Goal: Task Accomplishment & Management: Use online tool/utility

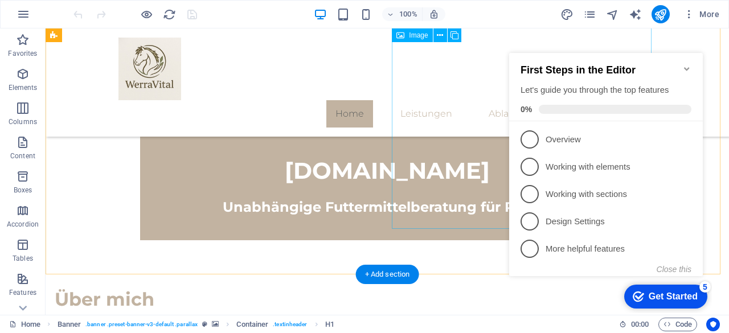
scroll to position [434, 0]
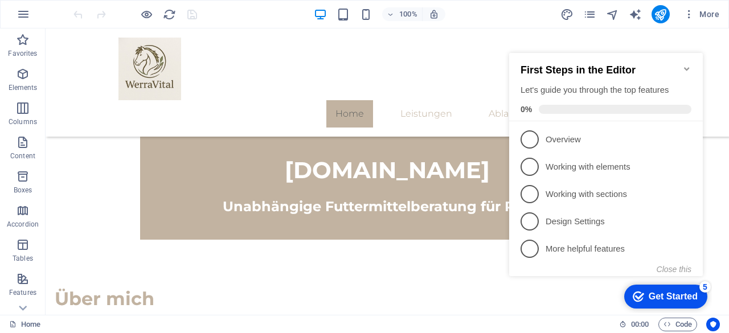
click at [681, 64] on h2 "First Steps in the Editor" at bounding box center [605, 70] width 171 height 12
click at [683, 64] on icon "Minimize checklist" at bounding box center [686, 68] width 9 height 9
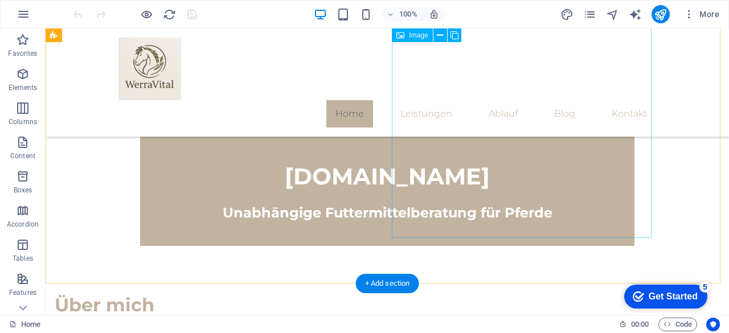
scroll to position [429, 0]
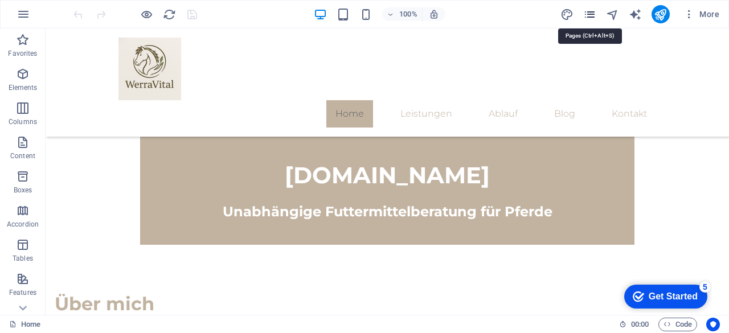
click at [596, 11] on icon "pages" at bounding box center [589, 14] width 13 height 13
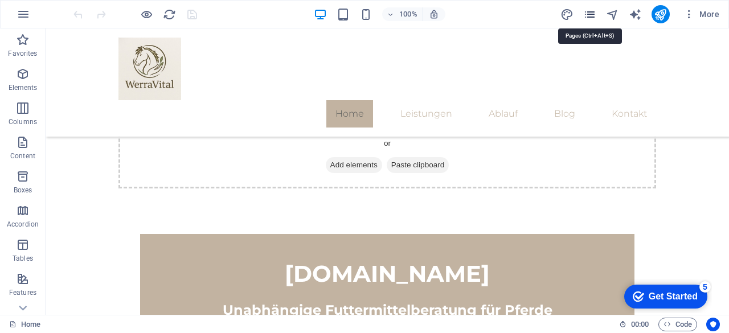
scroll to position [422, 0]
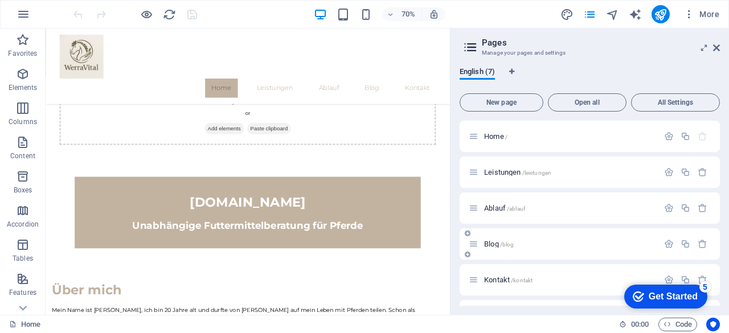
click at [485, 244] on span "Blog /blog" at bounding box center [499, 244] width 30 height 9
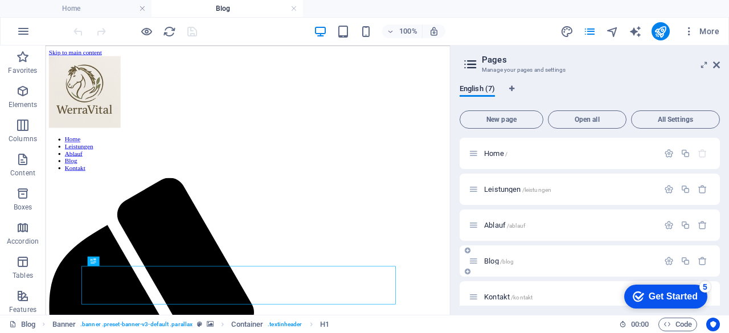
scroll to position [0, 0]
click at [715, 60] on icon at bounding box center [716, 64] width 7 height 9
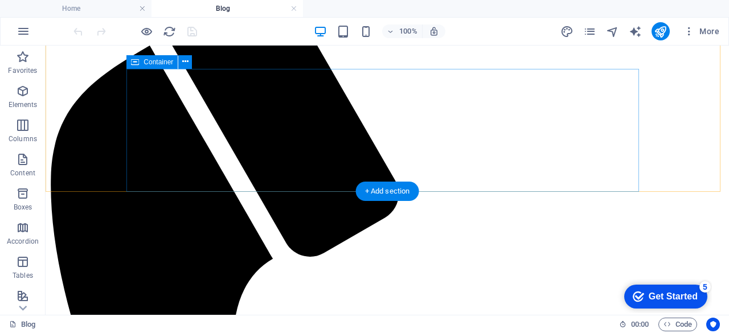
scroll to position [276, 0]
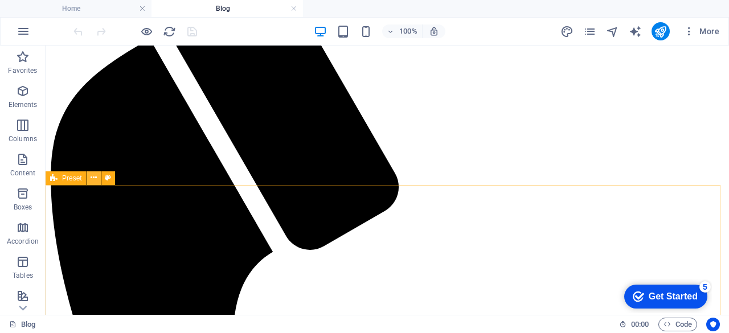
click at [92, 177] on icon at bounding box center [94, 178] width 6 height 12
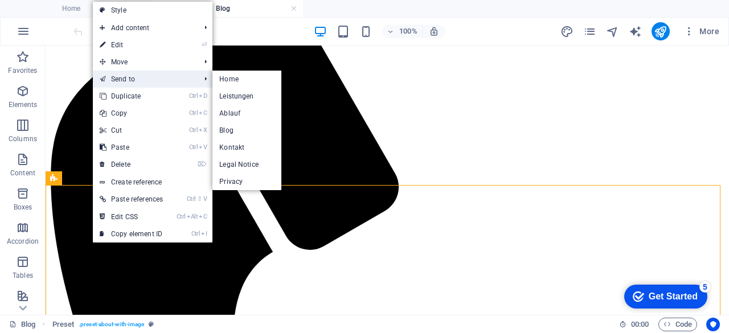
click at [147, 79] on link "Send to" at bounding box center [144, 79] width 102 height 17
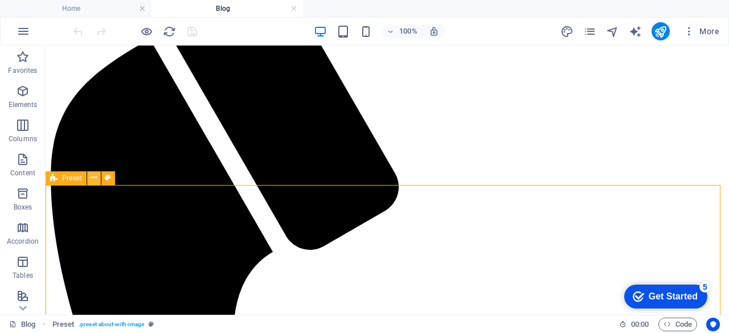
click at [93, 179] on icon at bounding box center [94, 178] width 6 height 12
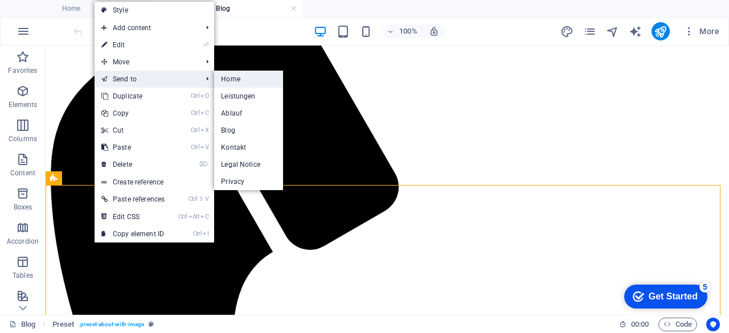
click at [231, 79] on link "Home" at bounding box center [248, 79] width 69 height 17
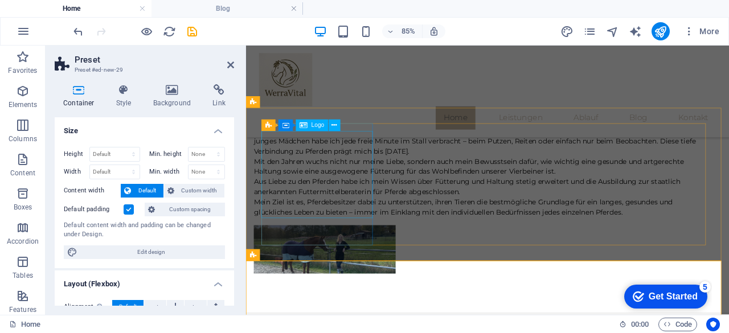
scroll to position [688, 0]
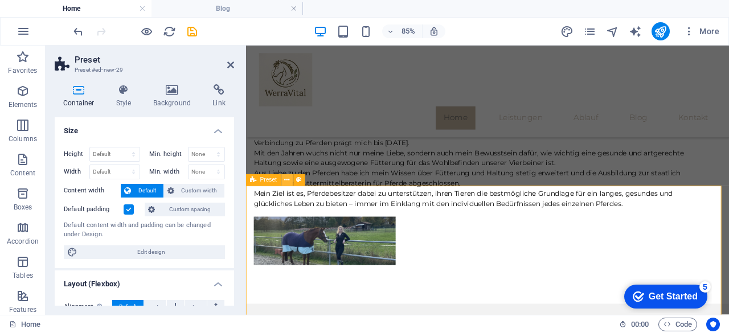
click at [288, 184] on icon at bounding box center [286, 180] width 5 height 10
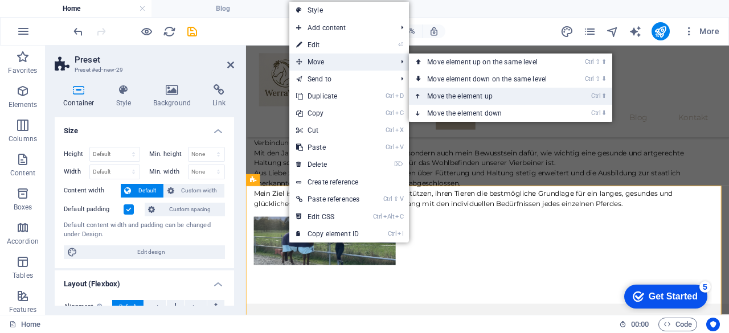
click at [441, 91] on link "Ctrl ⬆ Move the element up" at bounding box center [489, 96] width 161 height 17
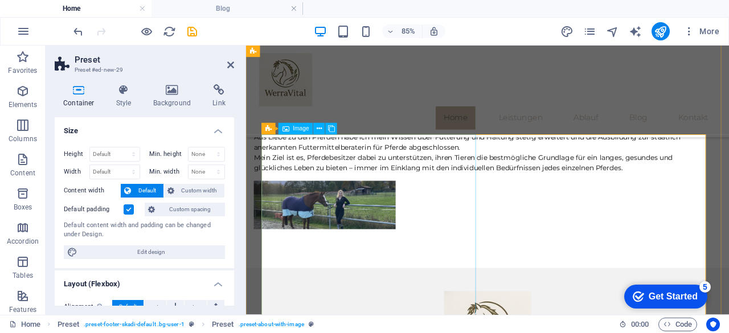
scroll to position [681, 0]
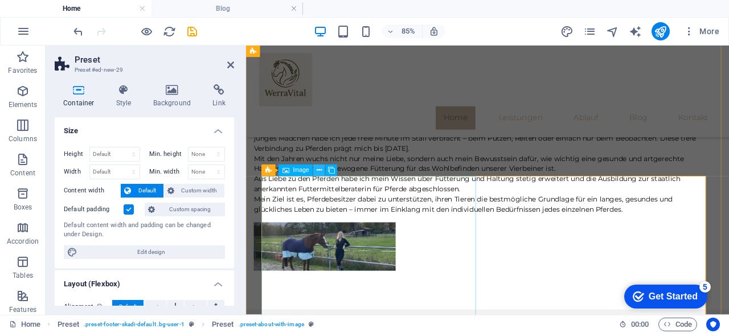
click at [319, 171] on icon at bounding box center [319, 170] width 5 height 10
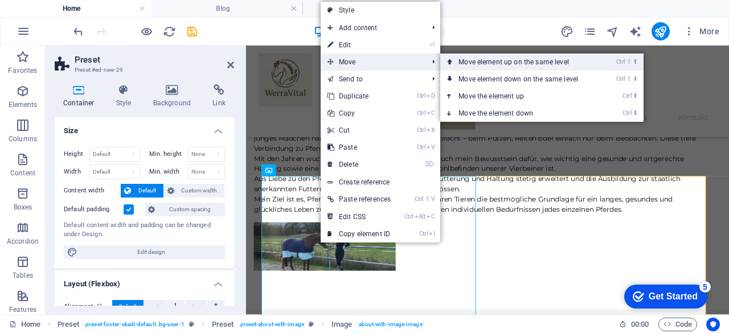
click at [463, 63] on link "Ctrl ⇧ ⬆ Move element up on the same level" at bounding box center [520, 62] width 161 height 17
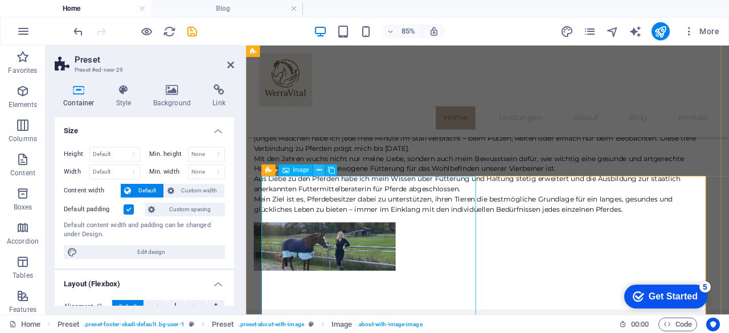
click at [321, 169] on icon at bounding box center [319, 170] width 5 height 10
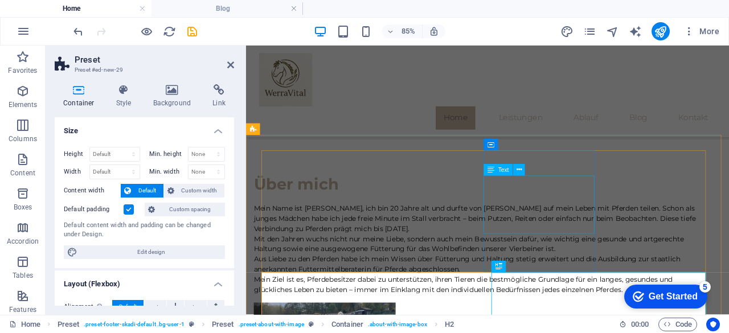
scroll to position [607, 0]
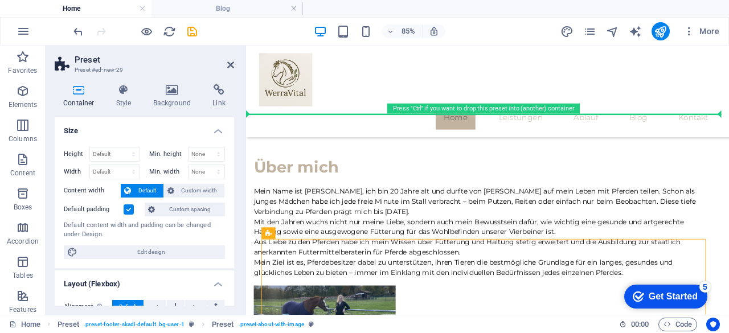
drag, startPoint x: 523, startPoint y: 292, endPoint x: 522, endPoint y: 126, distance: 165.7
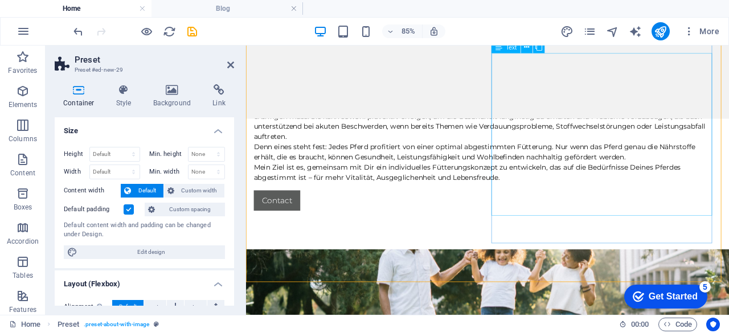
scroll to position [233, 0]
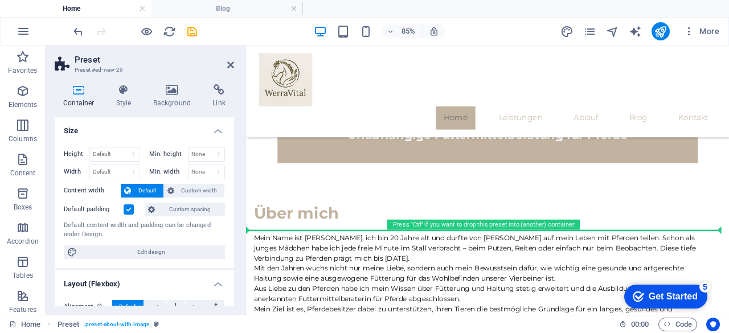
drag, startPoint x: 529, startPoint y: 289, endPoint x: 532, endPoint y: 260, distance: 28.6
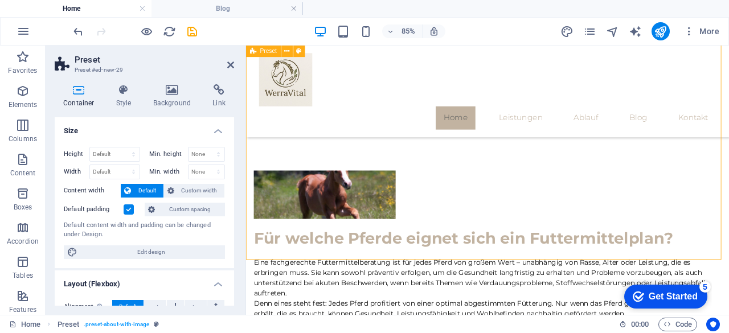
scroll to position [892, 0]
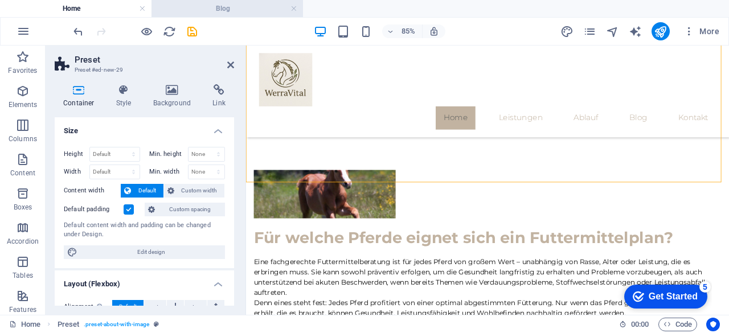
click at [225, 5] on h4 "Blog" at bounding box center [226, 8] width 151 height 13
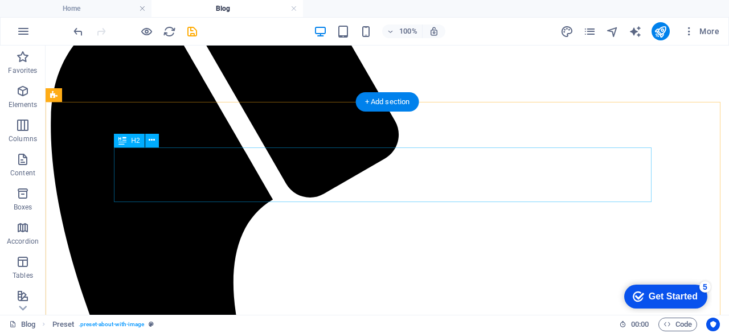
scroll to position [326, 0]
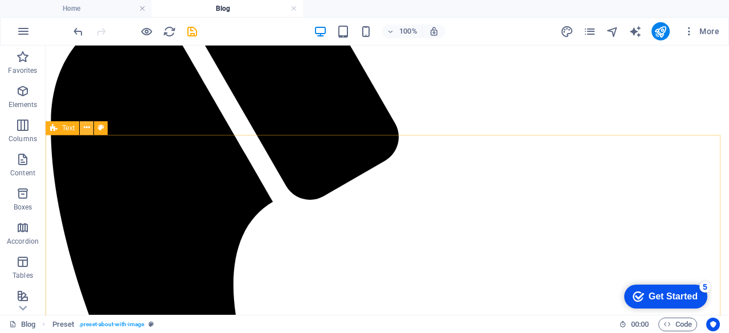
click at [85, 132] on icon at bounding box center [87, 128] width 6 height 12
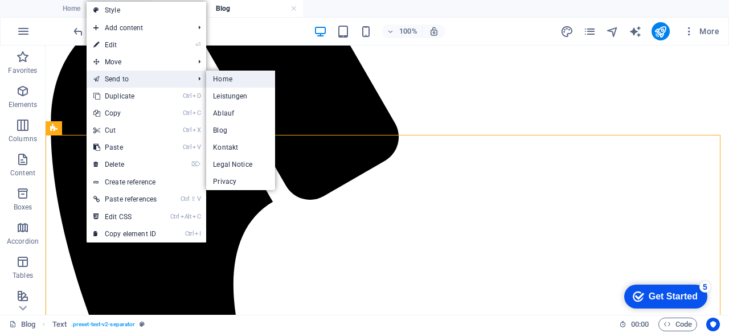
click at [224, 83] on link "Home" at bounding box center [240, 79] width 69 height 17
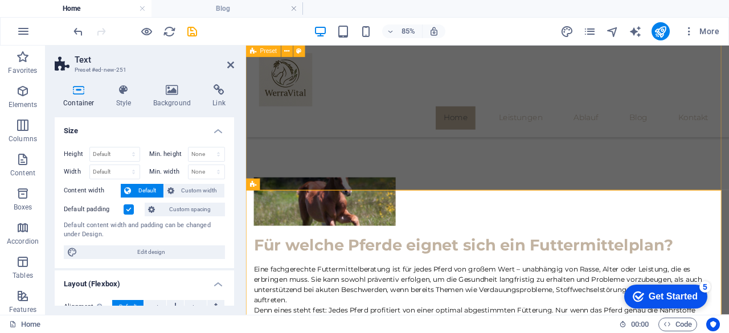
scroll to position [878, 0]
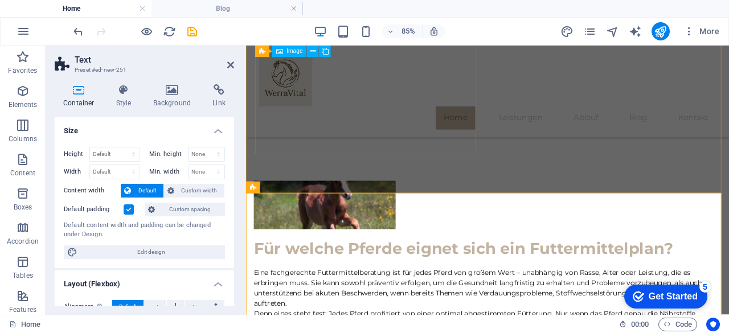
click at [411, 205] on figure at bounding box center [338, 233] width 167 height 57
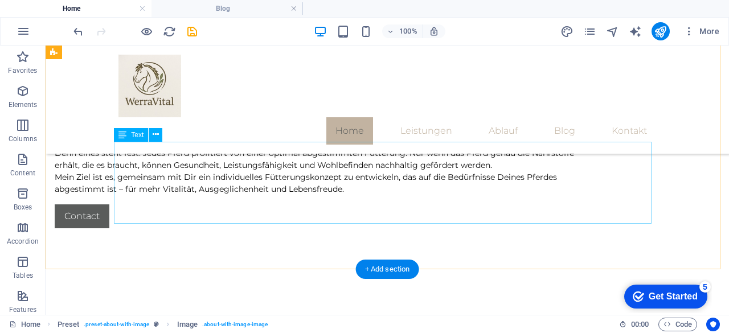
scroll to position [1073, 0]
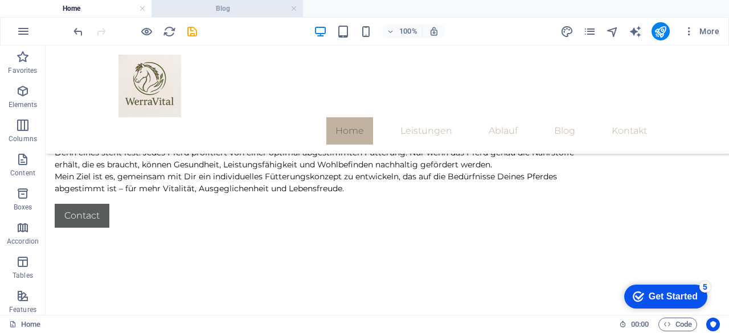
click at [197, 3] on h4 "Blog" at bounding box center [226, 8] width 151 height 13
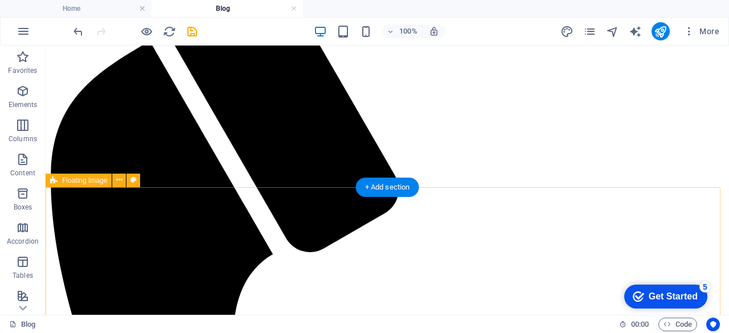
scroll to position [298, 0]
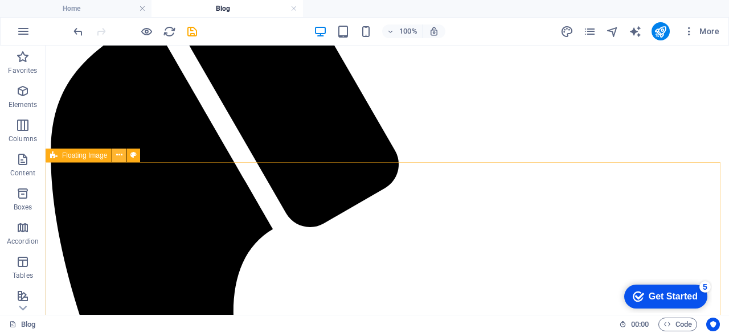
click at [119, 159] on icon at bounding box center [119, 155] width 6 height 12
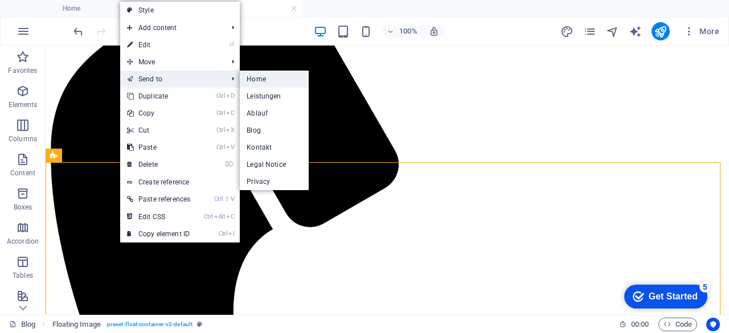
click at [270, 81] on link "Home" at bounding box center [274, 79] width 69 height 17
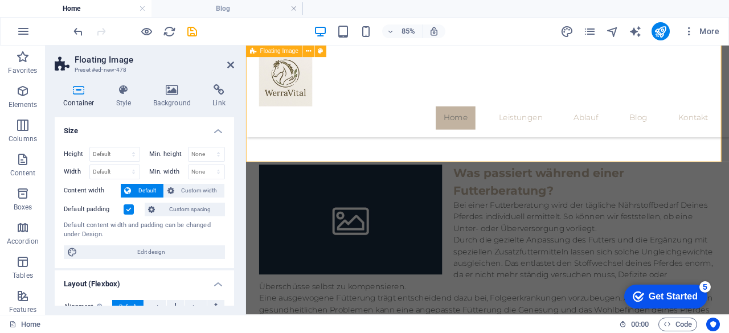
scroll to position [1462, 0]
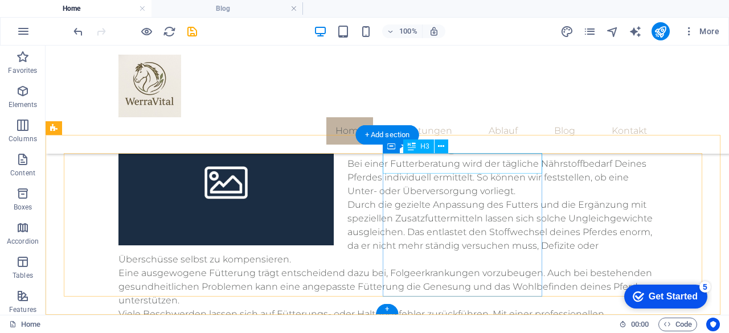
scroll to position [1516, 0]
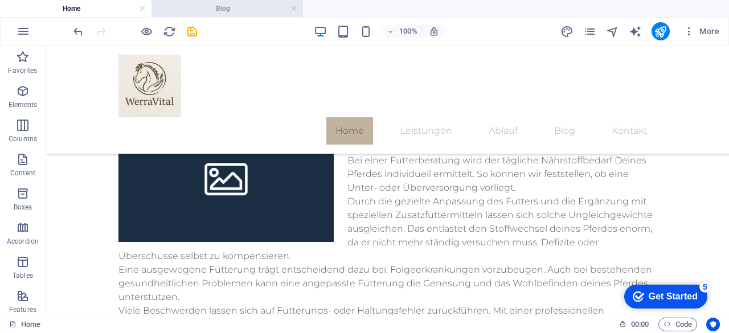
click at [217, 6] on h4 "Blog" at bounding box center [226, 8] width 151 height 13
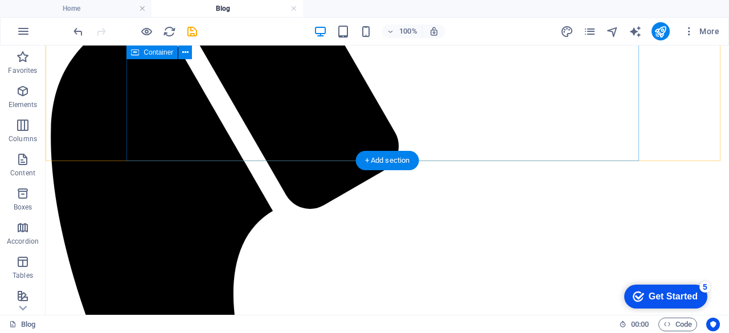
scroll to position [317, 0]
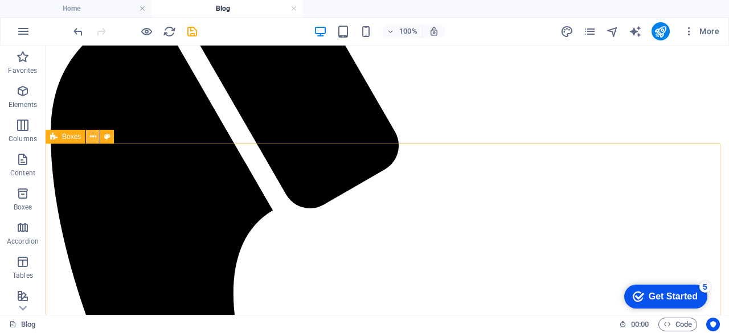
click at [95, 138] on icon at bounding box center [93, 137] width 6 height 12
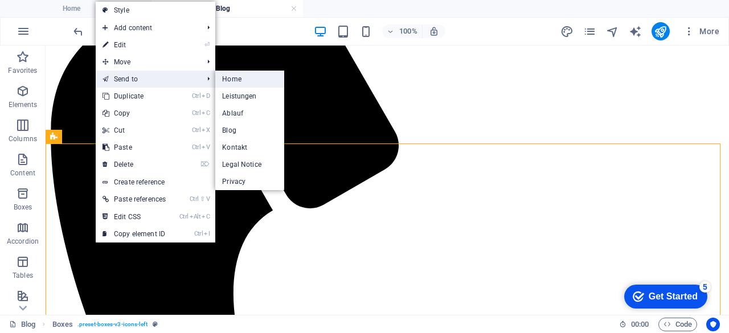
click at [243, 83] on link "Home" at bounding box center [249, 79] width 69 height 17
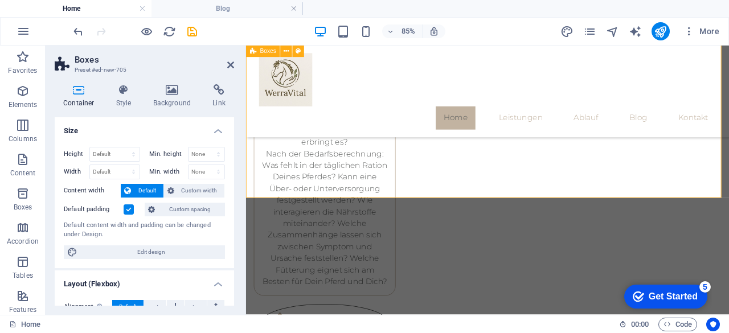
scroll to position [2069, 0]
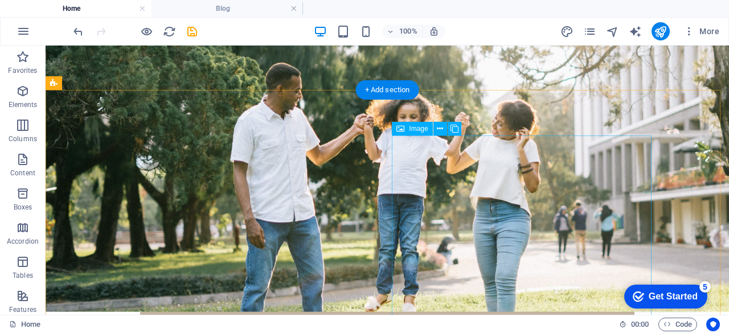
scroll to position [379, 0]
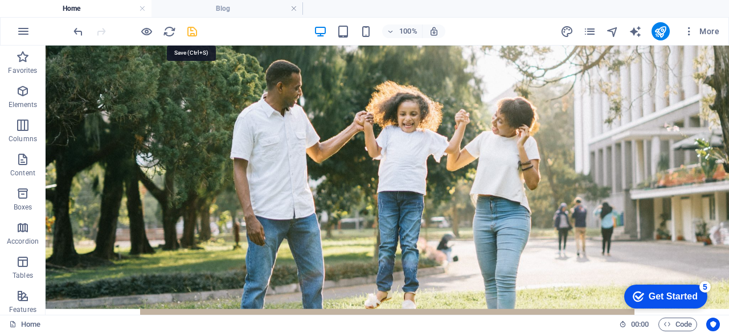
click at [188, 30] on icon "save" at bounding box center [192, 31] width 13 height 13
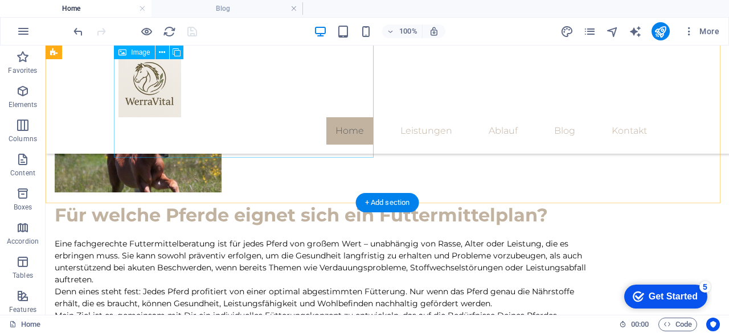
scroll to position [863, 0]
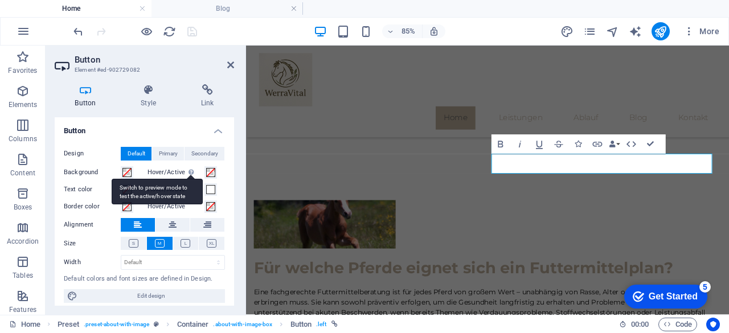
scroll to position [6, 0]
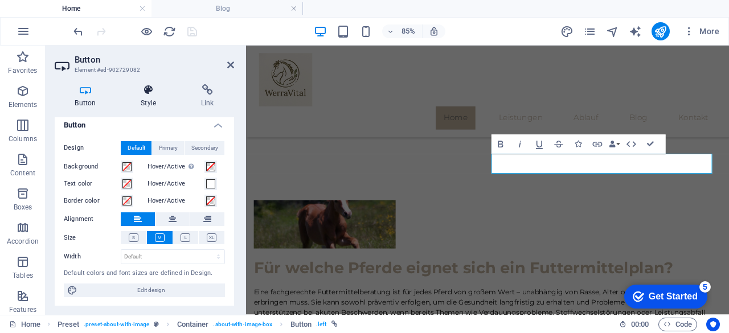
click at [148, 93] on icon at bounding box center [149, 89] width 56 height 11
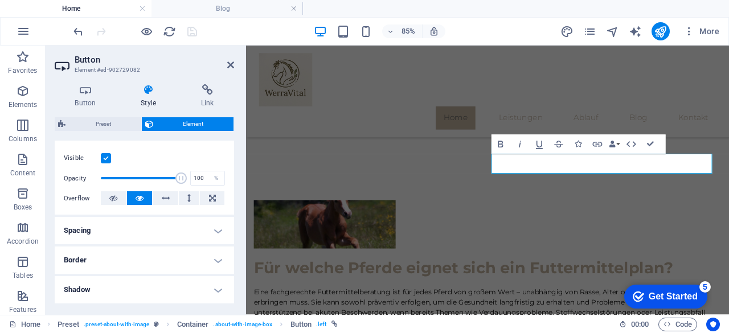
scroll to position [136, 0]
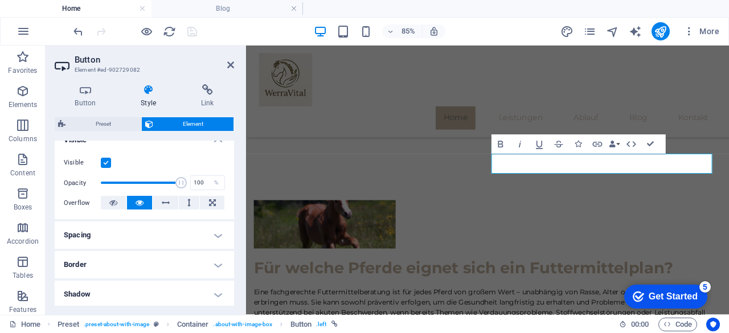
click at [144, 225] on h4 "Spacing" at bounding box center [144, 234] width 179 height 27
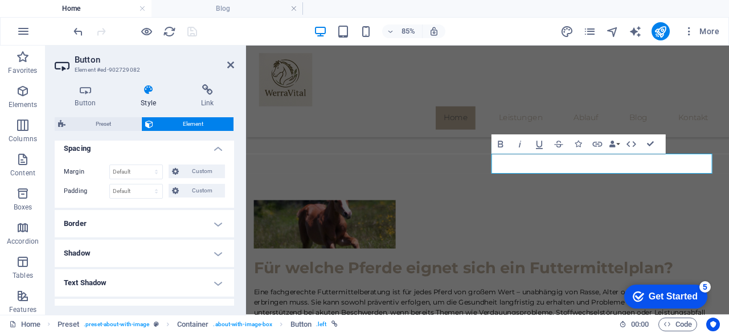
scroll to position [252, 0]
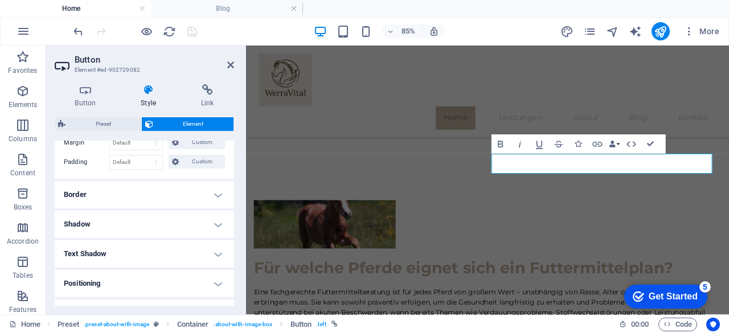
click at [147, 197] on h4 "Border" at bounding box center [144, 194] width 179 height 27
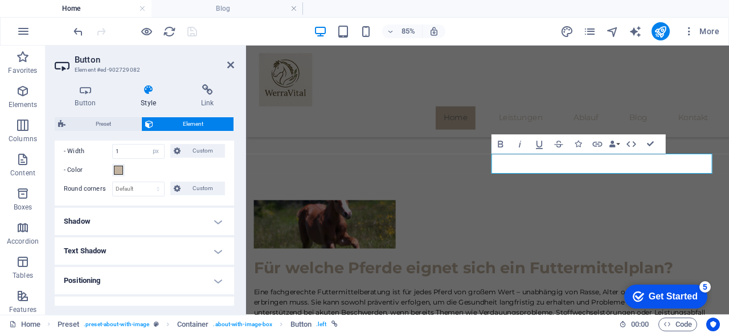
scroll to position [342, 0]
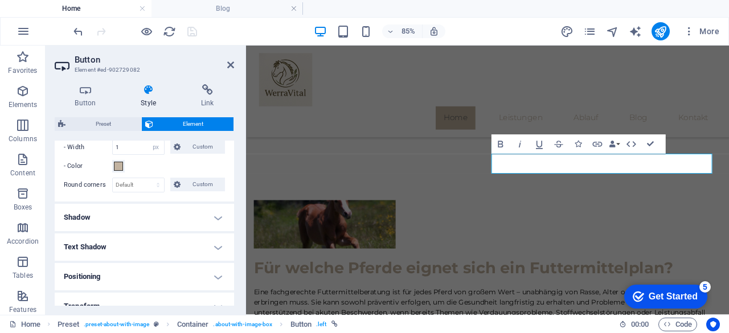
click at [159, 210] on h4 "Shadow" at bounding box center [144, 217] width 179 height 27
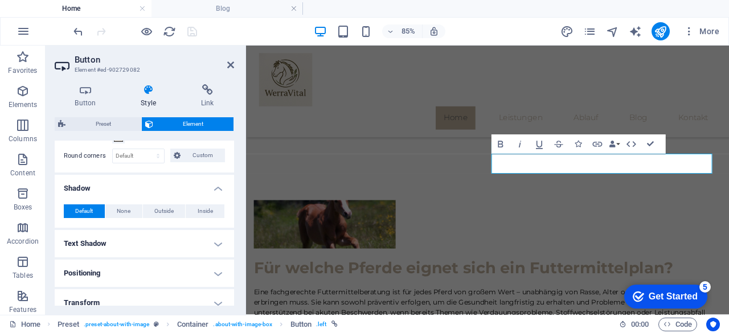
scroll to position [372, 0]
click at [156, 238] on h4 "Text Shadow" at bounding box center [144, 242] width 179 height 27
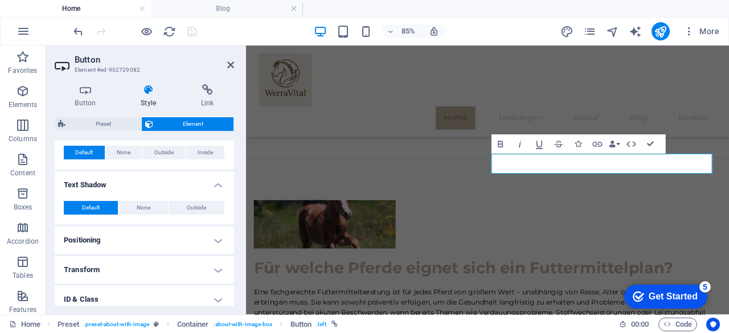
scroll to position [450, 0]
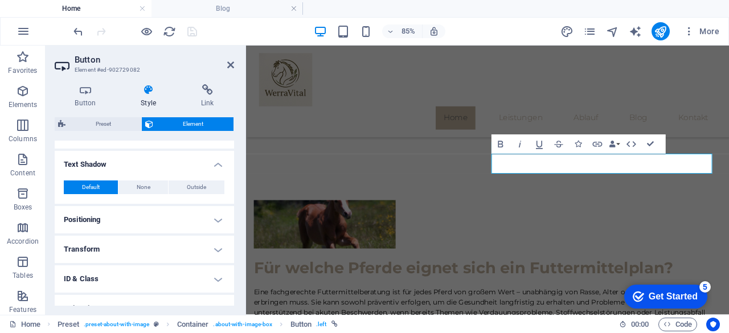
click at [154, 216] on h4 "Positioning" at bounding box center [144, 219] width 179 height 27
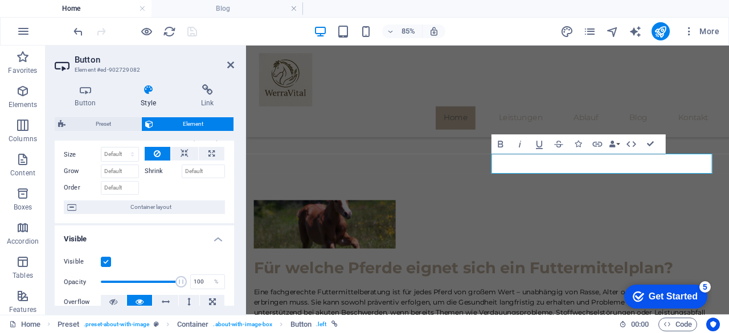
scroll to position [0, 0]
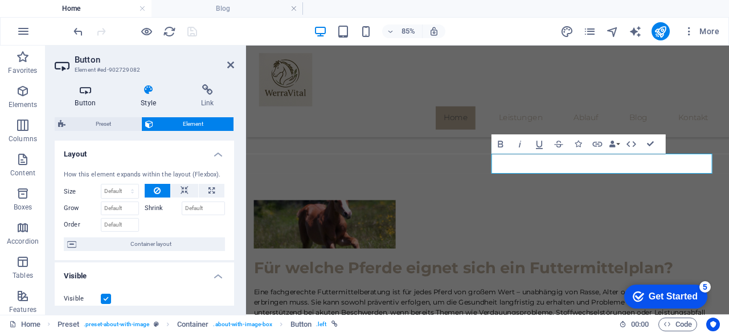
click at [94, 93] on icon at bounding box center [85, 89] width 61 height 11
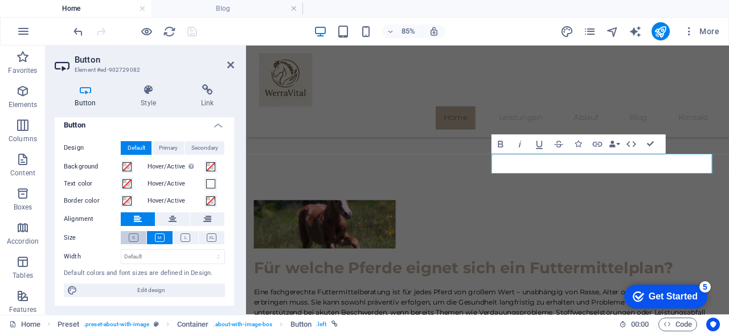
click at [136, 239] on icon at bounding box center [134, 237] width 10 height 9
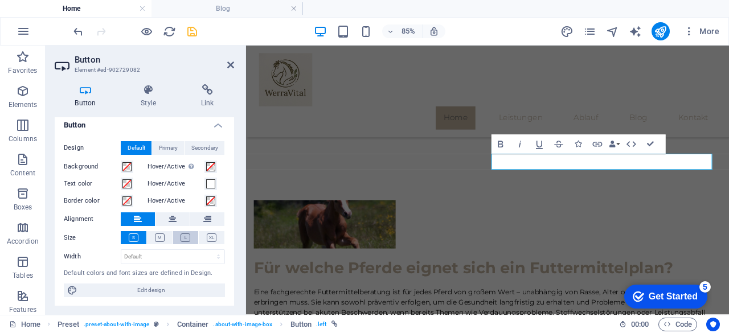
click at [180, 236] on icon at bounding box center [185, 237] width 10 height 9
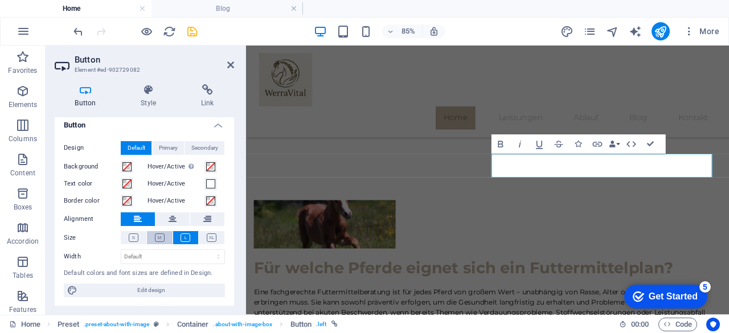
click at [162, 237] on icon at bounding box center [160, 237] width 10 height 9
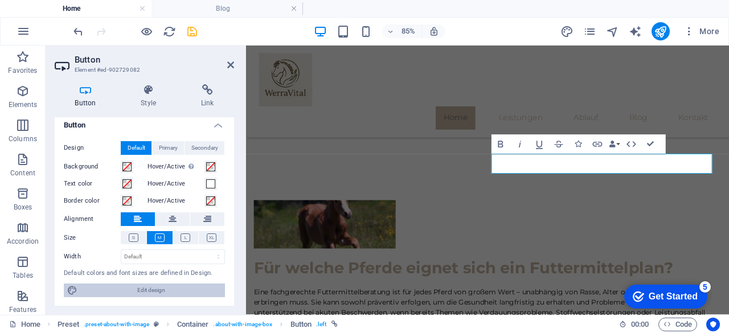
click at [147, 293] on span "Edit design" at bounding box center [151, 291] width 141 height 14
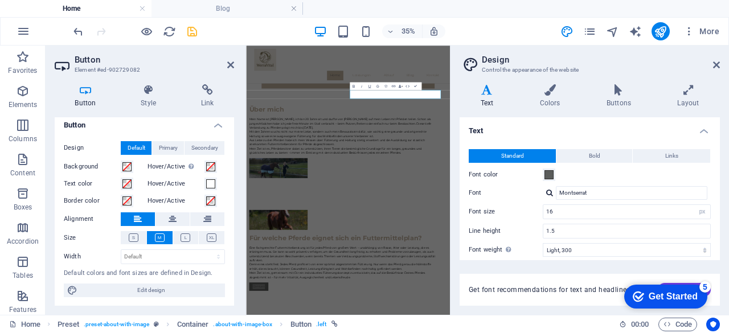
scroll to position [963, 0]
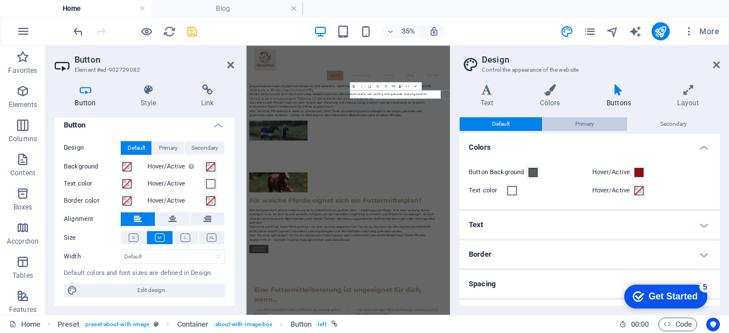
click at [585, 129] on span "Primary" at bounding box center [584, 124] width 19 height 14
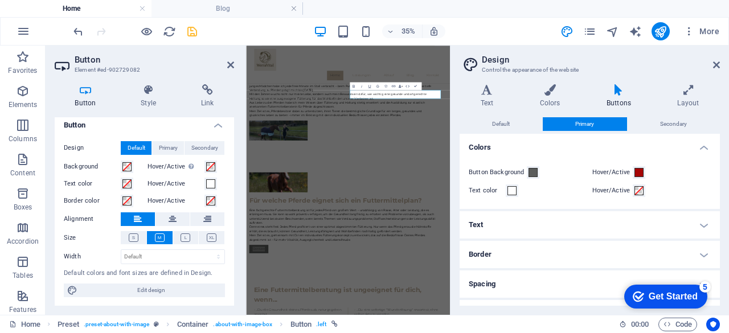
click at [532, 219] on h4 "Text" at bounding box center [589, 224] width 260 height 27
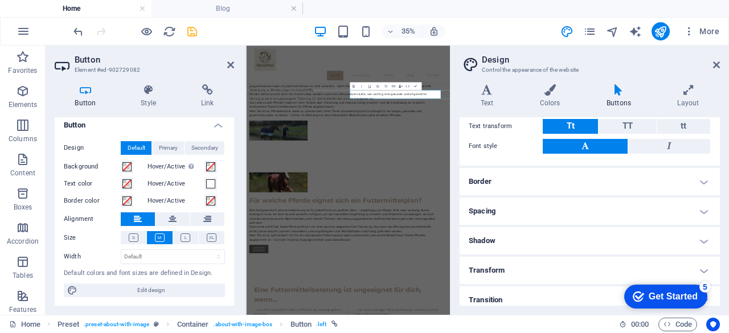
scroll to position [243, 0]
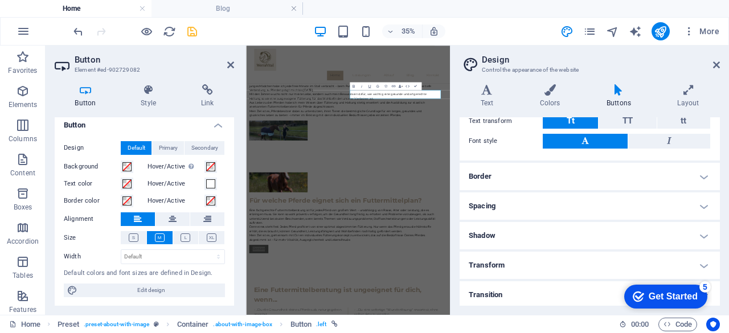
click at [711, 60] on h2 "Design" at bounding box center [601, 60] width 238 height 10
click at [718, 60] on icon at bounding box center [716, 64] width 7 height 9
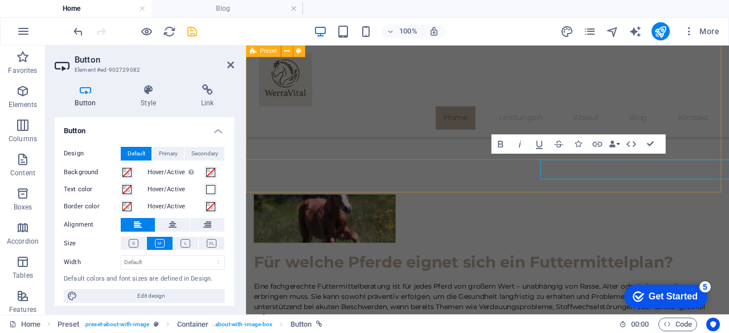
scroll to position [856, 0]
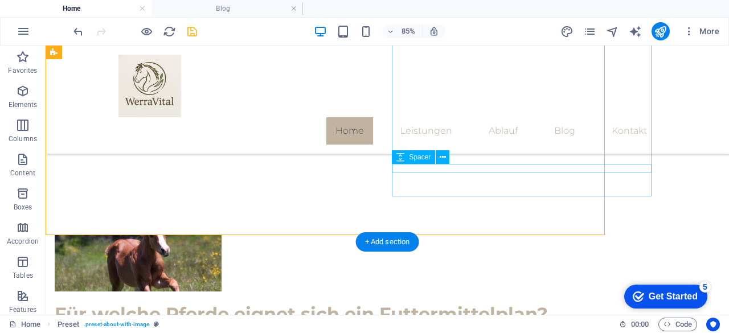
scroll to position [863, 0]
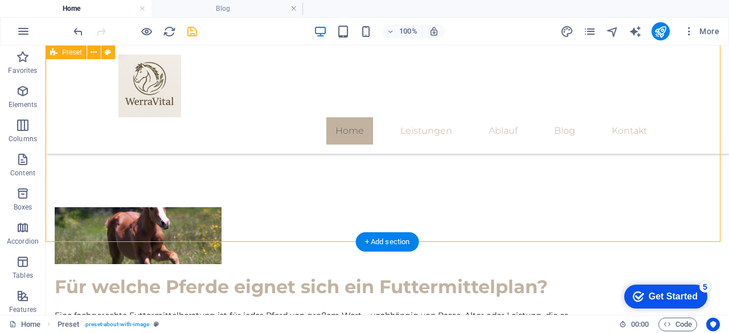
click at [492, 212] on div "Für welche Pferde eignet sich ein Futtermittelplan? Eine fachgerechte Futtermit…" at bounding box center [387, 323] width 683 height 322
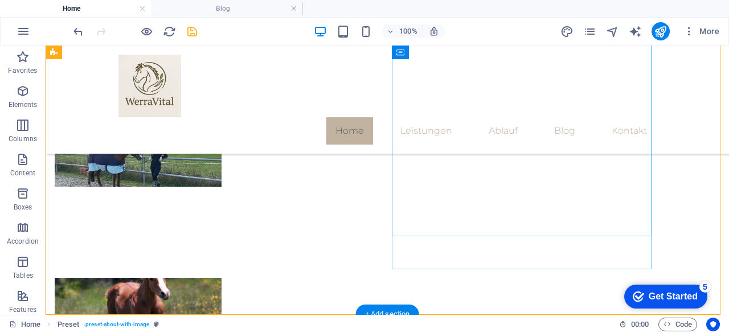
scroll to position [793, 0]
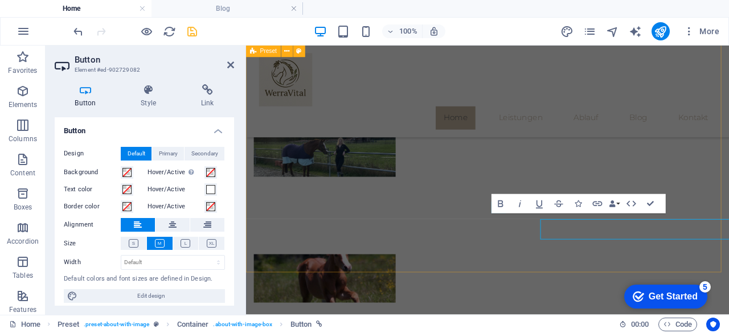
scroll to position [786, 0]
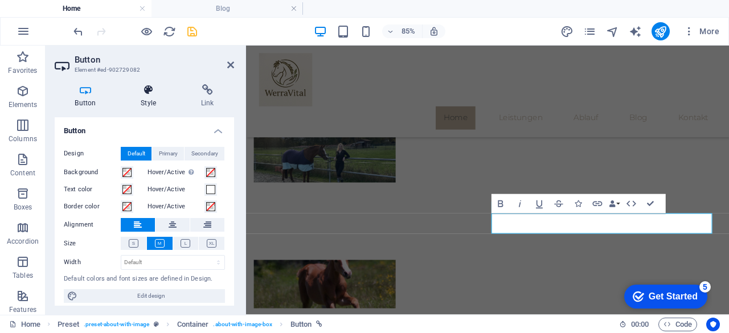
click at [146, 95] on icon at bounding box center [149, 89] width 56 height 11
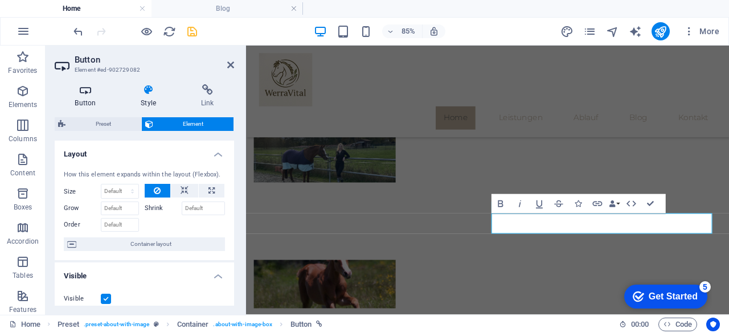
click at [91, 95] on icon at bounding box center [85, 89] width 61 height 11
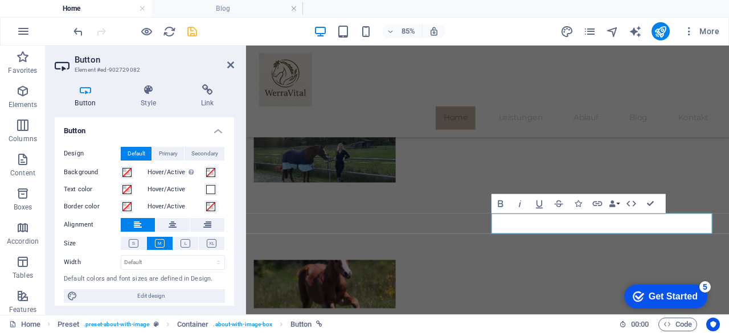
scroll to position [6, 0]
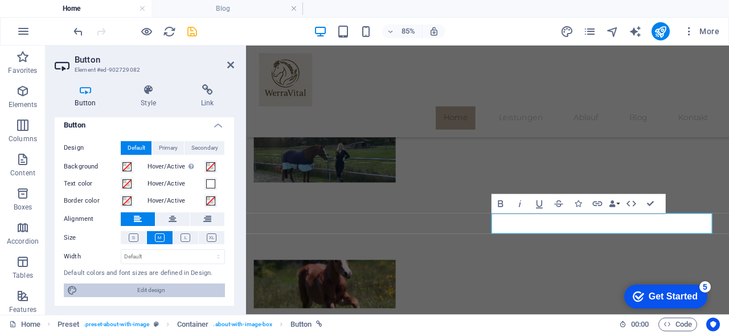
click at [132, 290] on span "Edit design" at bounding box center [151, 291] width 141 height 14
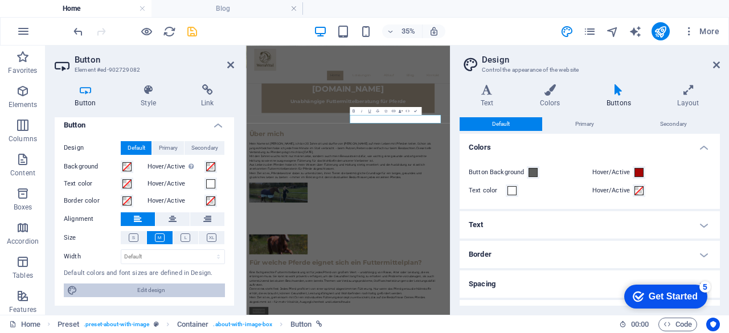
scroll to position [893, 0]
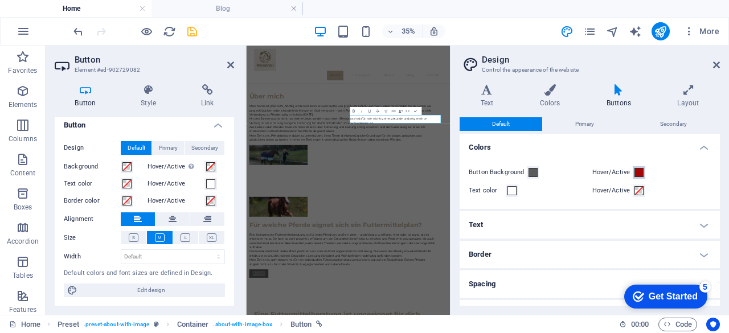
click at [642, 171] on button "Hover/Active" at bounding box center [639, 172] width 13 height 13
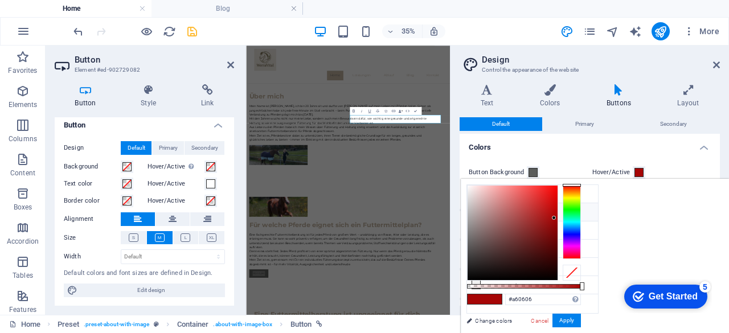
click at [502, 214] on li "Primary color #c2b3a1" at bounding box center [532, 212] width 131 height 18
type input "#c2b3a1"
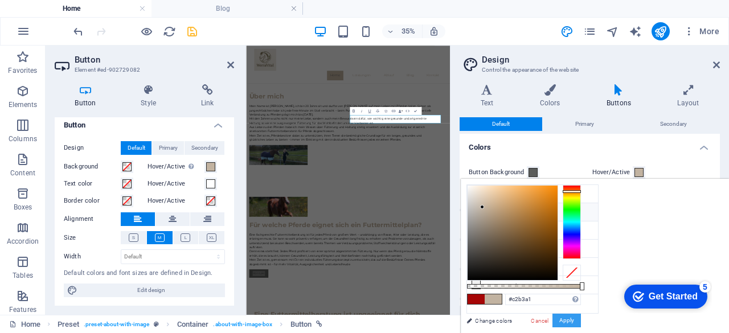
click at [581, 322] on button "Apply" at bounding box center [566, 321] width 28 height 14
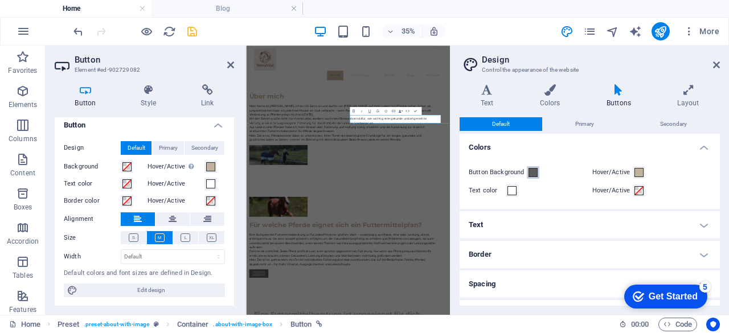
click at [529, 171] on span at bounding box center [532, 172] width 9 height 9
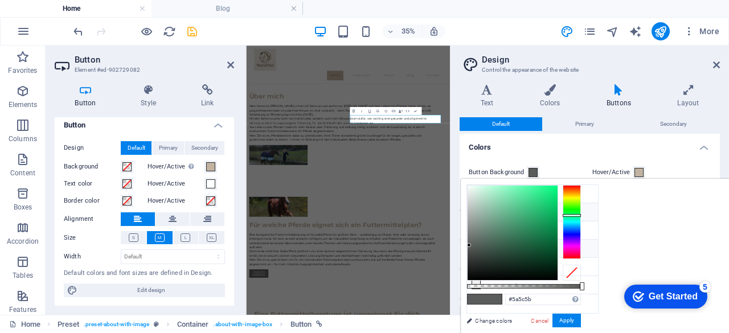
click at [507, 214] on li "Primary color #c2b3a1" at bounding box center [532, 212] width 131 height 18
type input "#c2b3a1"
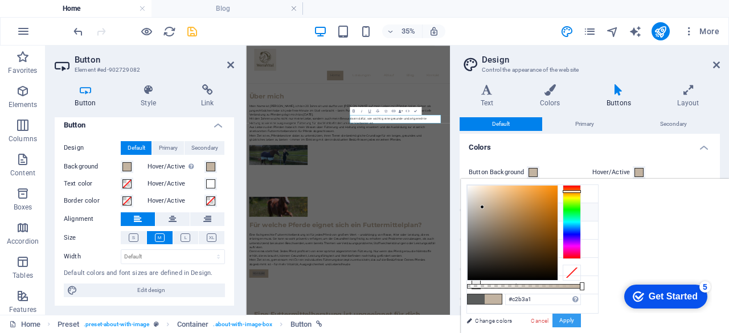
click at [581, 322] on button "Apply" at bounding box center [566, 321] width 28 height 14
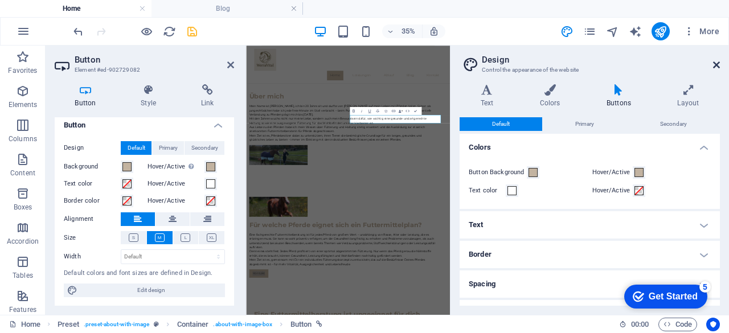
click at [715, 64] on icon at bounding box center [716, 64] width 7 height 9
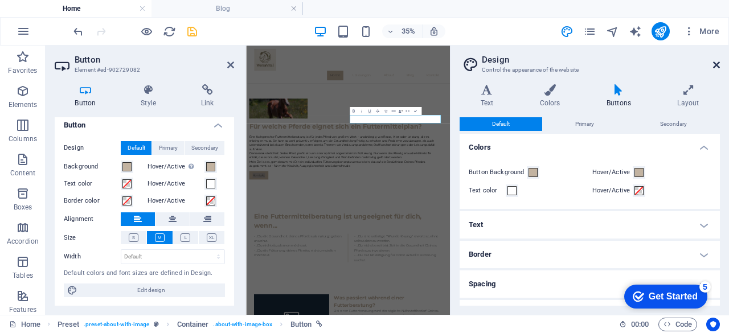
scroll to position [786, 0]
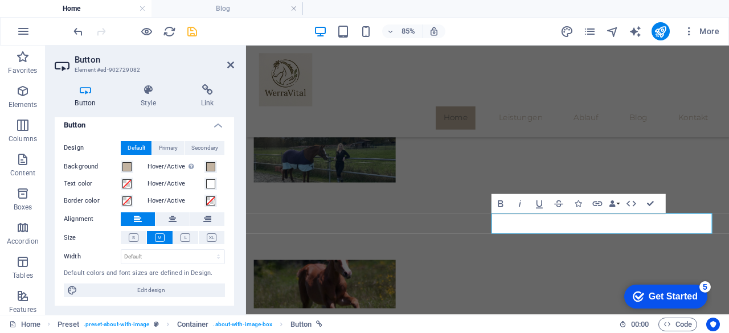
click at [227, 62] on h2 "Button" at bounding box center [154, 60] width 159 height 10
click at [228, 63] on icon at bounding box center [230, 64] width 7 height 9
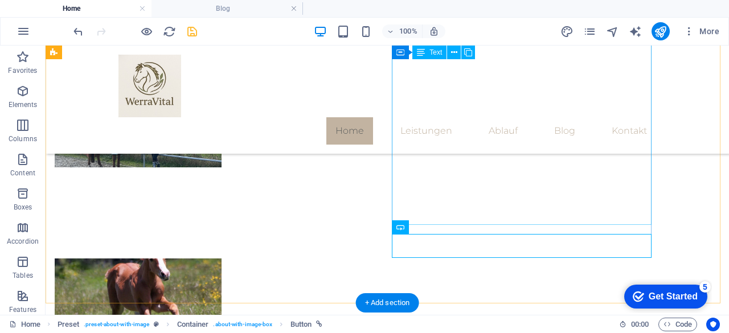
scroll to position [812, 0]
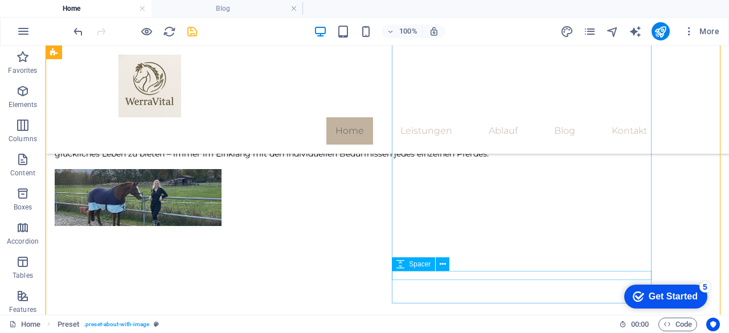
scroll to position [751, 0]
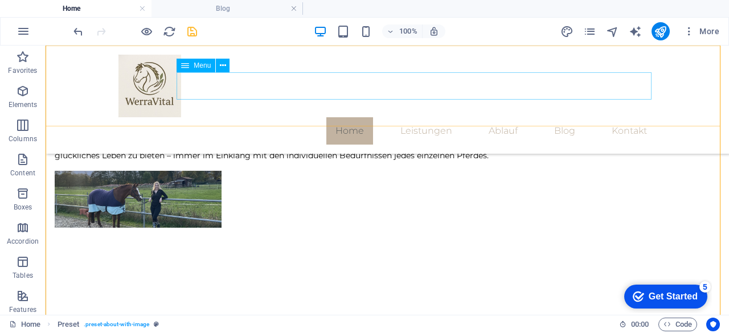
click at [352, 117] on nav "Home Leistungen Ablauf Blog Kontakt" at bounding box center [386, 130] width 537 height 27
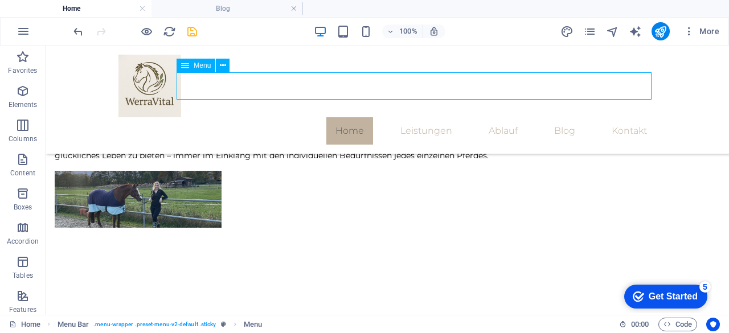
click at [352, 117] on nav "Home Leistungen Ablauf Blog Kontakt" at bounding box center [386, 130] width 537 height 27
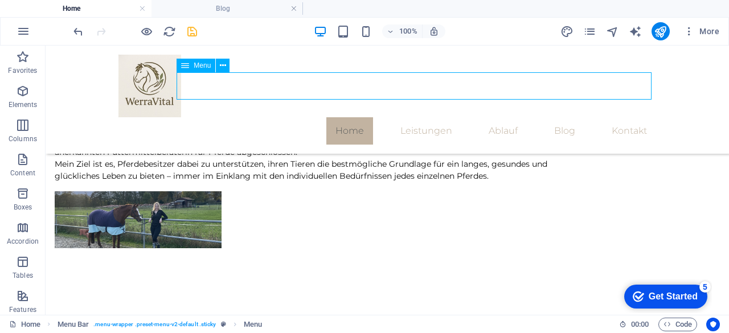
scroll to position [744, 0]
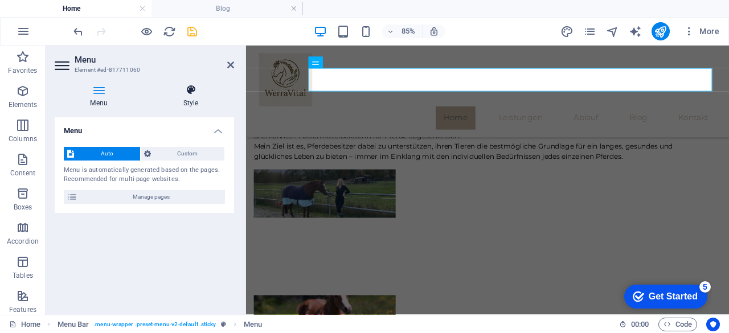
click at [199, 92] on icon at bounding box center [190, 89] width 87 height 11
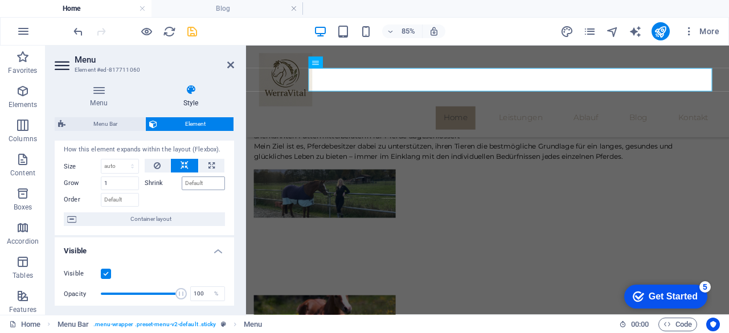
scroll to position [0, 0]
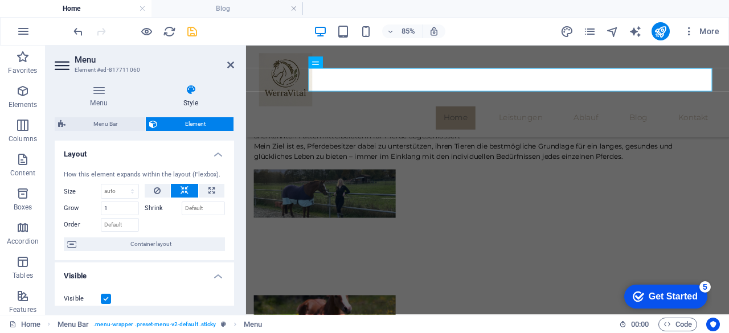
click at [192, 87] on icon at bounding box center [190, 89] width 87 height 11
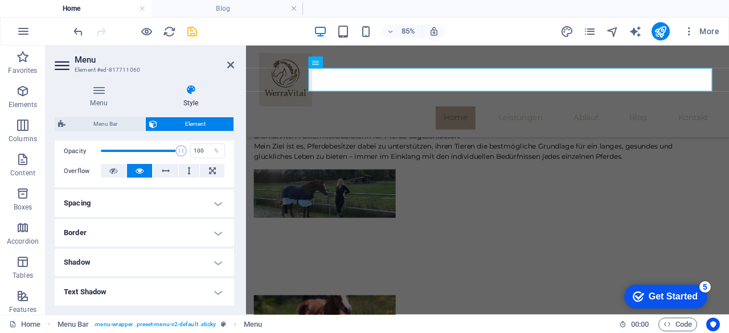
scroll to position [186, 0]
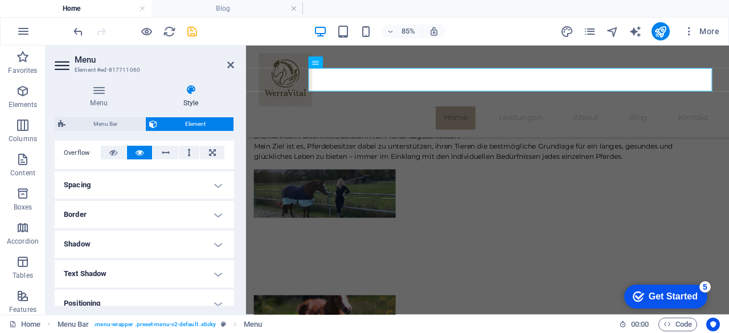
click at [179, 183] on h4 "Spacing" at bounding box center [144, 184] width 179 height 27
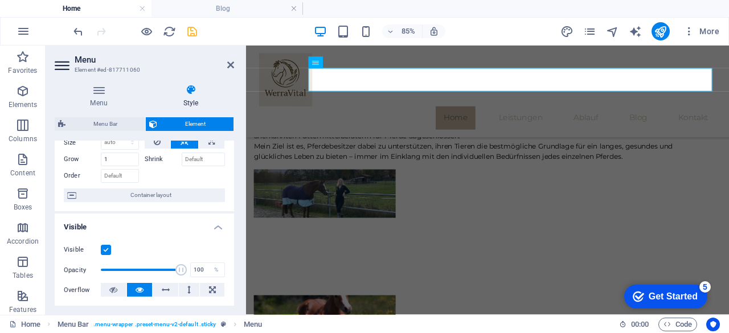
scroll to position [0, 0]
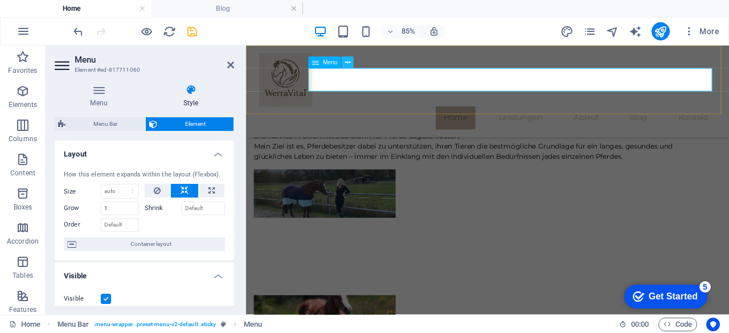
click at [347, 64] on icon at bounding box center [347, 63] width 5 height 10
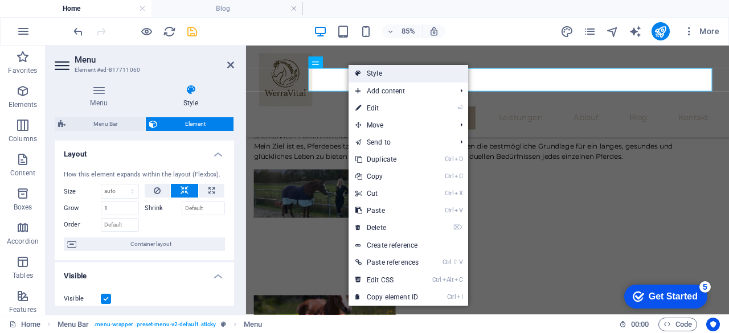
click at [367, 75] on link "Style" at bounding box center [408, 73] width 120 height 17
select select "rem"
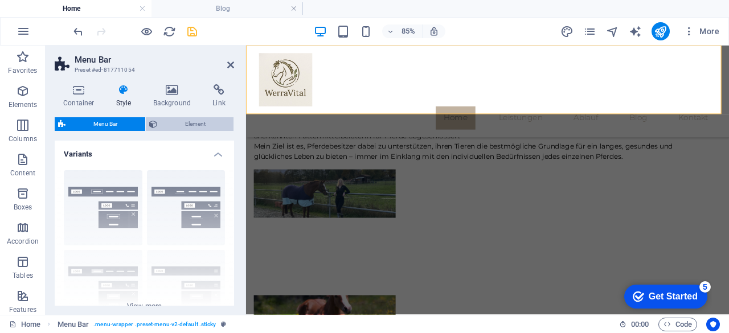
click at [183, 121] on span "Element" at bounding box center [195, 124] width 69 height 14
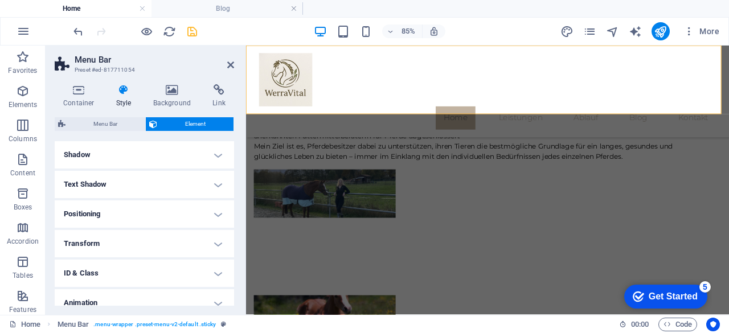
scroll to position [194, 0]
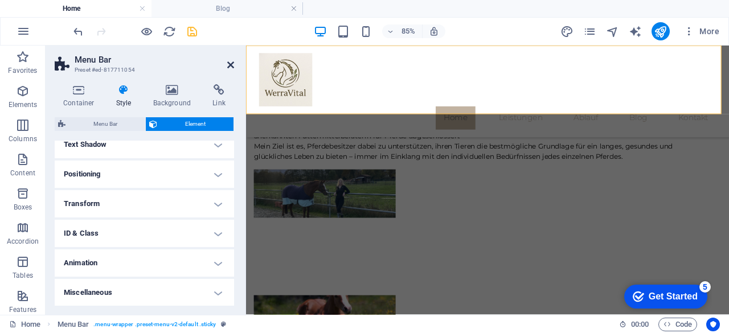
click at [231, 65] on icon at bounding box center [230, 64] width 7 height 9
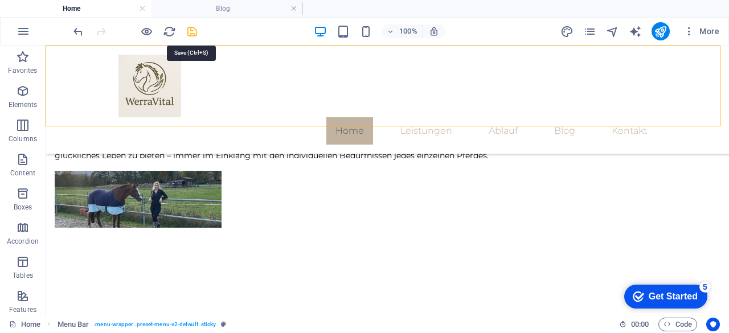
click at [186, 34] on icon "save" at bounding box center [192, 31] width 13 height 13
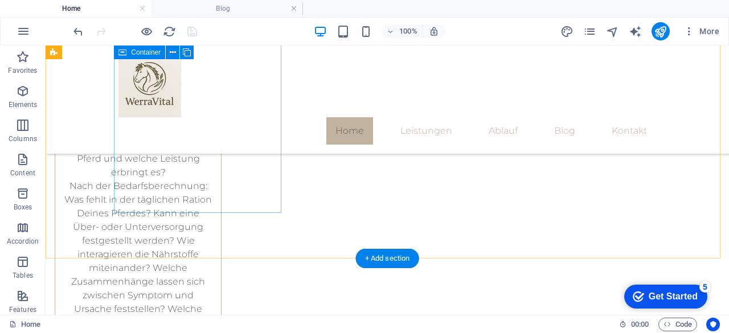
scroll to position [2124, 0]
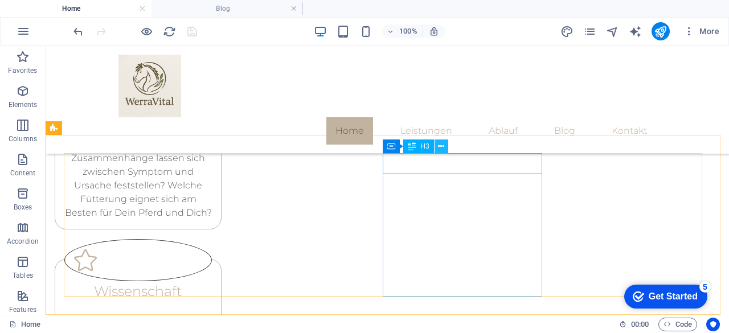
click at [443, 150] on icon at bounding box center [441, 147] width 6 height 12
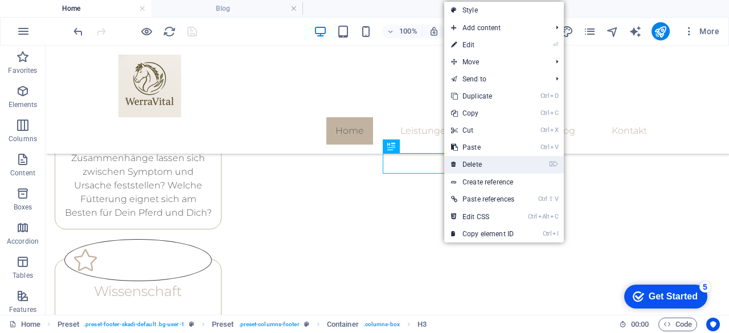
click at [480, 166] on link "⌦ Delete" at bounding box center [482, 164] width 77 height 17
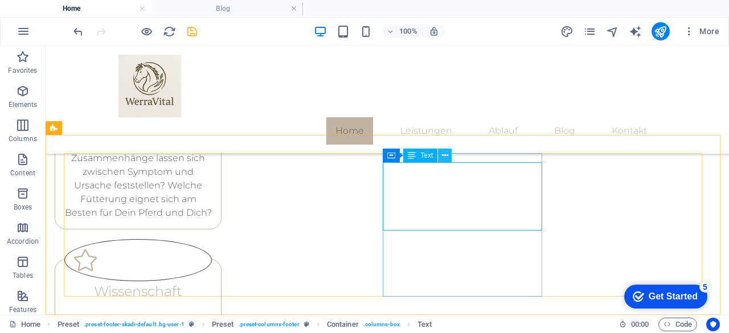
click at [447, 159] on icon at bounding box center [445, 156] width 6 height 12
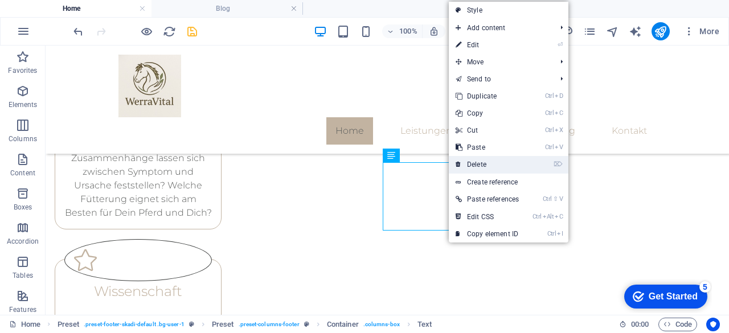
click at [467, 165] on link "⌦ Delete" at bounding box center [487, 164] width 77 height 17
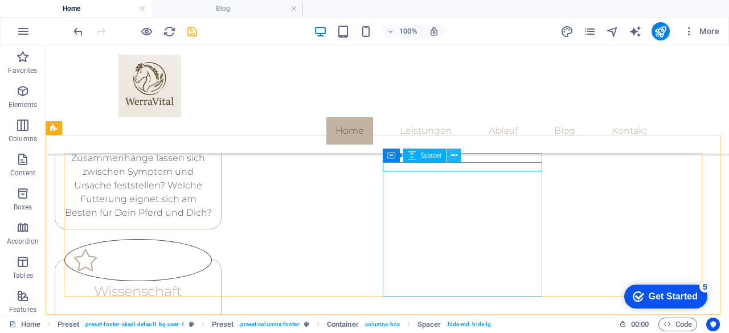
click at [454, 157] on icon at bounding box center [454, 156] width 6 height 12
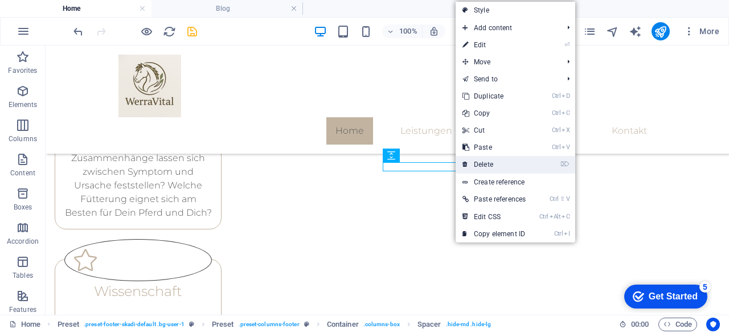
click at [486, 164] on link "⌦ Delete" at bounding box center [493, 164] width 77 height 17
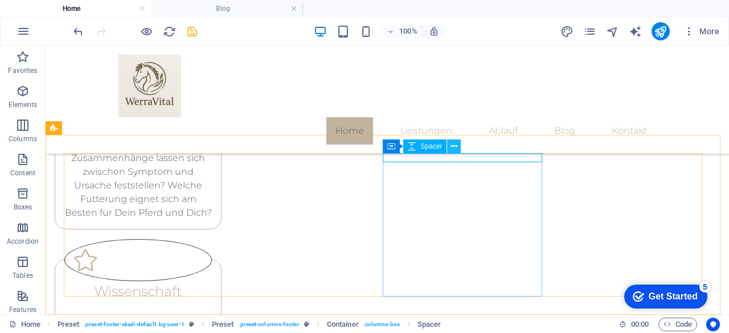
click at [458, 149] on button at bounding box center [454, 146] width 14 height 14
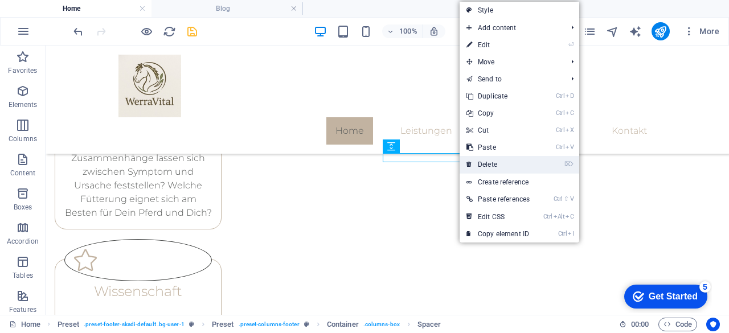
click at [487, 164] on link "⌦ Delete" at bounding box center [497, 164] width 77 height 17
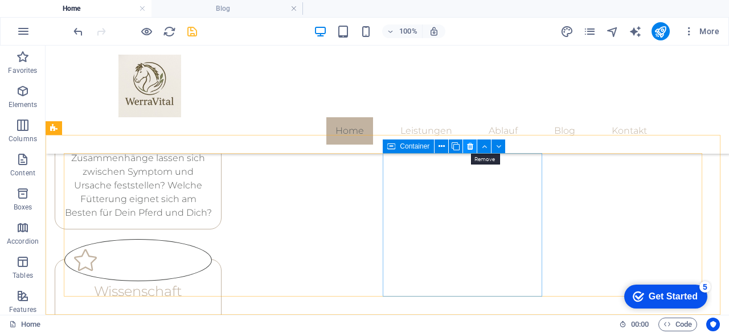
click at [470, 149] on icon at bounding box center [470, 147] width 6 height 12
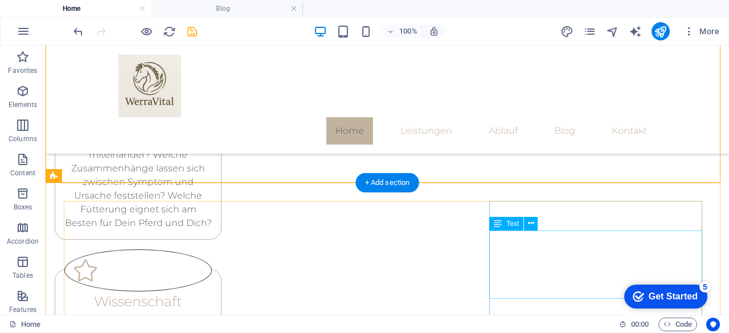
scroll to position [2124, 0]
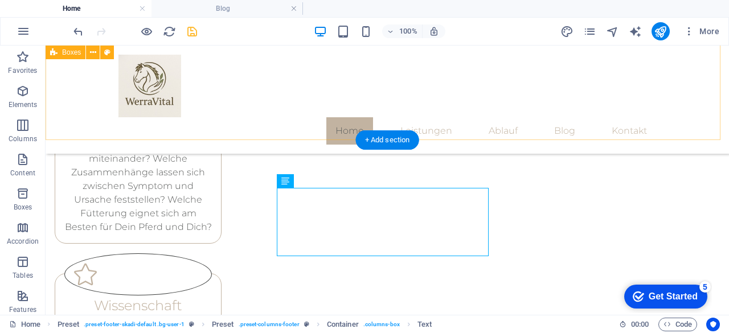
scroll to position [2108, 0]
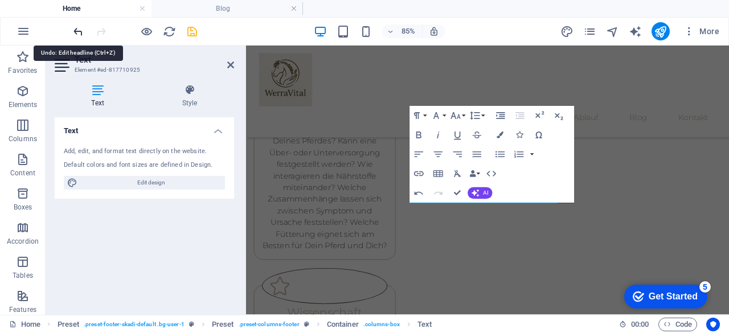
click at [80, 26] on icon "undo" at bounding box center [78, 31] width 13 height 13
click at [75, 34] on icon "undo" at bounding box center [78, 31] width 13 height 13
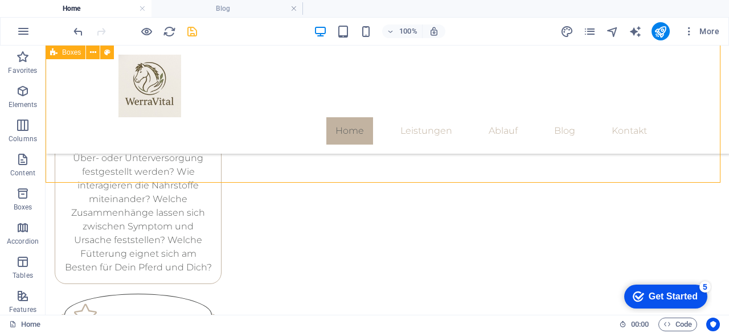
scroll to position [2076, 0]
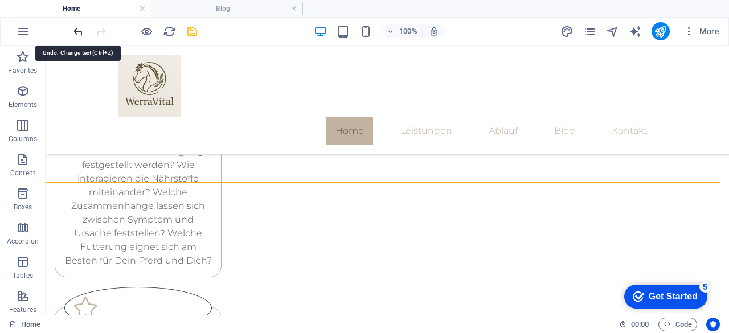
click at [76, 31] on icon "undo" at bounding box center [78, 31] width 13 height 13
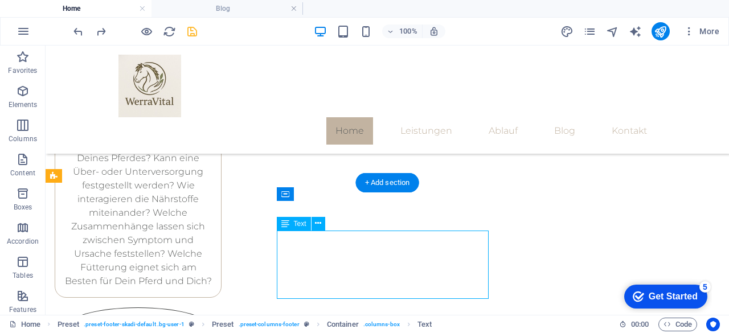
scroll to position [2069, 0]
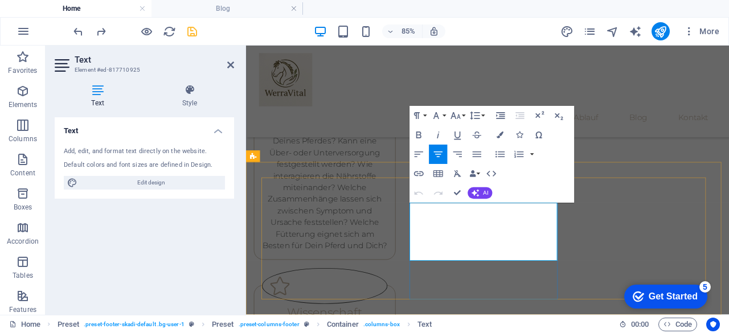
drag, startPoint x: 573, startPoint y: 293, endPoint x: 479, endPoint y: 223, distance: 116.7
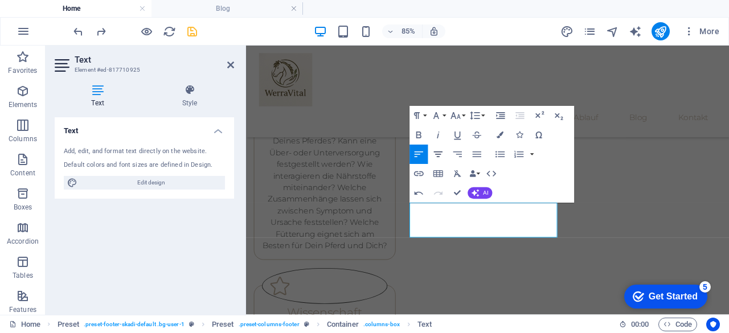
click at [438, 150] on icon "button" at bounding box center [437, 154] width 11 height 11
click at [436, 154] on icon "button" at bounding box center [438, 154] width 9 height 6
click at [434, 147] on button "Align Center" at bounding box center [438, 154] width 18 height 19
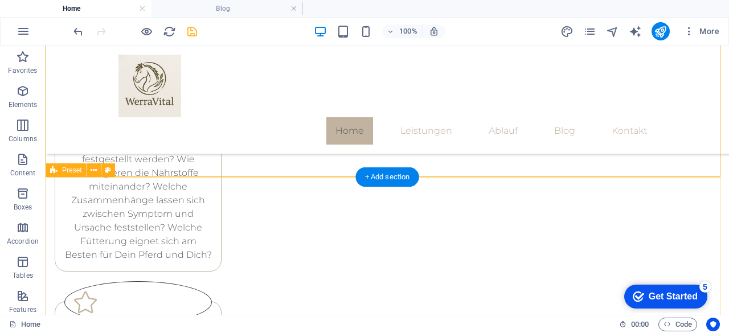
scroll to position [2080, 0]
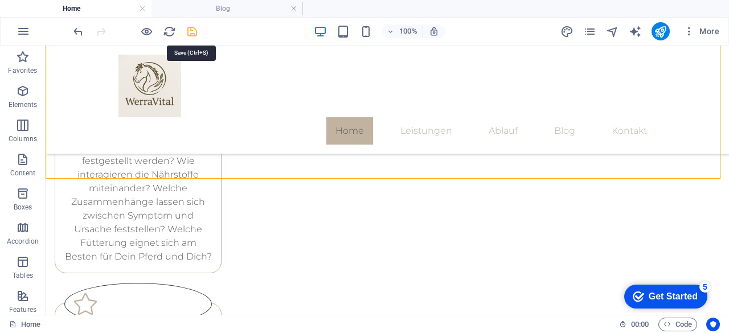
click at [195, 31] on icon "save" at bounding box center [192, 31] width 13 height 13
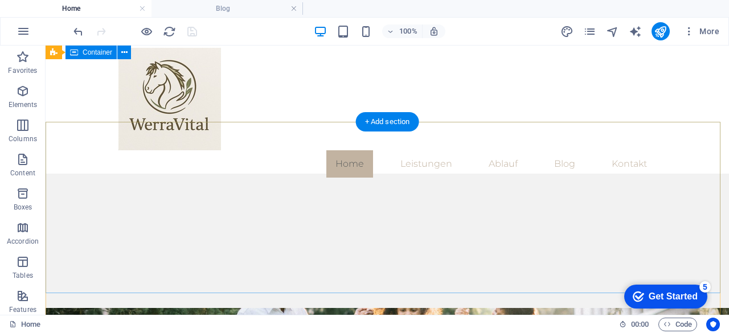
scroll to position [0, 0]
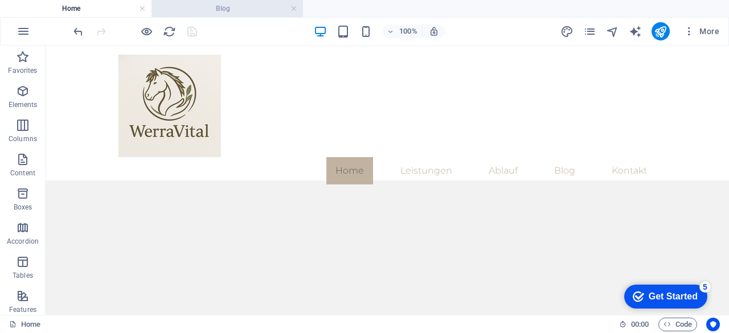
click at [199, 2] on h4 "Blog" at bounding box center [226, 8] width 151 height 13
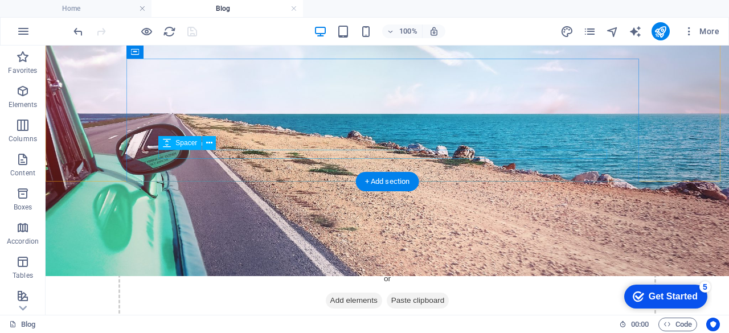
scroll to position [277, 0]
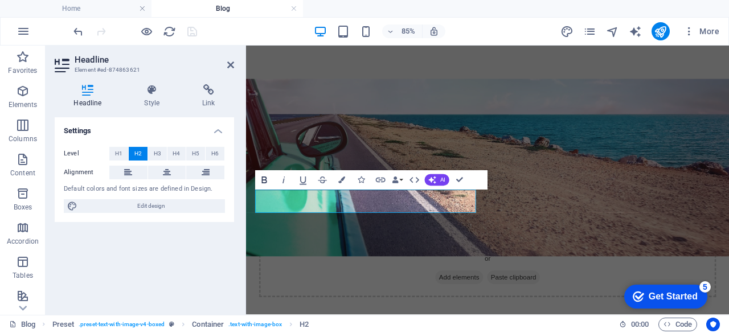
click at [260, 175] on icon "button" at bounding box center [263, 179] width 11 height 11
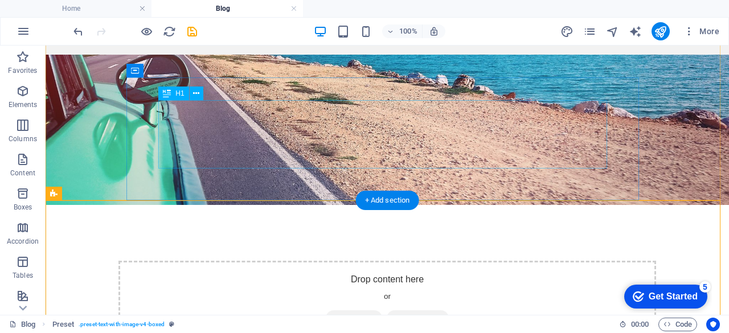
scroll to position [0, 0]
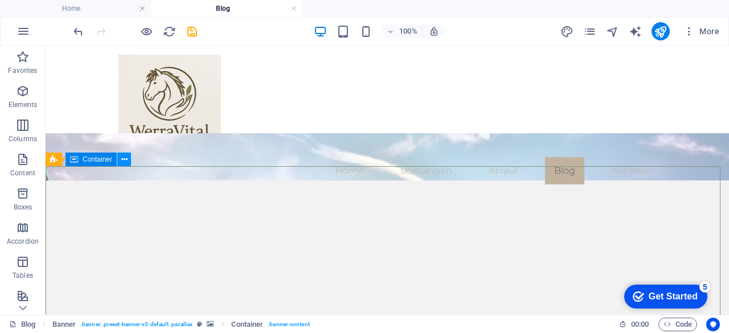
click at [122, 159] on icon at bounding box center [124, 160] width 6 height 12
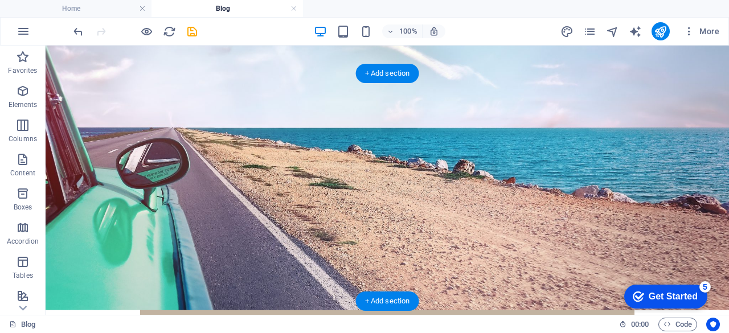
scroll to position [391, 0]
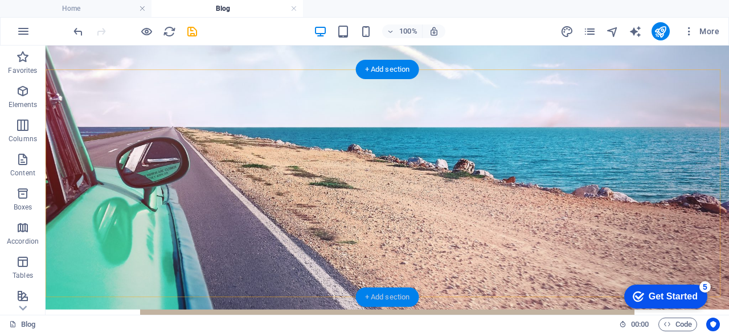
click at [381, 295] on div "+ Add section" at bounding box center [387, 297] width 63 height 19
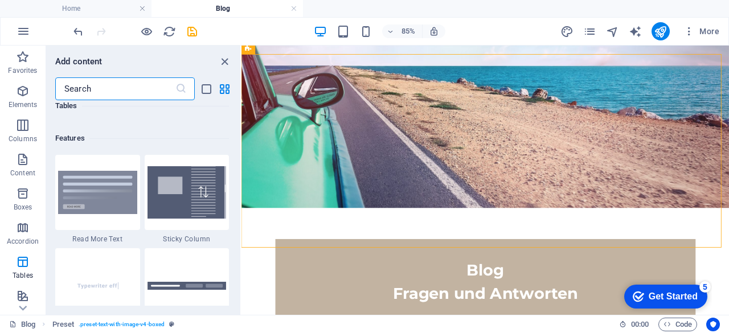
scroll to position [4415, 0]
click at [95, 191] on img at bounding box center [97, 192] width 79 height 43
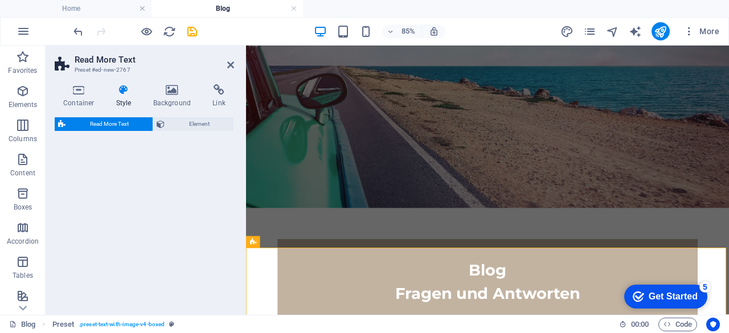
select select "px"
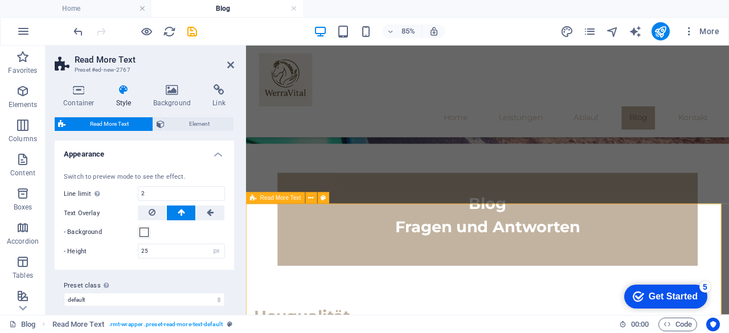
scroll to position [401, 0]
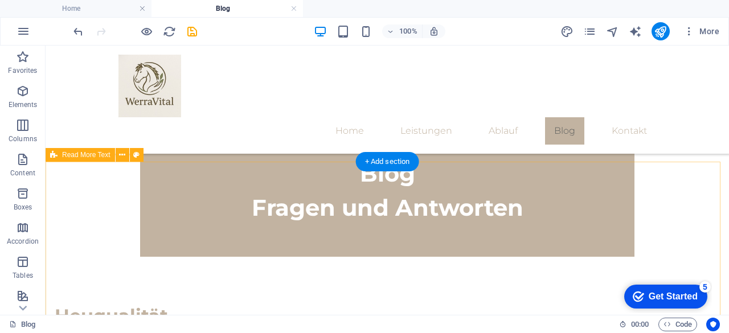
scroll to position [516, 0]
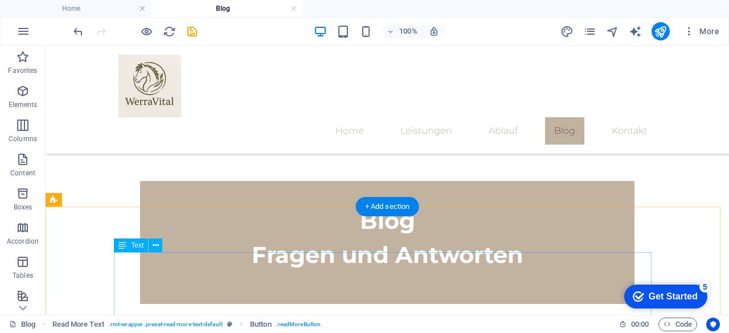
scroll to position [439, 0]
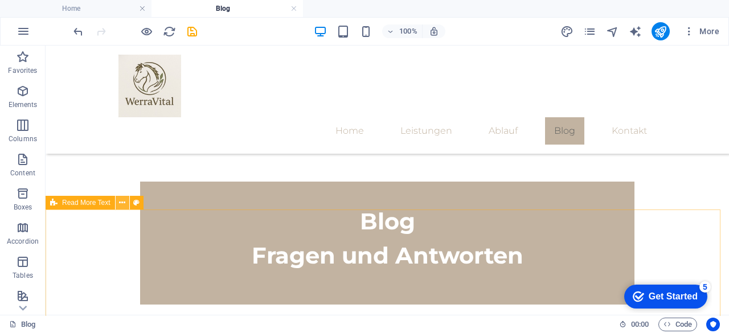
click at [122, 203] on icon at bounding box center [122, 203] width 6 height 12
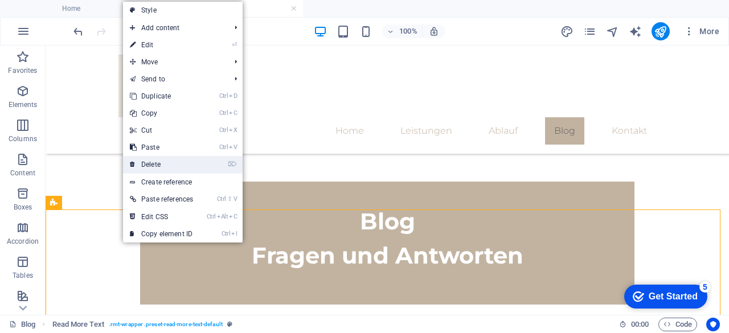
click at [169, 165] on link "⌦ Delete" at bounding box center [161, 164] width 77 height 17
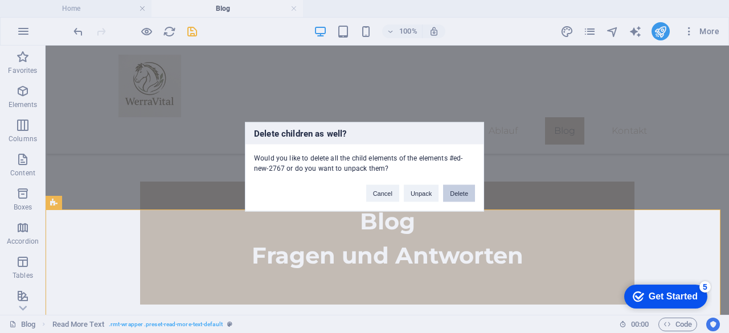
click at [462, 187] on button "Delete" at bounding box center [459, 192] width 32 height 17
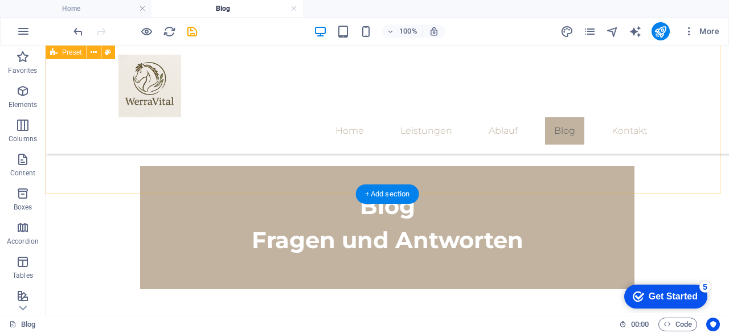
scroll to position [454, 0]
click at [364, 189] on div "+ Add section" at bounding box center [387, 194] width 63 height 19
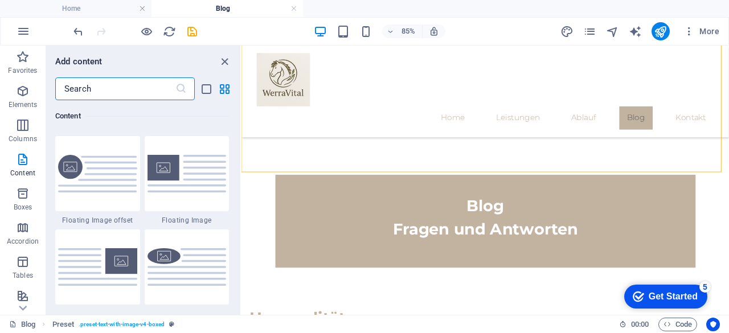
scroll to position [2442, 0]
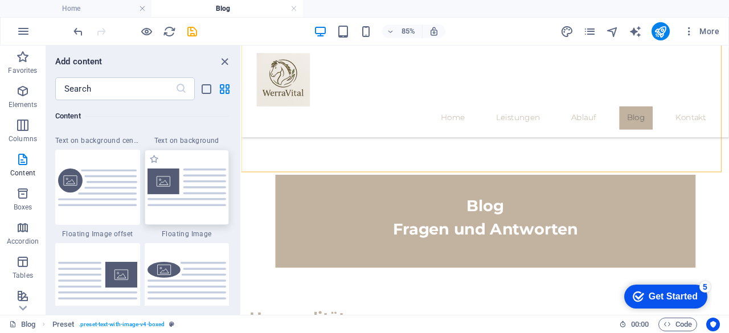
click at [191, 199] on img at bounding box center [186, 187] width 79 height 37
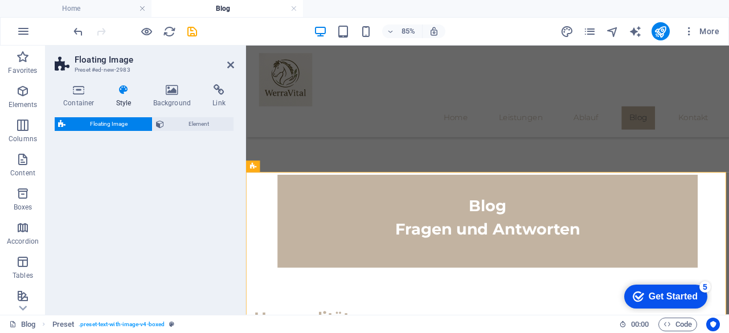
select select "%"
select select "rem"
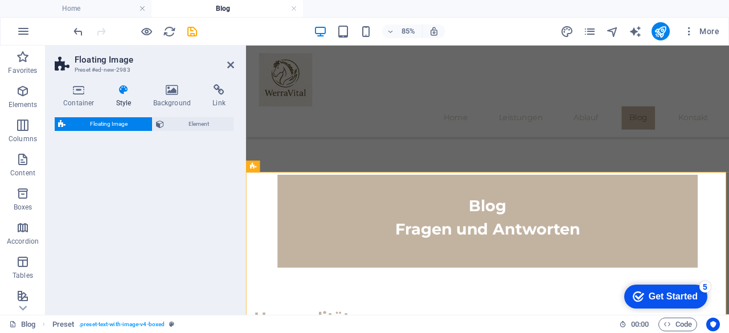
select select "preset-float-container-v3-default"
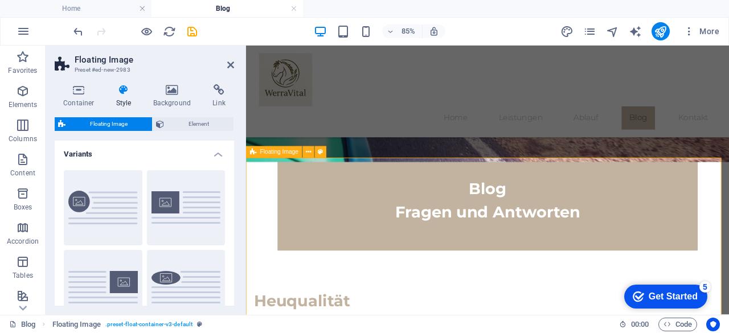
scroll to position [467, 0]
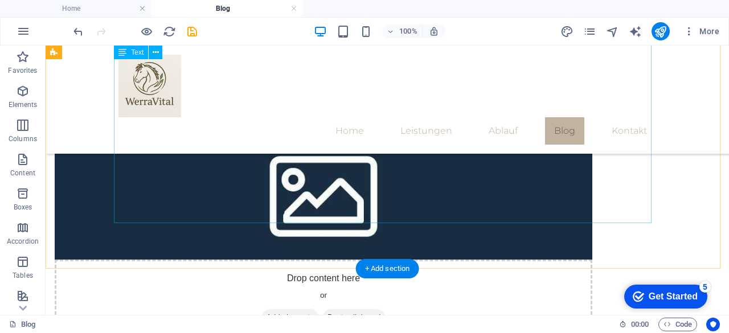
scroll to position [736, 0]
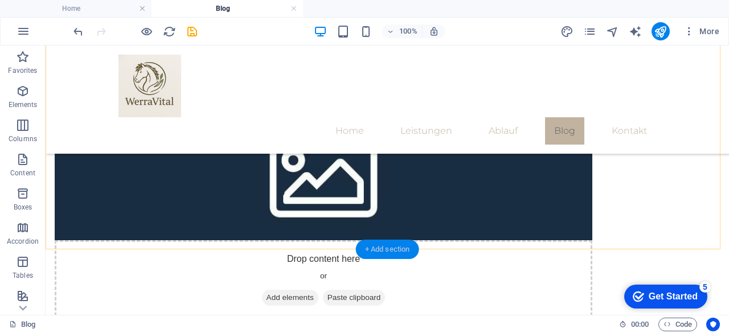
click at [397, 248] on div "+ Add section" at bounding box center [387, 249] width 63 height 19
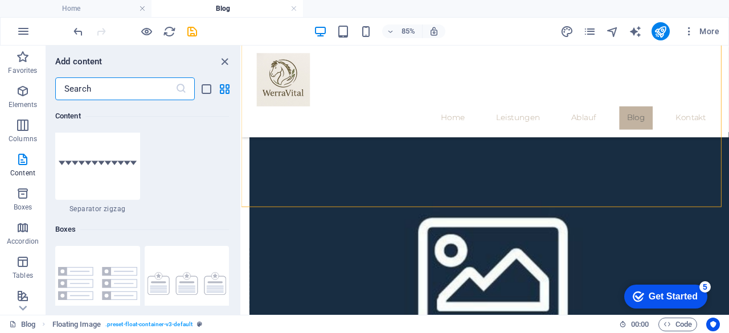
scroll to position [3028, 0]
click at [114, 81] on input "text" at bounding box center [115, 88] width 120 height 23
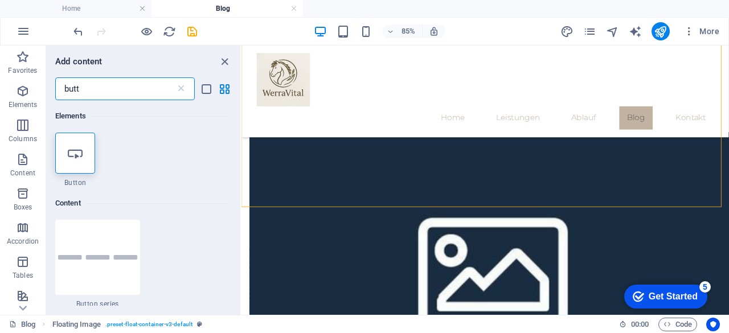
scroll to position [0, 0]
type input "butt"
click at [81, 163] on div at bounding box center [75, 153] width 40 height 41
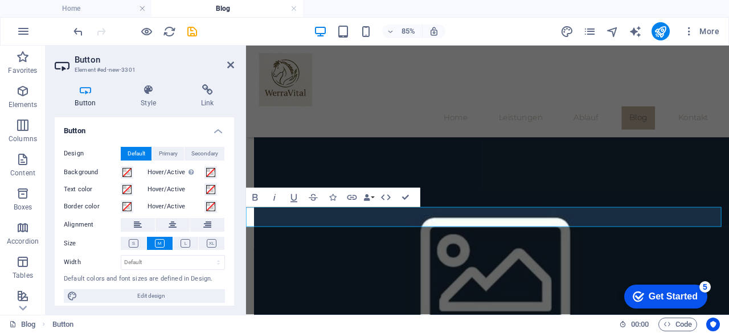
click at [235, 58] on aside "Button Element #ed-new-3301 Button Style Link Button Design Default Primary Sec…" at bounding box center [146, 180] width 200 height 269
click at [231, 63] on header "Button Element #ed-new-3301" at bounding box center [144, 61] width 179 height 30
click at [231, 63] on icon at bounding box center [230, 64] width 7 height 9
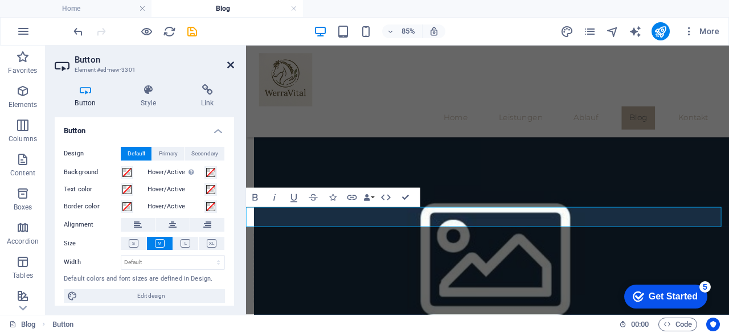
scroll to position [750, 0]
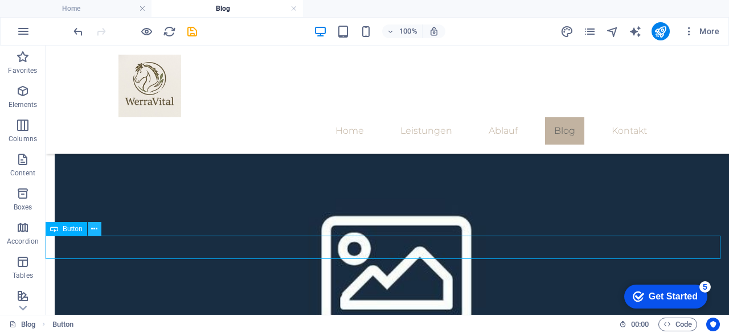
click at [92, 230] on icon at bounding box center [94, 229] width 6 height 12
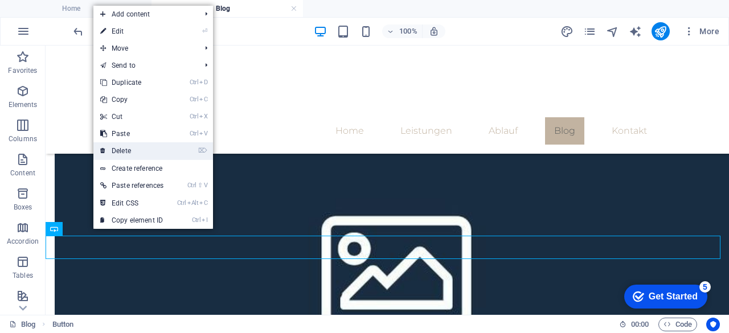
click at [129, 150] on link "⌦ Delete" at bounding box center [131, 150] width 77 height 17
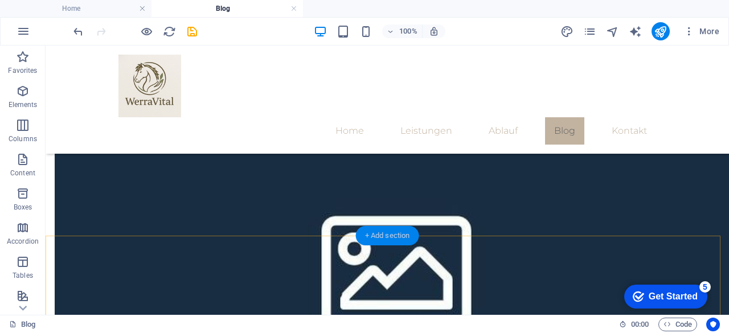
click at [389, 236] on div "+ Add section" at bounding box center [387, 235] width 63 height 19
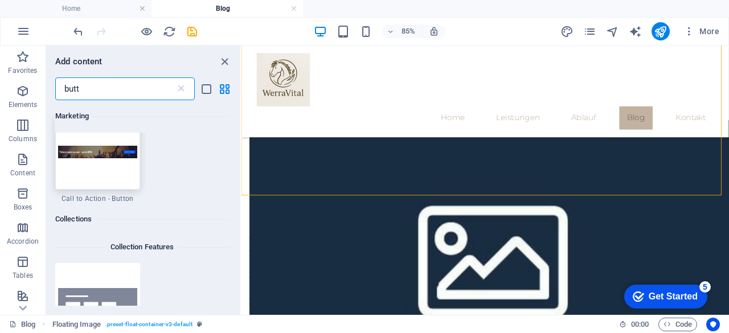
scroll to position [563, 0]
click at [119, 154] on img at bounding box center [97, 151] width 79 height 13
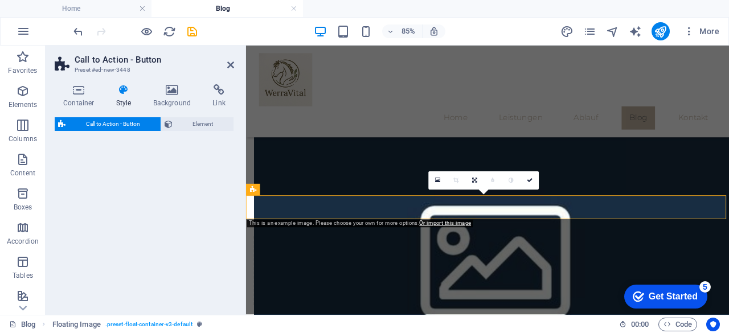
click at [119, 154] on div "Call to Action - Button Element" at bounding box center [144, 211] width 179 height 188
select select "rem"
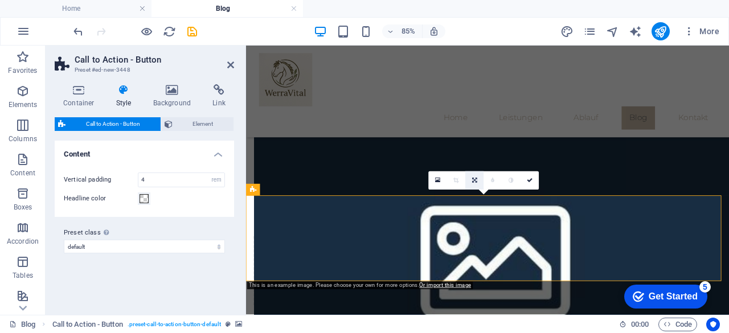
click at [477, 178] on link at bounding box center [474, 180] width 18 height 18
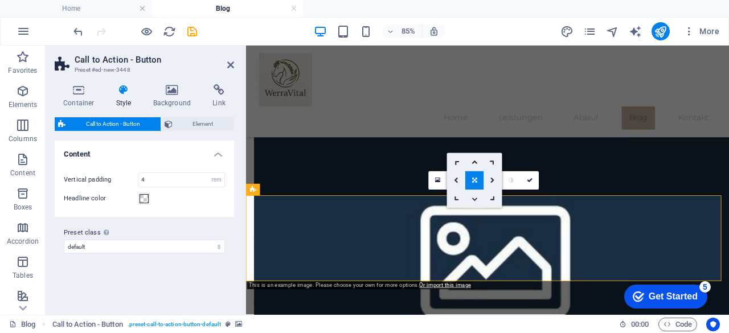
click at [474, 192] on link at bounding box center [474, 199] width 18 height 18
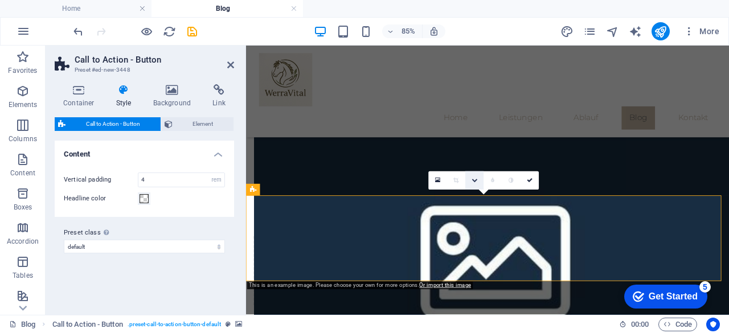
click at [472, 180] on icon at bounding box center [474, 181] width 6 height 6
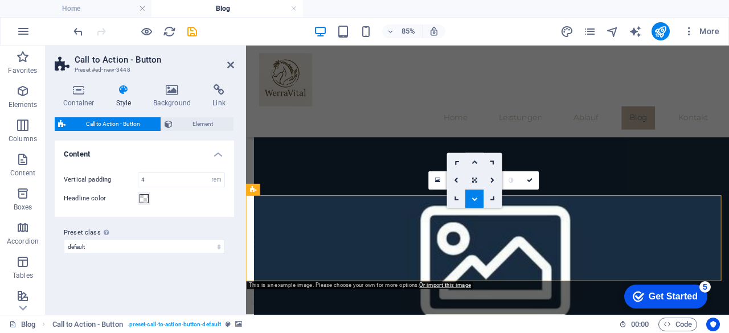
click at [474, 161] on icon at bounding box center [474, 162] width 6 height 6
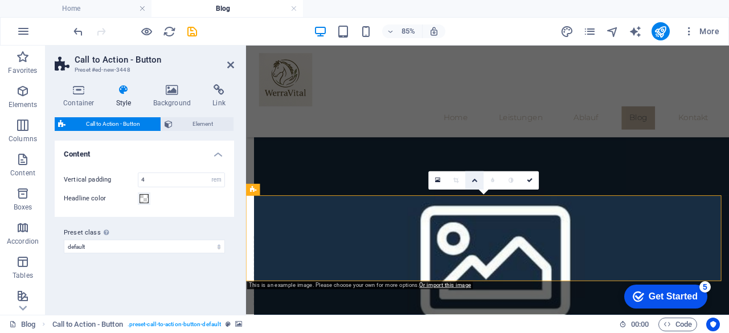
click at [473, 176] on link at bounding box center [474, 180] width 18 height 18
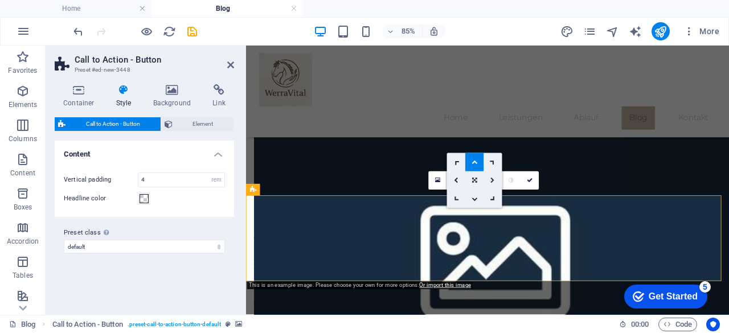
click at [492, 178] on icon at bounding box center [493, 181] width 5 height 6
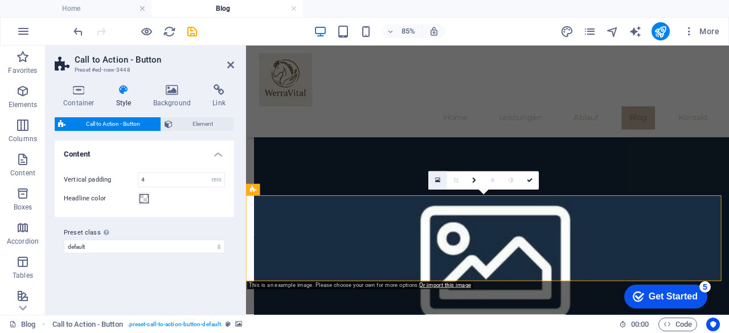
click at [436, 182] on icon at bounding box center [437, 180] width 5 height 7
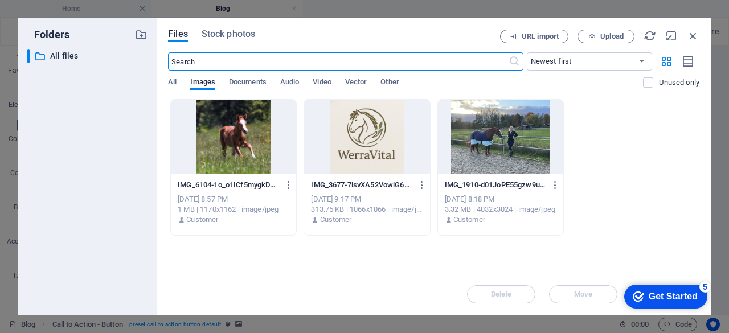
scroll to position [537, 0]
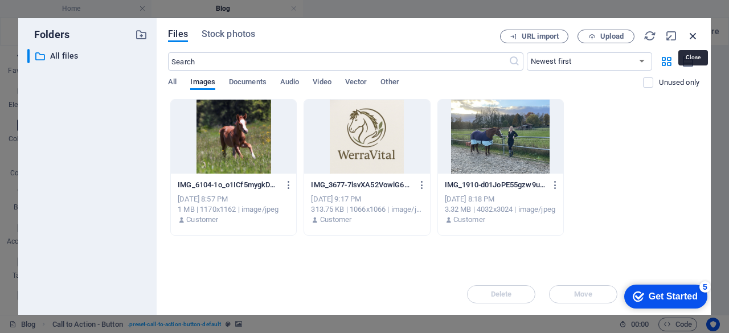
click at [691, 32] on icon "button" at bounding box center [693, 36] width 13 height 13
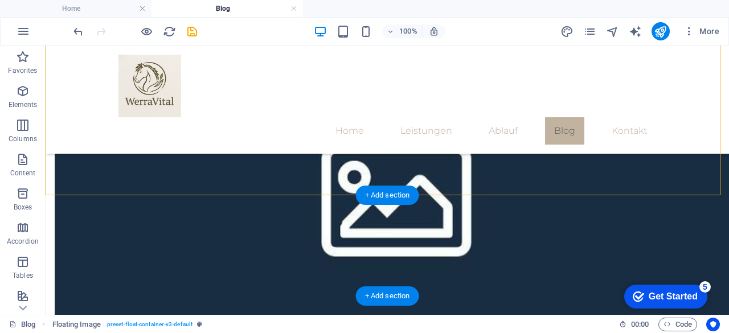
scroll to position [826, 0]
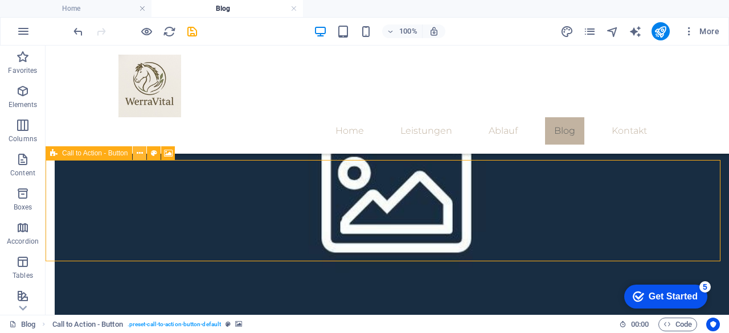
click at [142, 155] on icon at bounding box center [140, 153] width 6 height 12
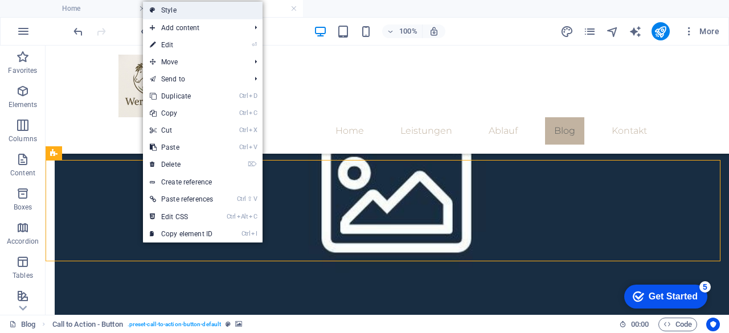
click at [183, 12] on link "Style" at bounding box center [203, 10] width 120 height 17
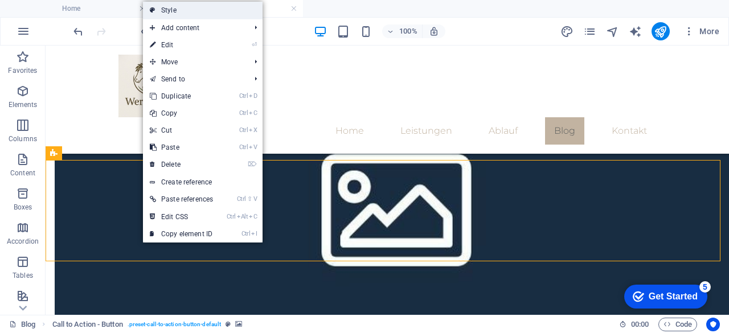
select select "rem"
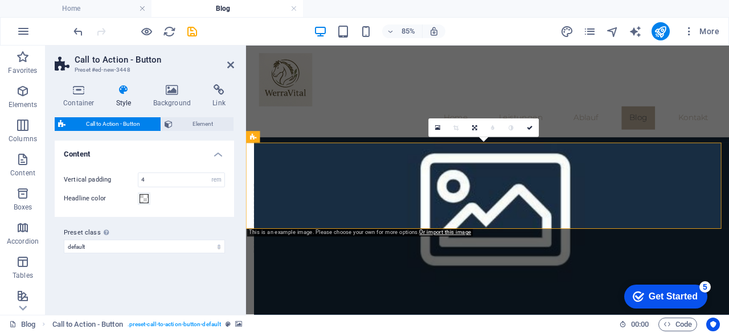
click at [235, 60] on aside "Call to Action - Button Preset #ed-new-3448 Container Style Background Link Siz…" at bounding box center [146, 180] width 200 height 269
click at [227, 65] on icon at bounding box center [230, 64] width 7 height 9
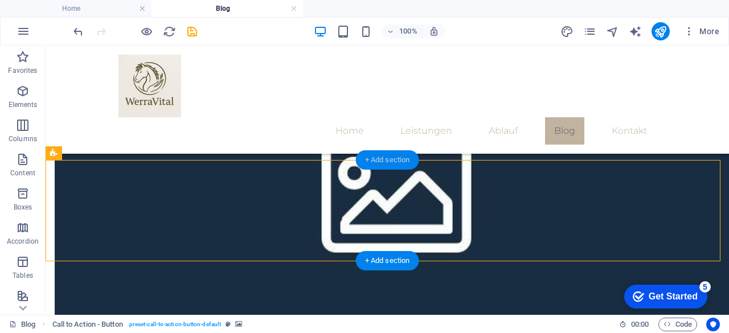
click at [379, 161] on div "+ Add section" at bounding box center [387, 159] width 63 height 19
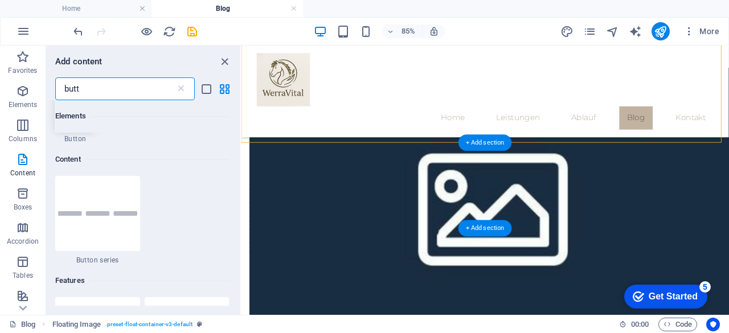
scroll to position [87, 0]
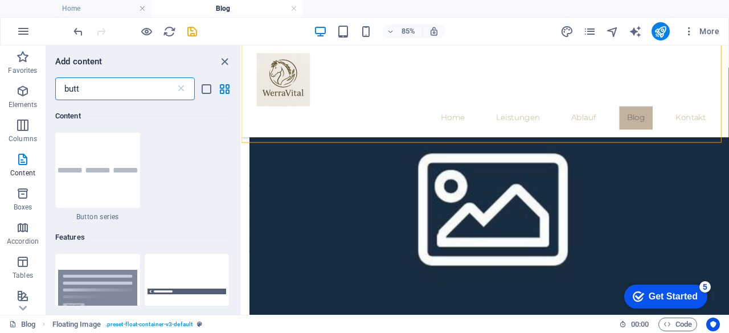
click at [88, 88] on input "butt" at bounding box center [115, 88] width 120 height 23
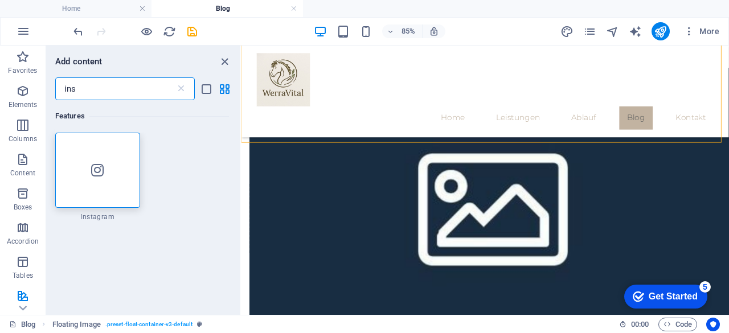
scroll to position [0, 0]
type input "ins"
click at [87, 176] on div at bounding box center [97, 170] width 85 height 75
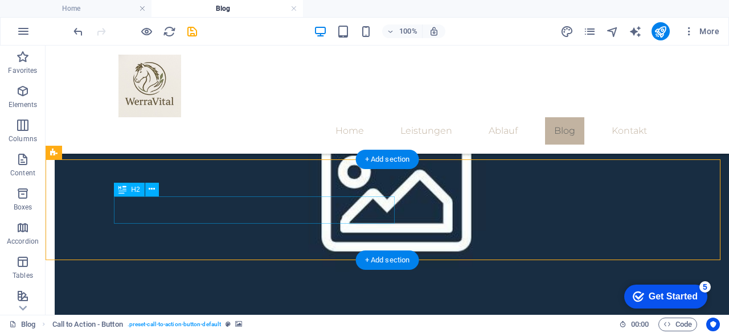
scroll to position [826, 0]
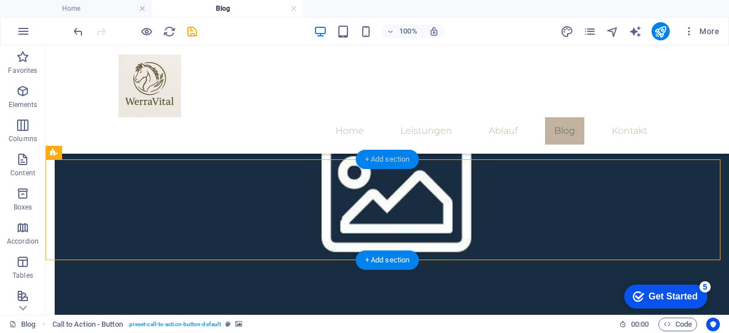
click at [386, 158] on div "+ Add section" at bounding box center [387, 159] width 63 height 19
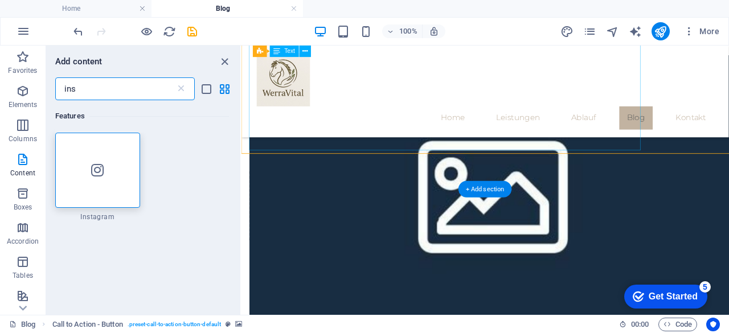
scroll to position [812, 0]
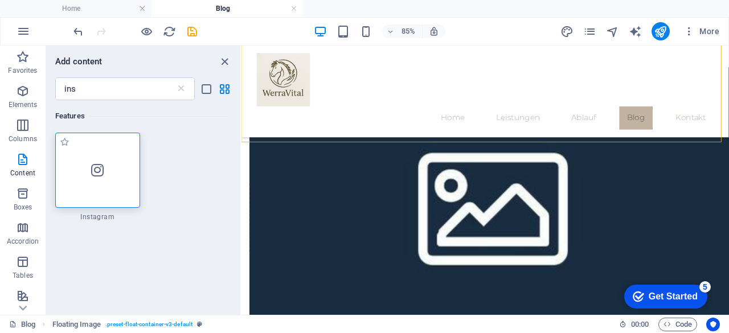
click at [102, 178] on div at bounding box center [97, 170] width 85 height 75
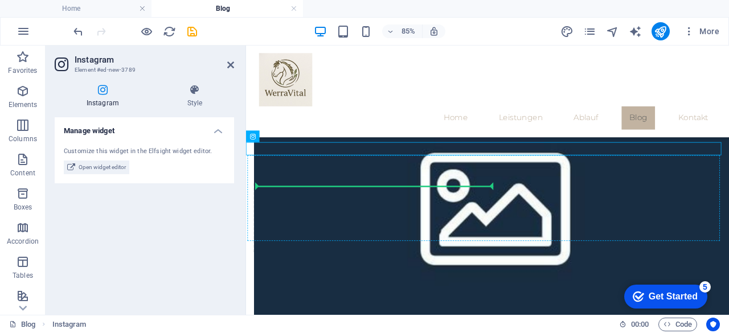
drag, startPoint x: 288, startPoint y: 167, endPoint x: 317, endPoint y: 219, distance: 58.6
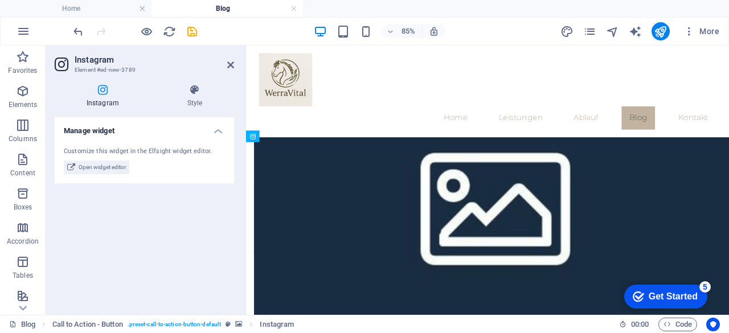
drag, startPoint x: 285, startPoint y: 212, endPoint x: 560, endPoint y: 220, distance: 275.1
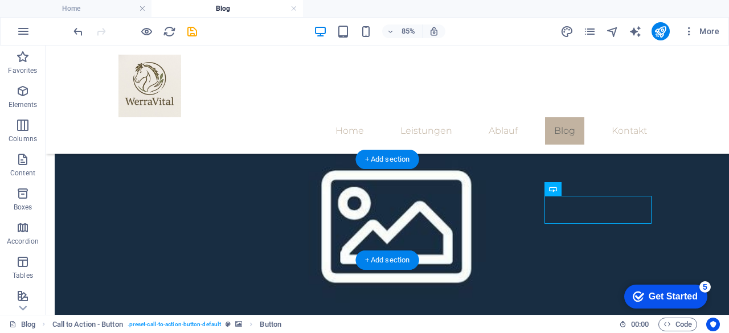
scroll to position [826, 0]
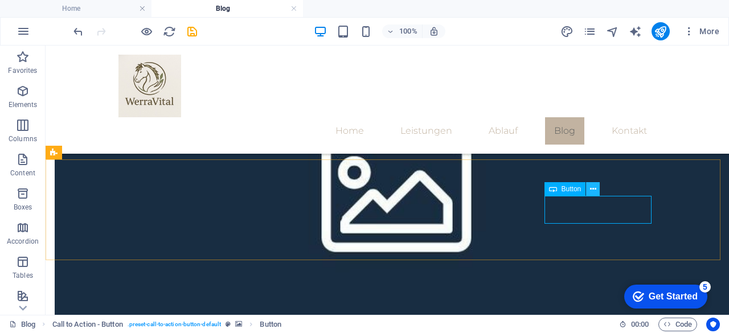
click at [590, 185] on icon at bounding box center [593, 189] width 6 height 12
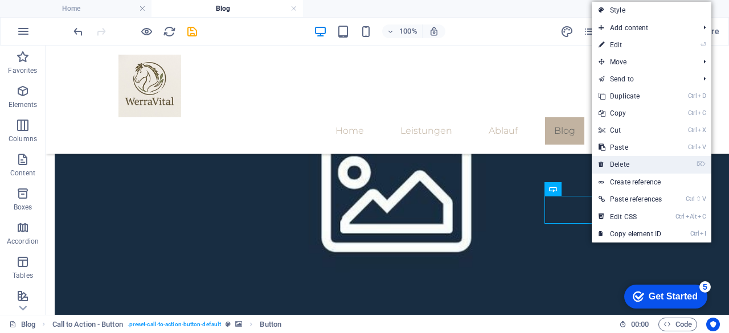
click at [630, 159] on link "⌦ Delete" at bounding box center [630, 164] width 77 height 17
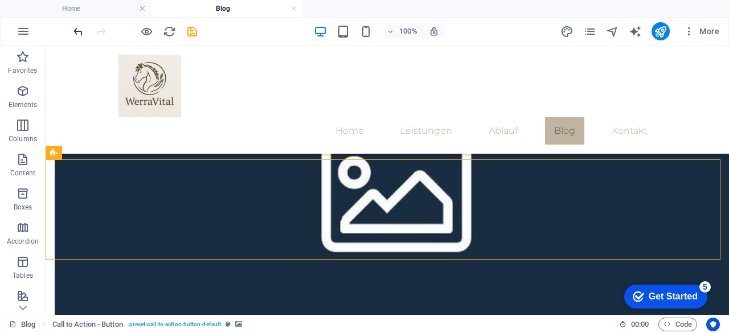
drag, startPoint x: 85, startPoint y: 34, endPoint x: 76, endPoint y: 35, distance: 9.2
click at [76, 35] on div at bounding box center [135, 31] width 128 height 18
click at [76, 35] on icon "undo" at bounding box center [78, 31] width 13 height 13
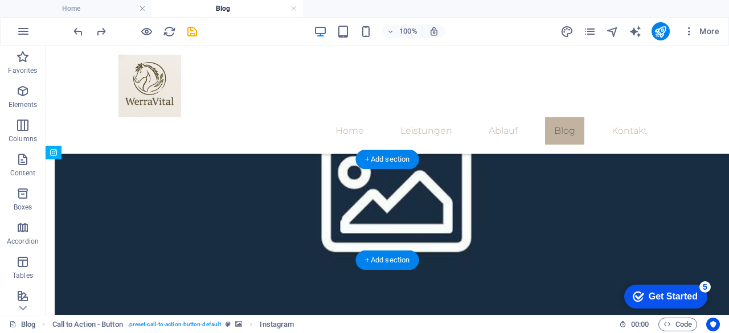
drag, startPoint x: 475, startPoint y: 212, endPoint x: 600, endPoint y: 210, distance: 125.3
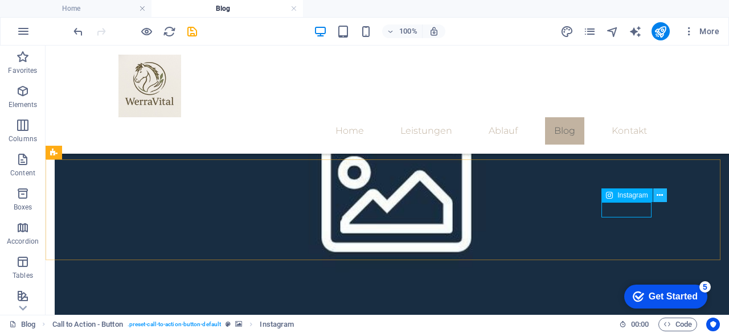
click at [656, 198] on button at bounding box center [660, 195] width 14 height 14
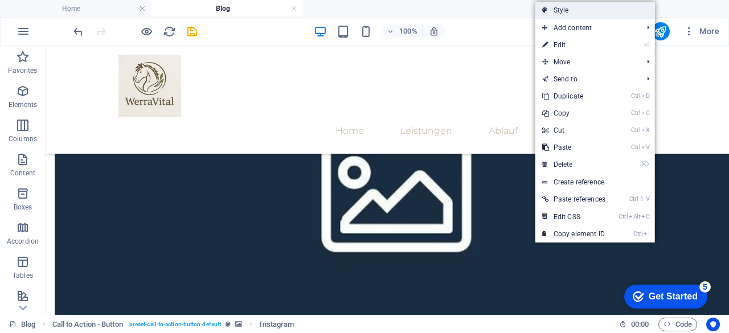
click at [580, 10] on link "Style" at bounding box center [595, 10] width 120 height 17
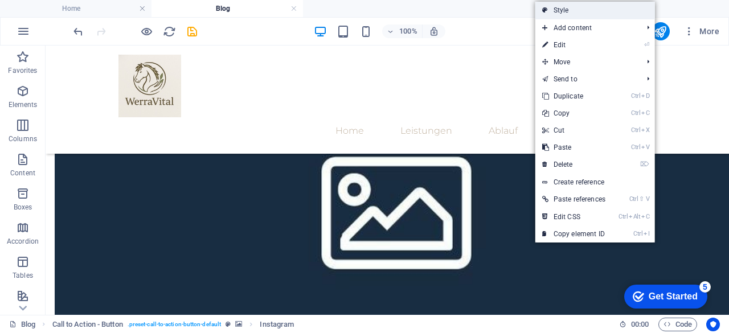
scroll to position [812, 0]
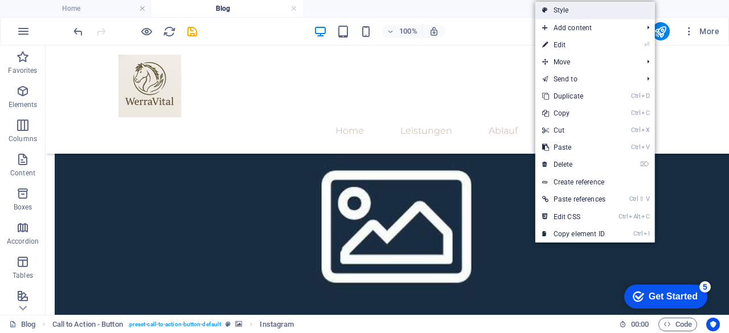
select select "rem"
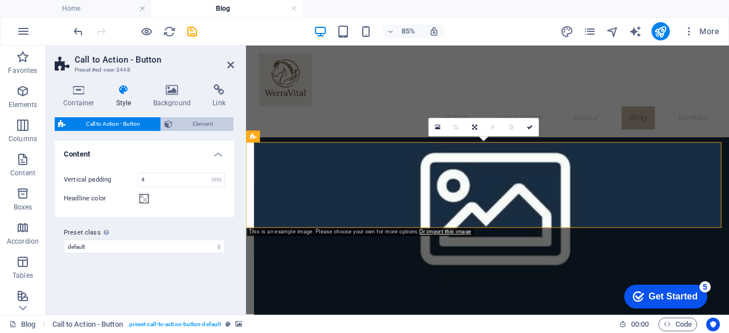
click at [196, 126] on span "Element" at bounding box center [203, 124] width 55 height 14
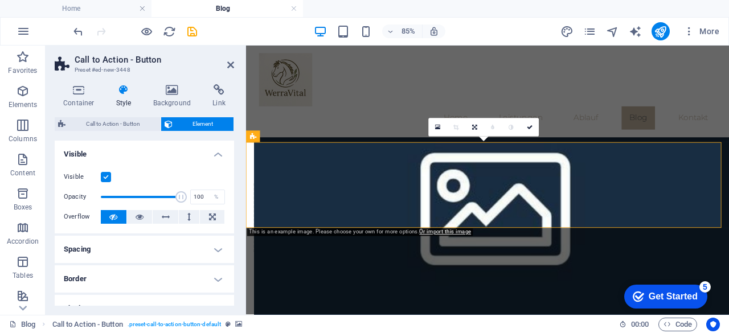
click at [234, 65] on aside "Call to Action - Button Preset #ed-new-3448 Container Style Background Link Siz…" at bounding box center [146, 180] width 200 height 269
click at [232, 59] on h2 "Call to Action - Button" at bounding box center [154, 60] width 159 height 10
click at [232, 66] on icon at bounding box center [230, 64] width 7 height 9
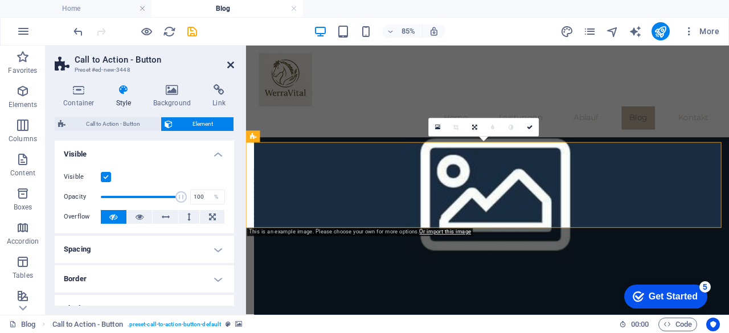
scroll to position [826, 0]
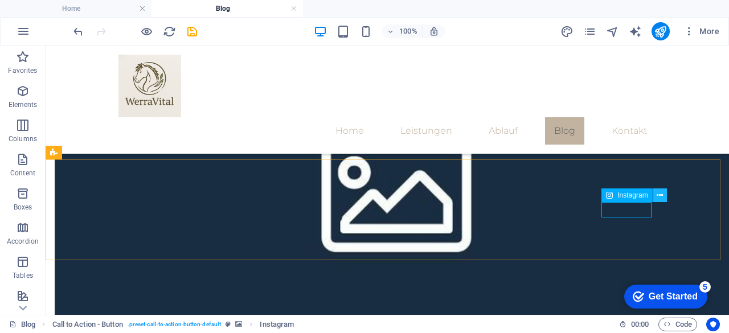
click at [659, 198] on icon at bounding box center [659, 196] width 6 height 12
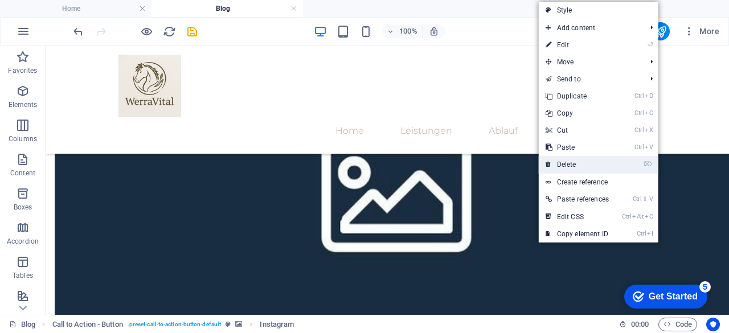
click at [557, 162] on link "⌦ Delete" at bounding box center [577, 164] width 77 height 17
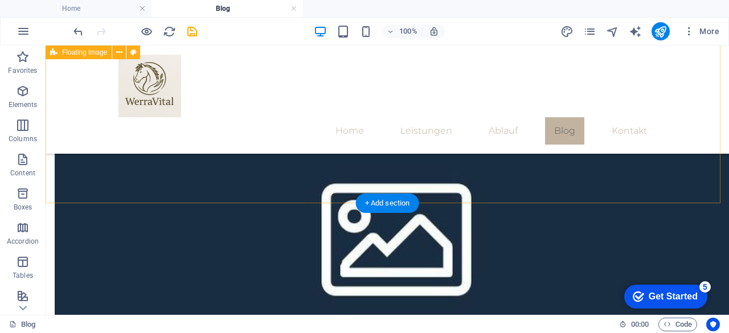
scroll to position [782, 0]
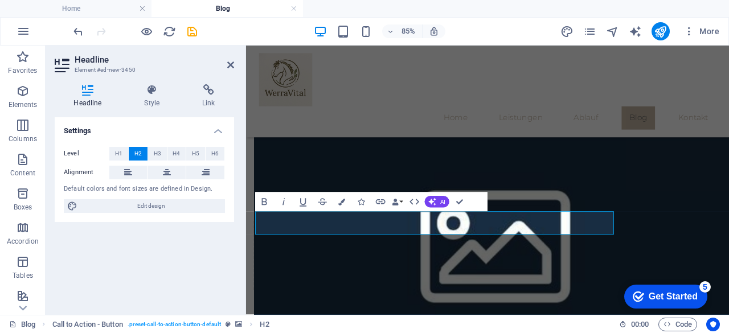
scroll to position [767, 0]
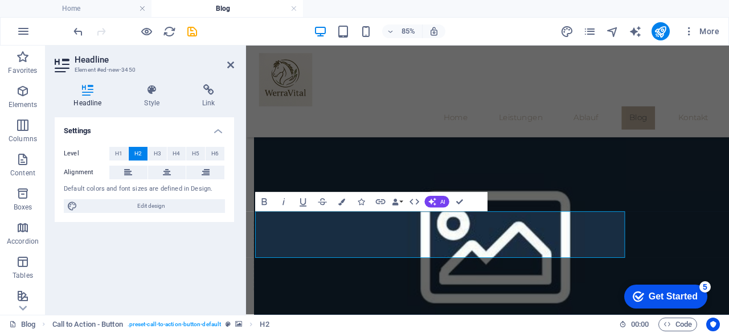
drag, startPoint x: 589, startPoint y: 276, endPoint x: 271, endPoint y: 237, distance: 320.7
click at [262, 197] on icon "button" at bounding box center [263, 201] width 11 height 11
click at [416, 201] on icon "button" at bounding box center [414, 201] width 11 height 11
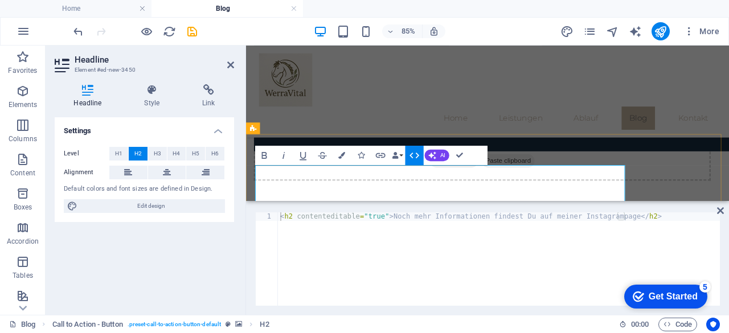
scroll to position [830, 0]
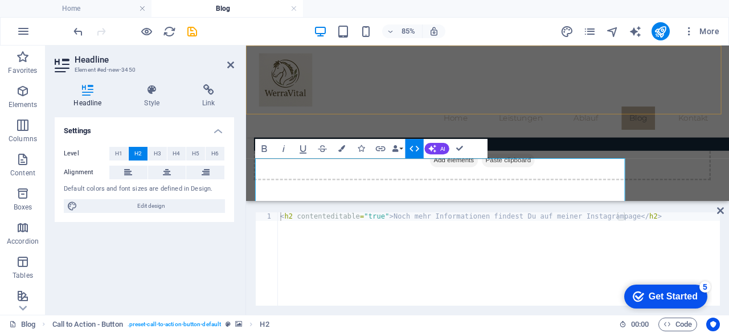
click at [596, 117] on nav "Home Leistungen Ablauf Blog Kontakt" at bounding box center [529, 130] width 537 height 27
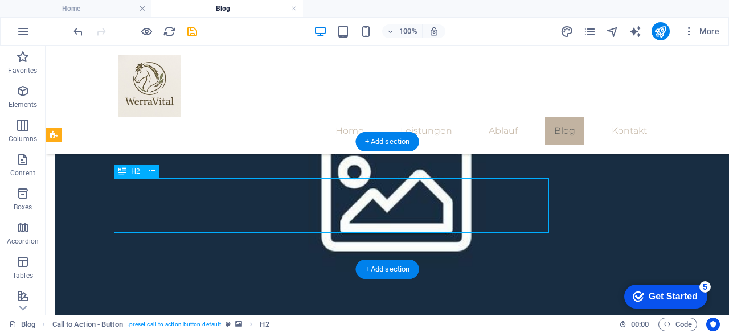
scroll to position [830, 0]
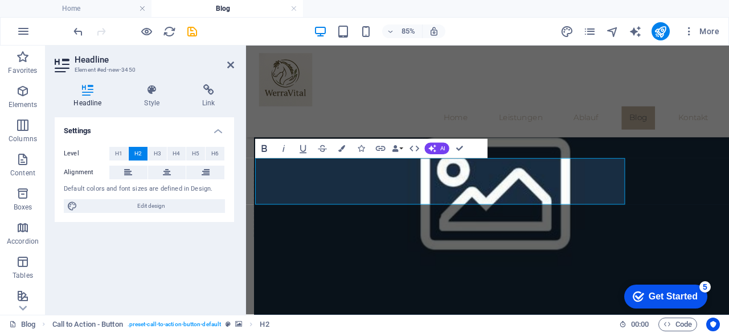
click at [260, 149] on icon "button" at bounding box center [263, 148] width 11 height 11
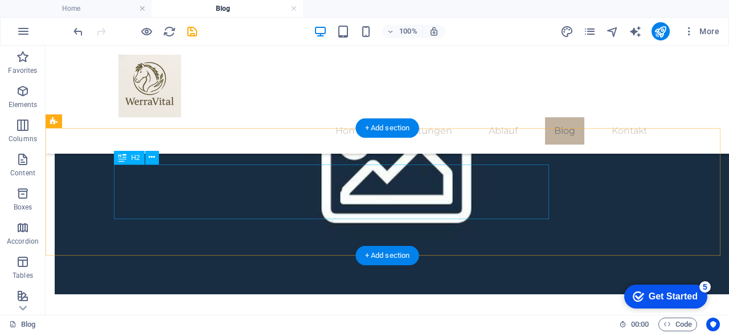
scroll to position [854, 0]
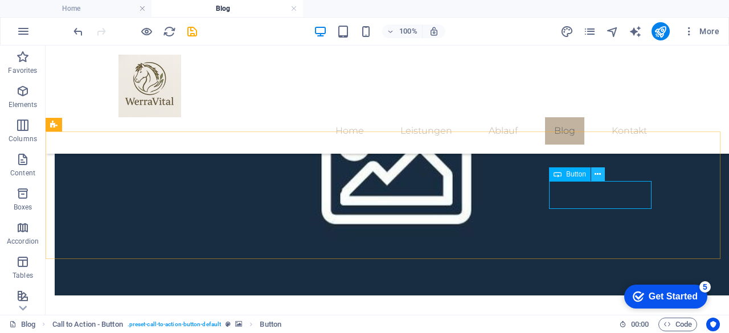
click at [598, 172] on icon at bounding box center [597, 175] width 6 height 12
click at [598, 175] on icon at bounding box center [597, 175] width 6 height 12
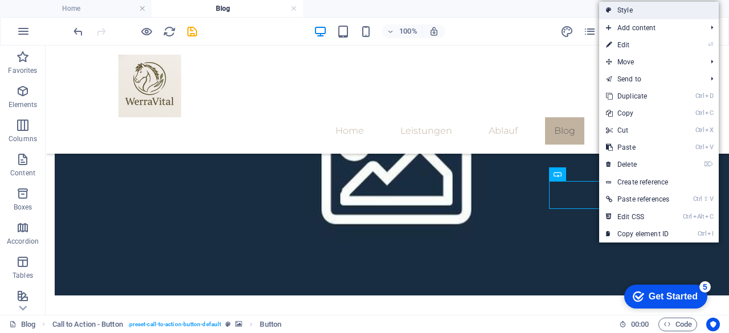
click at [627, 16] on link "Style" at bounding box center [659, 10] width 120 height 17
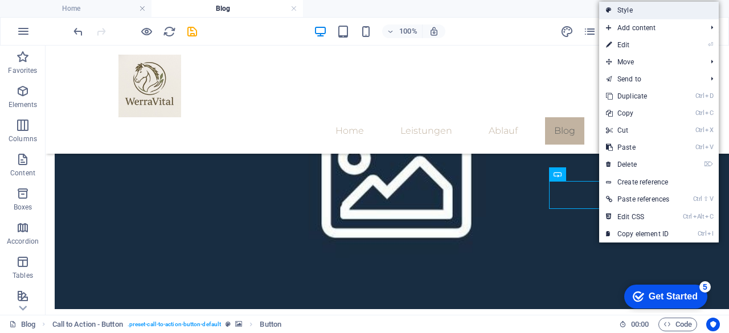
select select "rem"
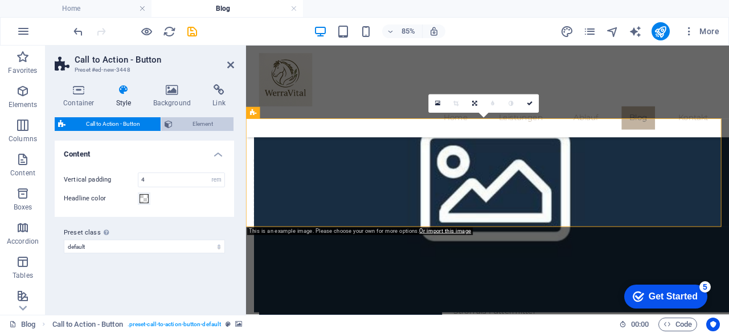
click at [196, 126] on span "Element" at bounding box center [203, 124] width 55 height 14
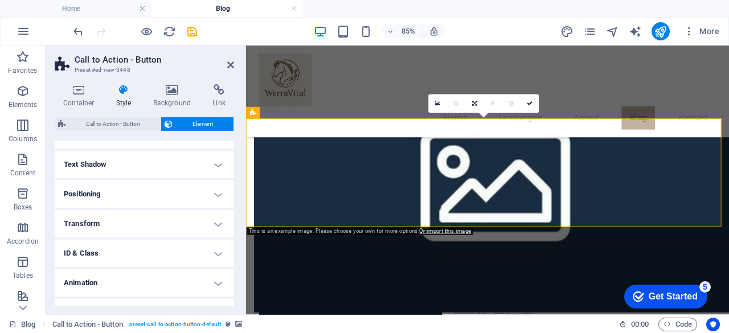
scroll to position [194, 0]
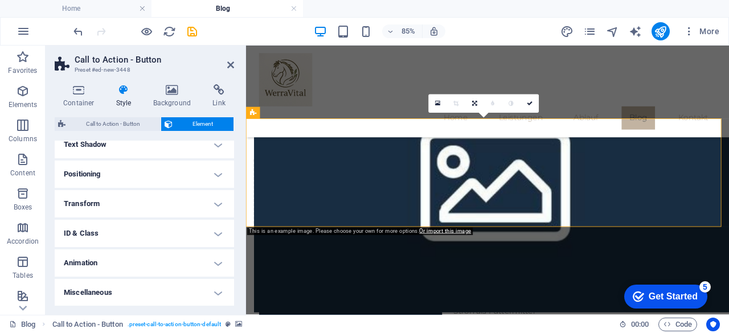
click at [224, 83] on div "Container Style Background Link Size Height Default px rem % vh vw Min. height …" at bounding box center [145, 195] width 198 height 240
click at [218, 92] on icon at bounding box center [219, 89] width 30 height 11
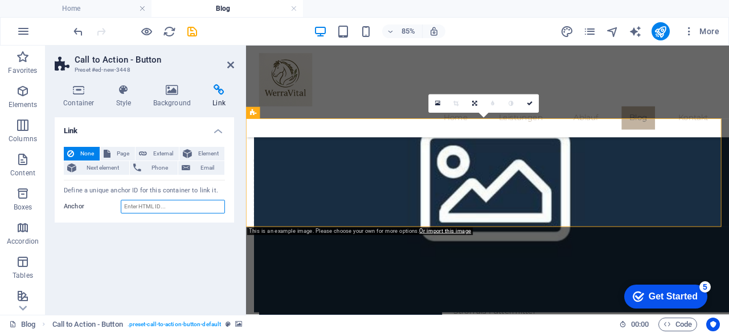
click at [141, 206] on input "Anchor" at bounding box center [173, 207] width 104 height 14
paste input "[URL][DOMAIN_NAME]"
type input "[URL][DOMAIN_NAME]"
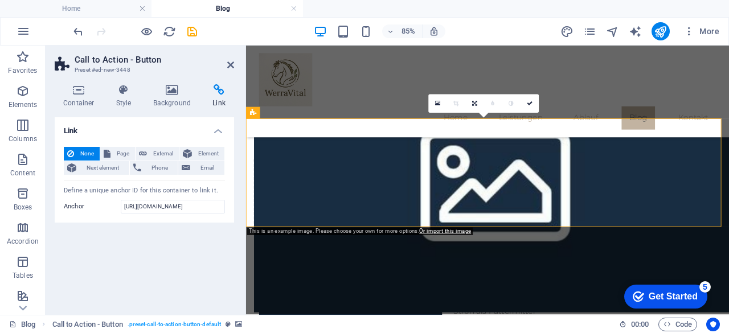
click at [188, 244] on div "Link None Page External Element Next element Phone Email Page Home Leistungen A…" at bounding box center [144, 211] width 179 height 188
click at [229, 60] on icon at bounding box center [230, 64] width 7 height 9
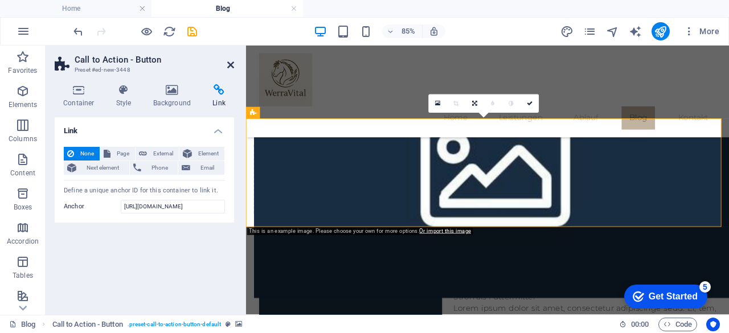
scroll to position [854, 0]
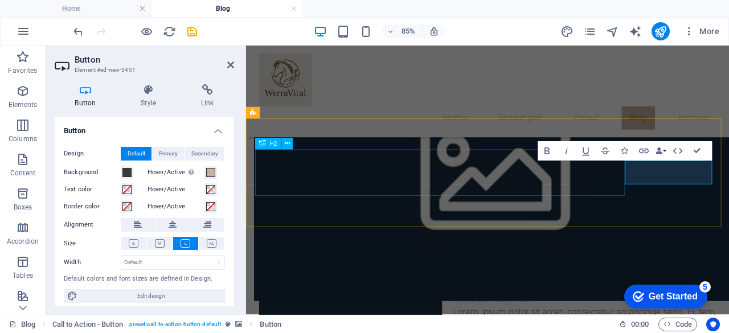
scroll to position [840, 0]
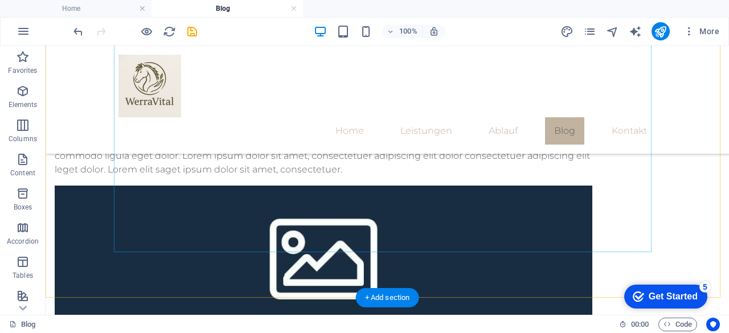
scroll to position [696, 0]
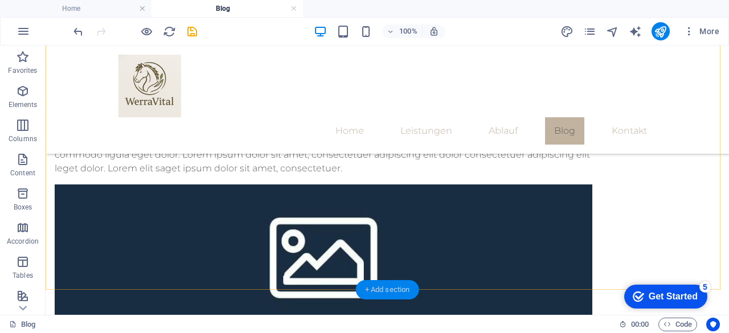
click at [394, 286] on div "+ Add section" at bounding box center [387, 289] width 63 height 19
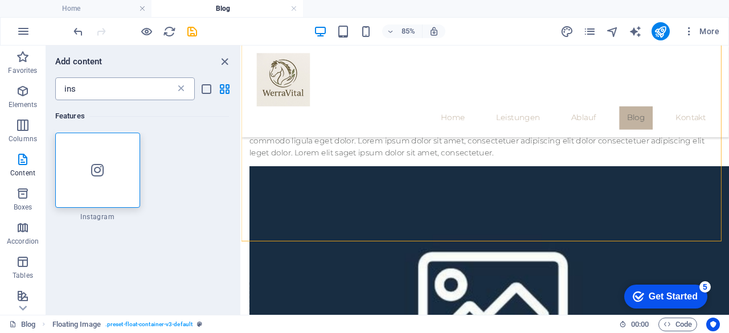
click at [183, 86] on icon at bounding box center [180, 88] width 11 height 11
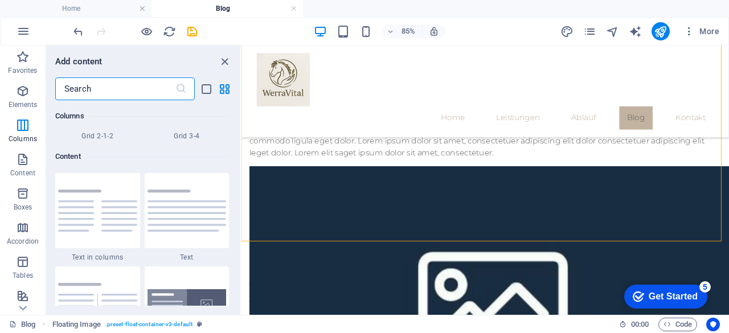
scroll to position [1964, 0]
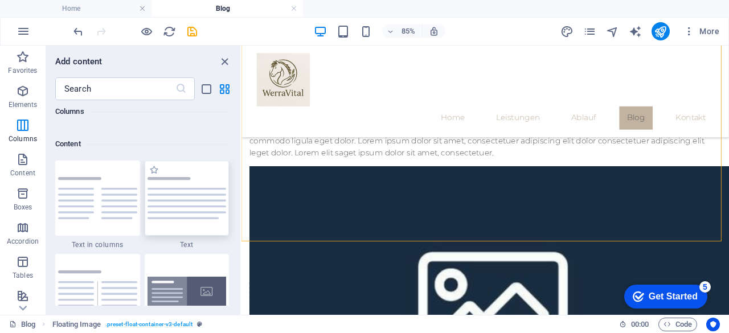
click at [188, 193] on img at bounding box center [186, 198] width 79 height 42
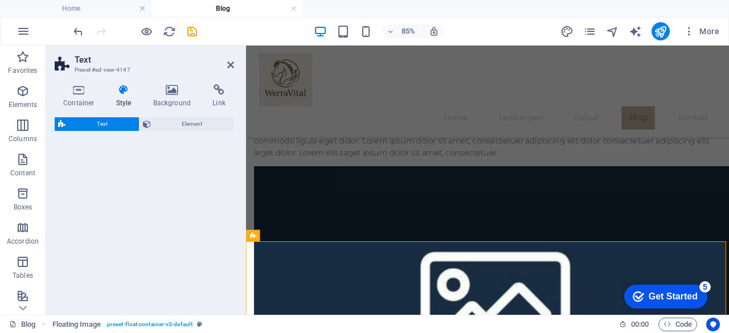
select select "preset-text-v2-default"
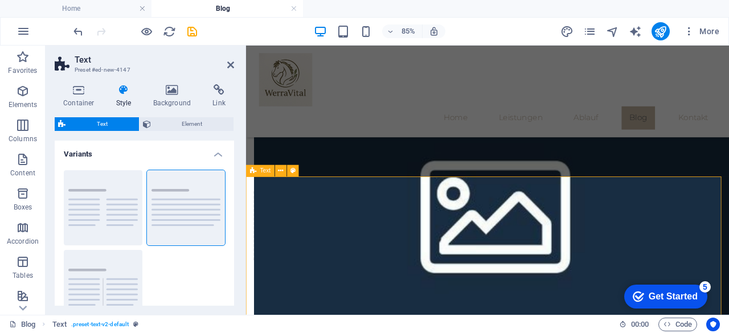
scroll to position [839, 0]
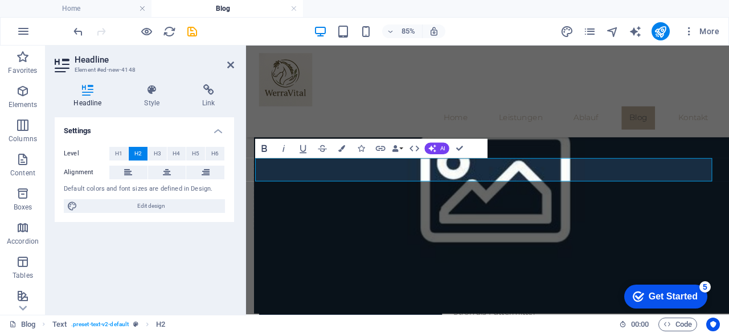
click at [263, 148] on icon "button" at bounding box center [264, 148] width 5 height 7
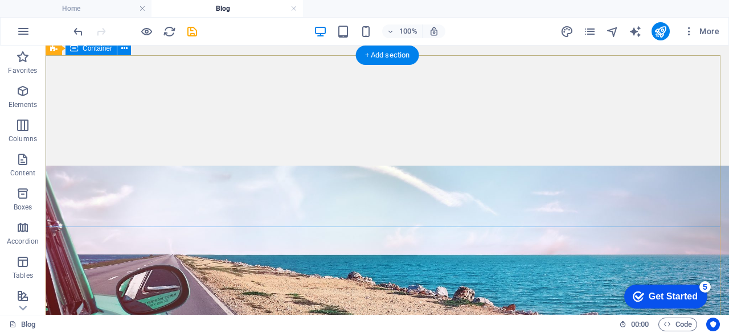
scroll to position [0, 0]
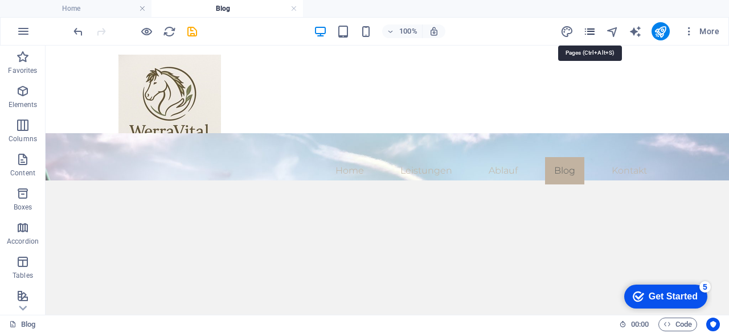
click at [586, 30] on icon "pages" at bounding box center [589, 31] width 13 height 13
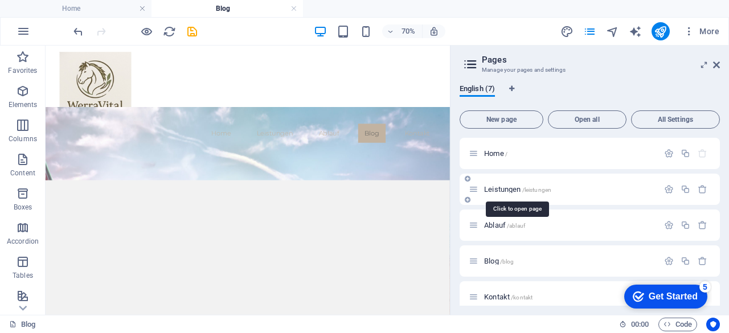
click at [499, 192] on span "Leistungen /leistungen" at bounding box center [517, 189] width 67 height 9
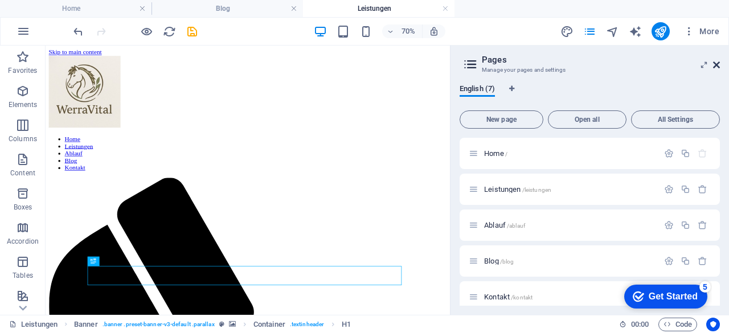
click at [719, 63] on icon at bounding box center [716, 64] width 7 height 9
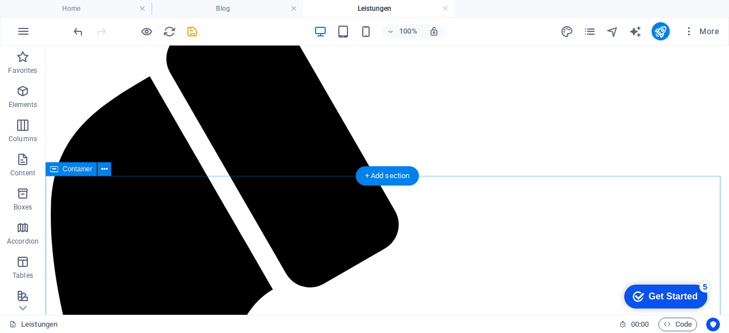
scroll to position [251, 0]
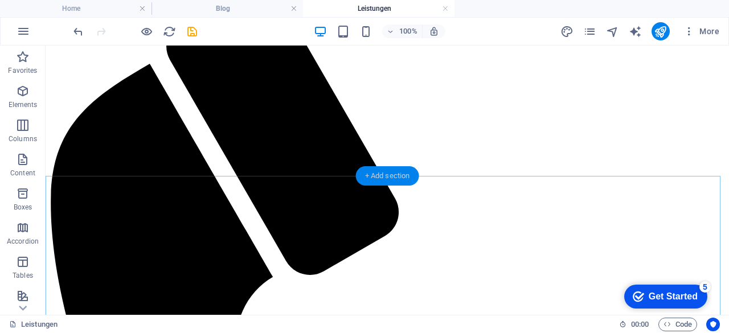
click at [401, 176] on div "+ Add section" at bounding box center [387, 175] width 63 height 19
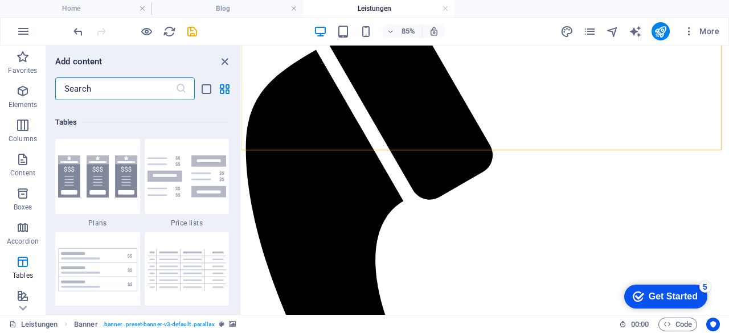
scroll to position [3936, 0]
click at [203, 172] on img at bounding box center [186, 177] width 79 height 42
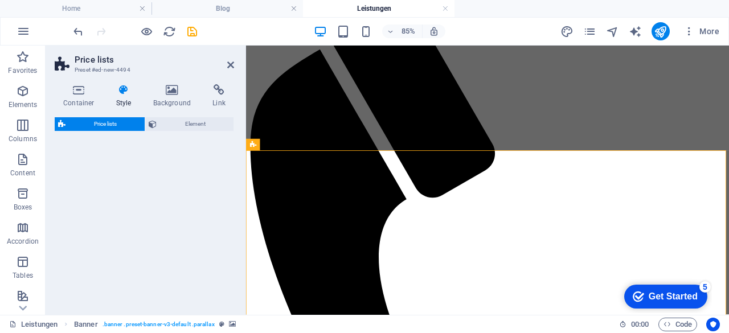
select select "rem"
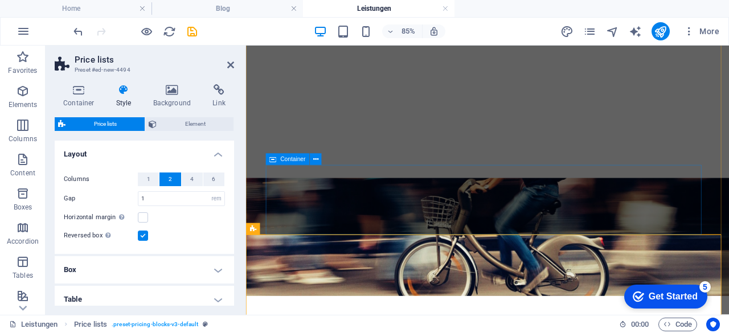
scroll to position [151, 0]
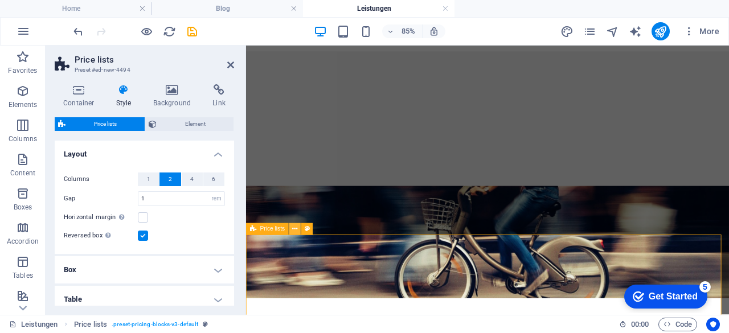
click at [295, 229] on icon at bounding box center [294, 229] width 5 height 10
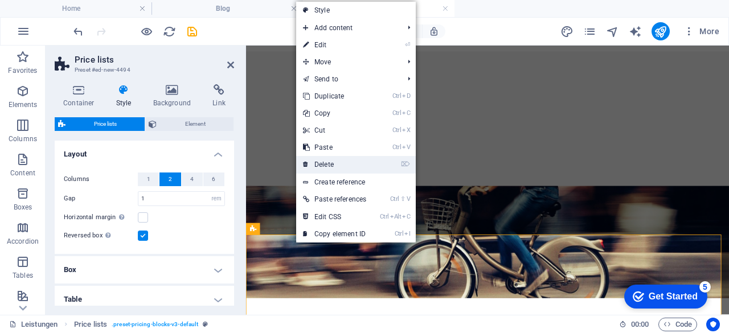
click at [337, 165] on link "⌦ Delete" at bounding box center [334, 164] width 77 height 17
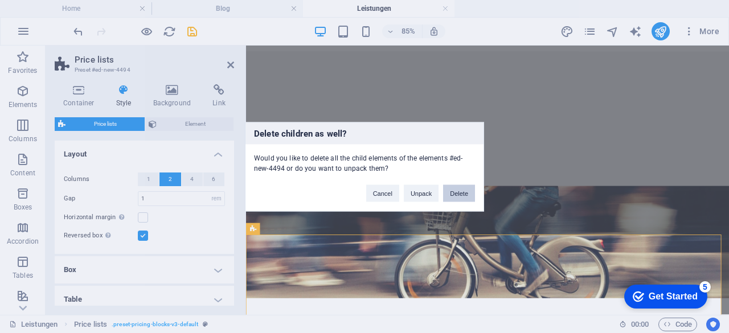
click at [449, 195] on button "Delete" at bounding box center [459, 192] width 32 height 17
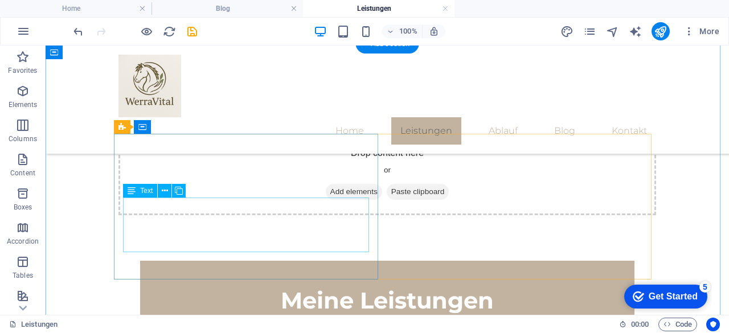
scroll to position [366, 0]
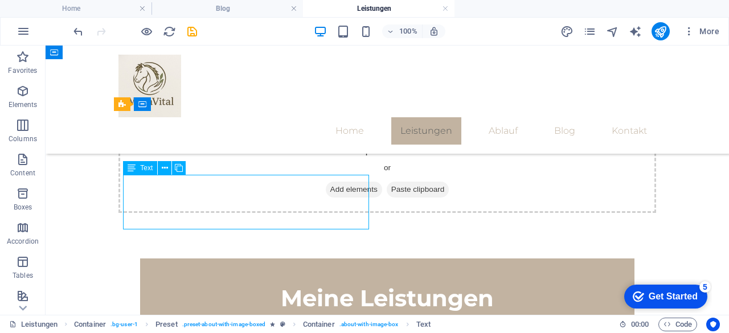
scroll to position [359, 0]
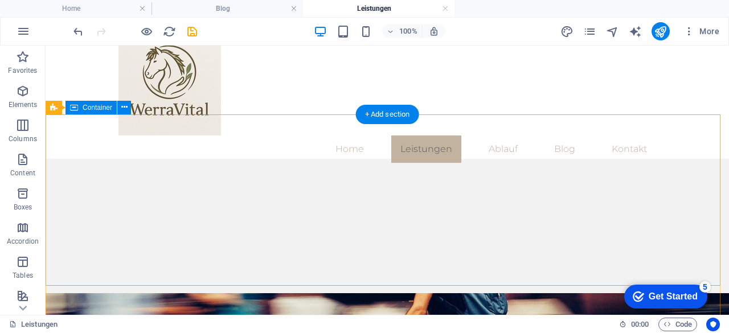
scroll to position [0, 0]
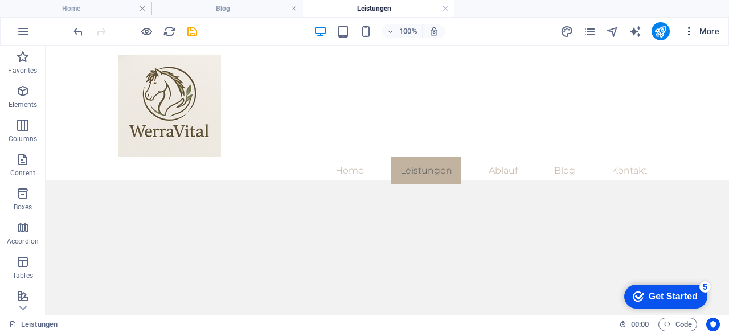
click at [689, 32] on icon "button" at bounding box center [688, 31] width 11 height 11
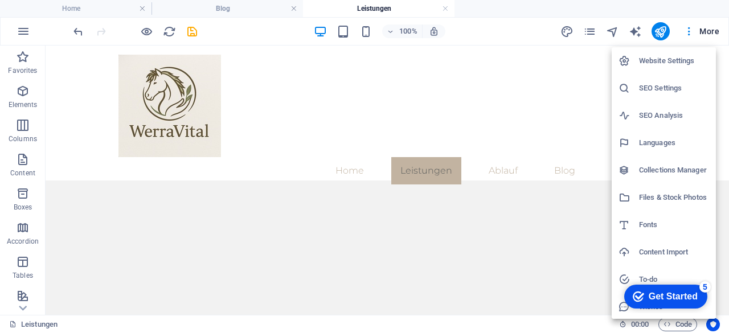
click at [582, 34] on div at bounding box center [364, 166] width 729 height 333
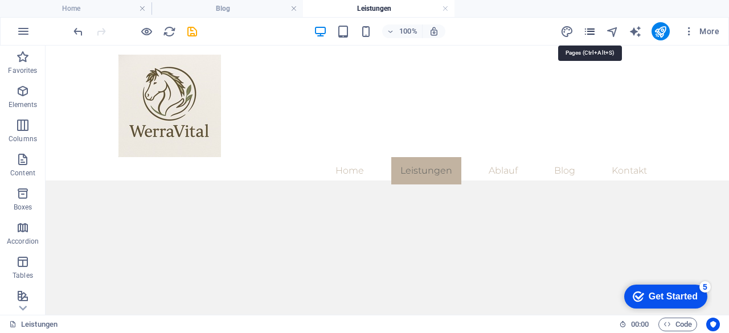
click at [595, 28] on icon "pages" at bounding box center [589, 31] width 13 height 13
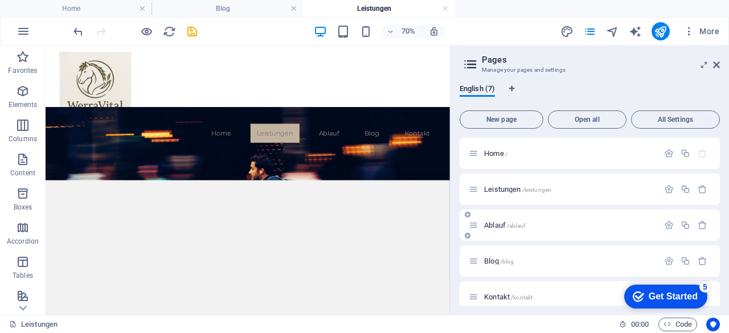
click at [512, 219] on div "Ablauf /ablauf" at bounding box center [564, 225] width 190 height 13
click at [504, 223] on span "Ablauf /ablauf" at bounding box center [504, 225] width 41 height 9
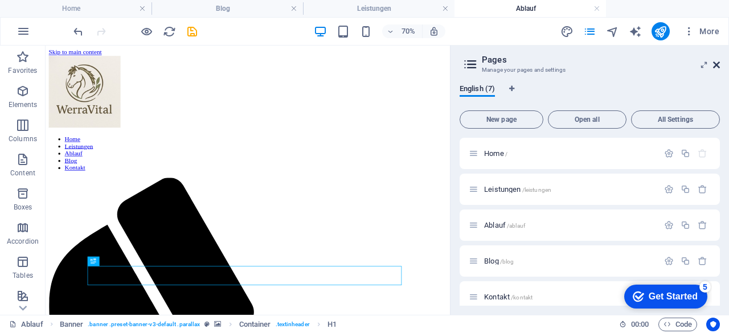
click at [717, 64] on icon at bounding box center [716, 64] width 7 height 9
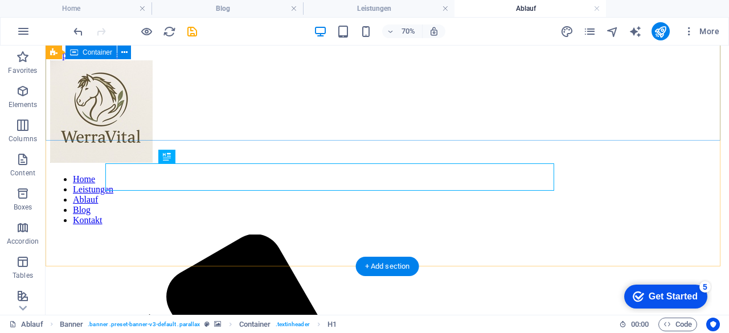
scroll to position [197, 0]
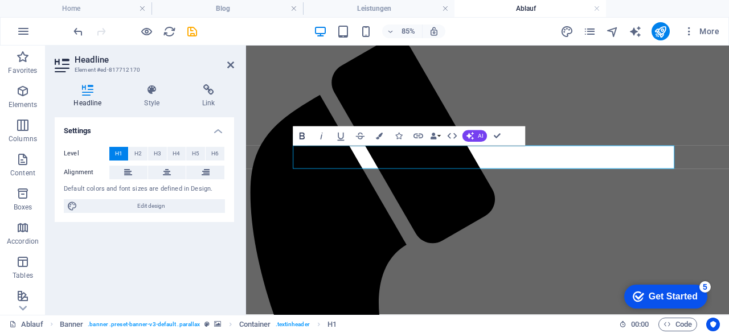
click at [302, 130] on icon "button" at bounding box center [301, 135] width 11 height 11
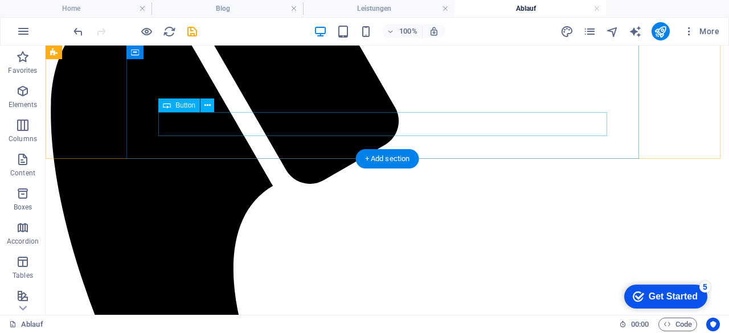
scroll to position [367, 0]
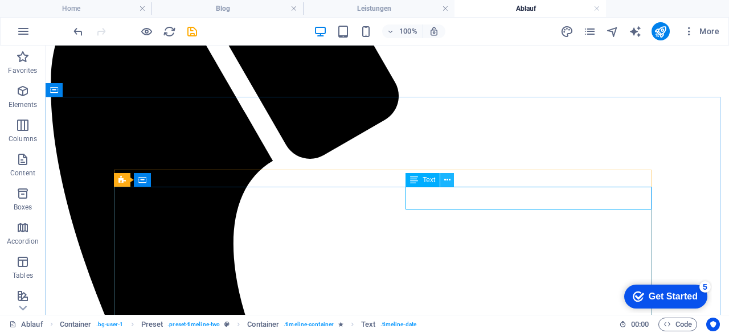
click at [446, 180] on icon at bounding box center [447, 180] width 6 height 12
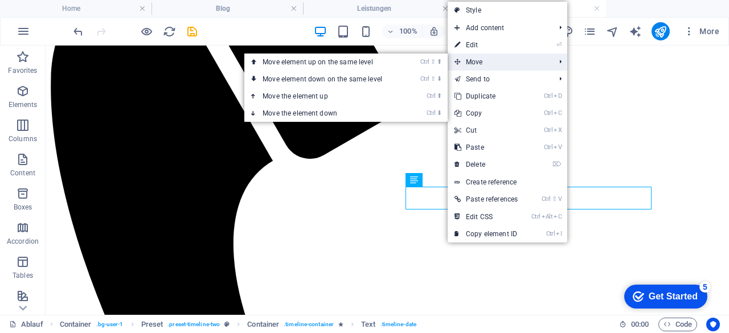
click at [486, 65] on span "Move" at bounding box center [498, 62] width 102 height 17
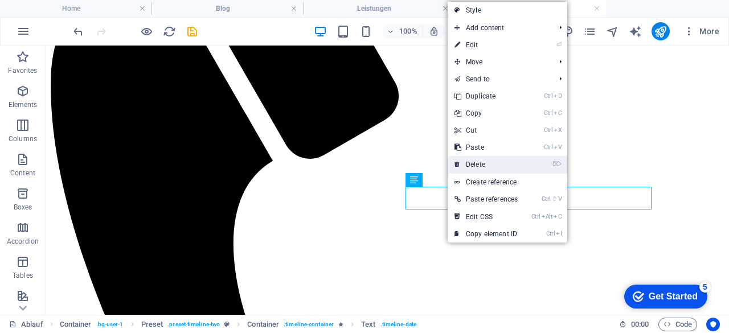
click at [498, 163] on link "⌦ Delete" at bounding box center [485, 164] width 77 height 17
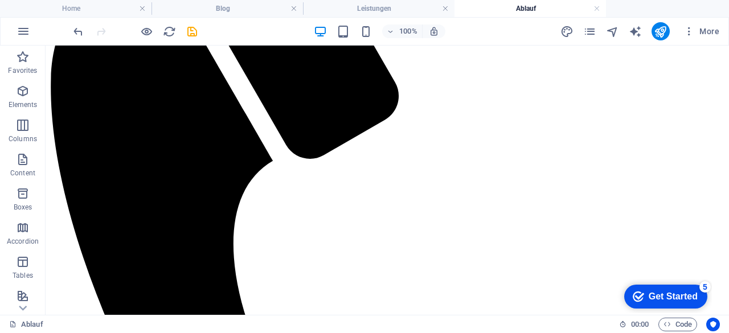
click at [84, 31] on div at bounding box center [135, 31] width 128 height 18
click at [79, 31] on icon "undo" at bounding box center [78, 31] width 13 height 13
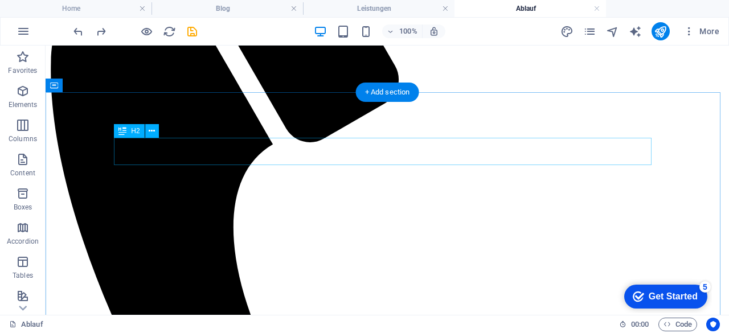
scroll to position [408, 0]
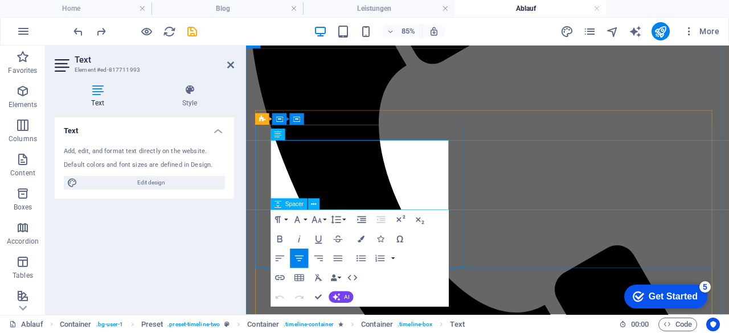
drag, startPoint x: 289, startPoint y: 170, endPoint x: 460, endPoint y: 244, distance: 186.1
click at [282, 233] on icon "button" at bounding box center [279, 238] width 11 height 11
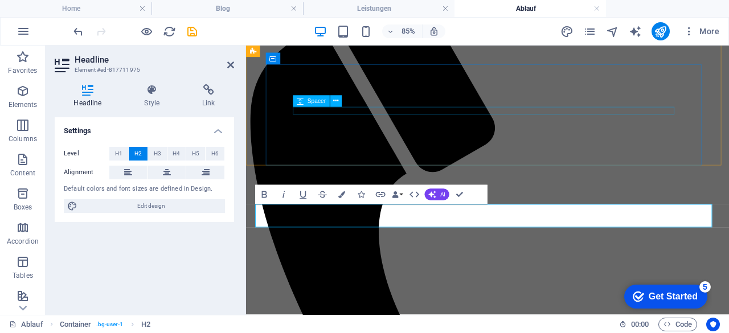
scroll to position [281, 0]
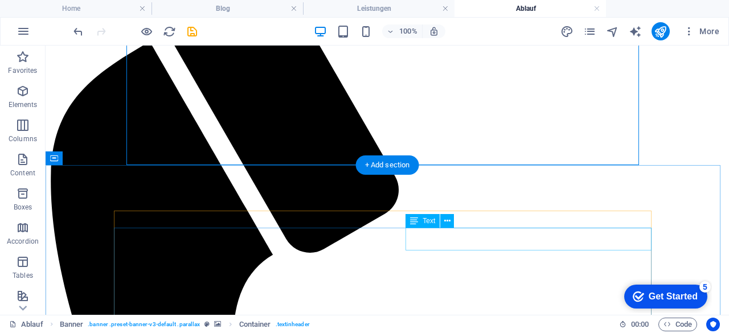
scroll to position [270, 0]
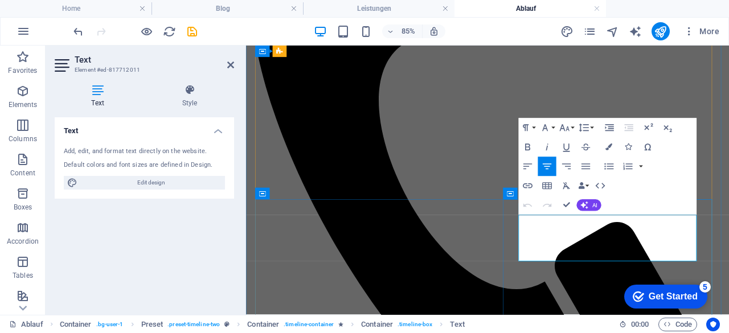
drag, startPoint x: 716, startPoint y: 290, endPoint x: 578, endPoint y: 257, distance: 141.6
click at [527, 143] on icon "button" at bounding box center [527, 146] width 11 height 11
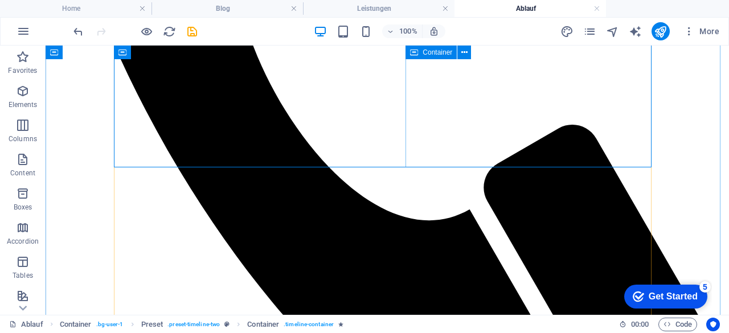
scroll to position [684, 0]
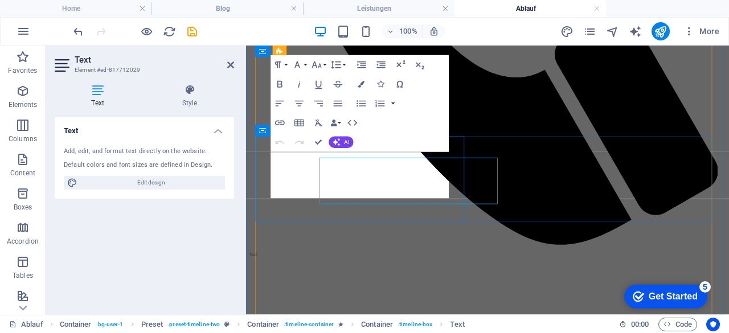
scroll to position [678, 0]
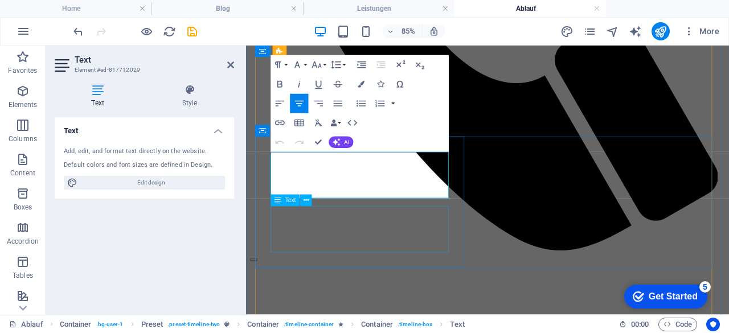
drag, startPoint x: 309, startPoint y: 187, endPoint x: 441, endPoint y: 239, distance: 142.2
click at [278, 90] on button "Bold" at bounding box center [279, 84] width 18 height 19
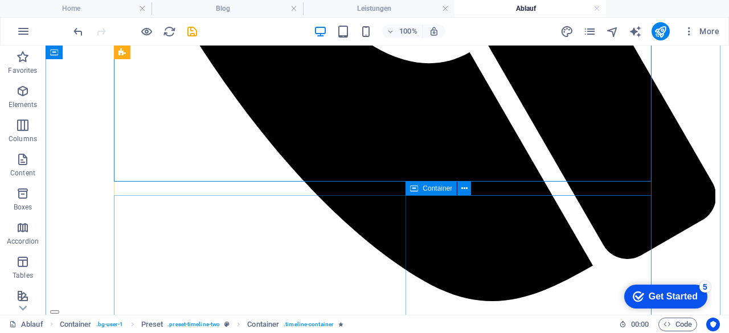
scroll to position [817, 0]
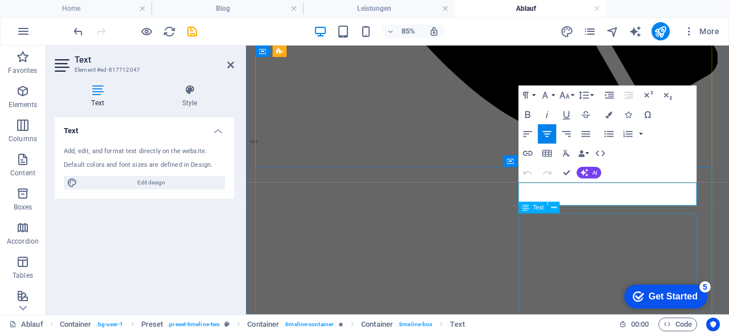
scroll to position [810, 0]
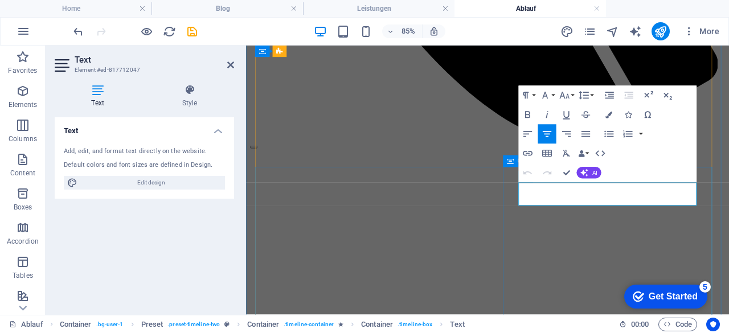
drag, startPoint x: 769, startPoint y: 220, endPoint x: 569, endPoint y: 207, distance: 200.8
click at [525, 122] on button "Bold" at bounding box center [528, 114] width 18 height 19
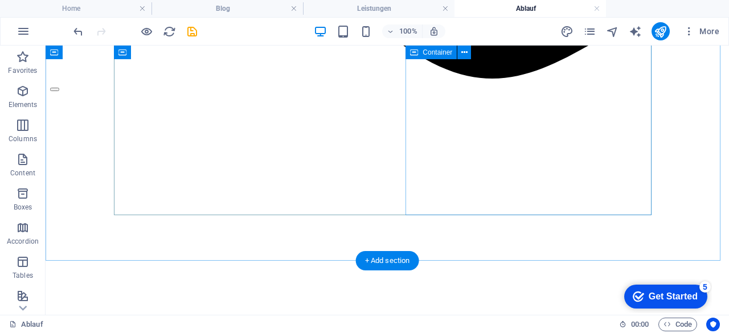
scroll to position [1048, 0]
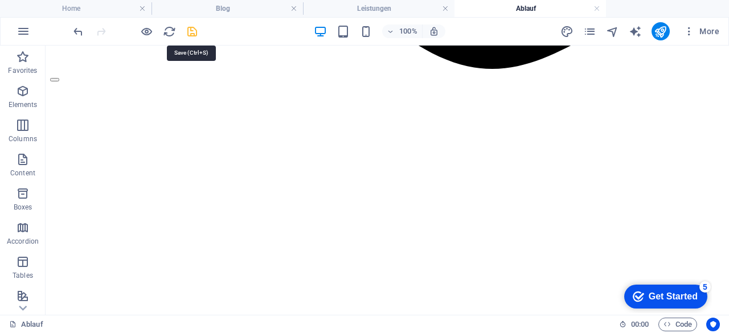
click at [192, 34] on icon "save" at bounding box center [192, 31] width 13 height 13
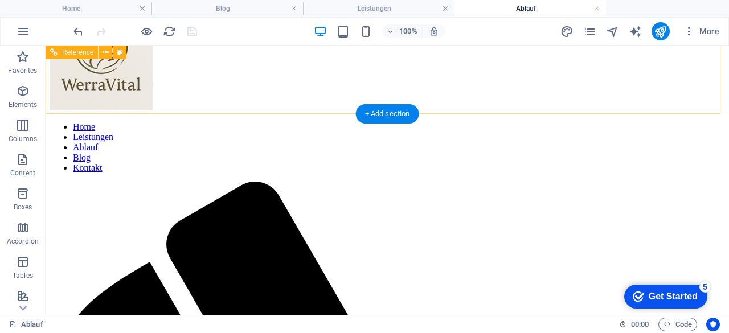
scroll to position [0, 0]
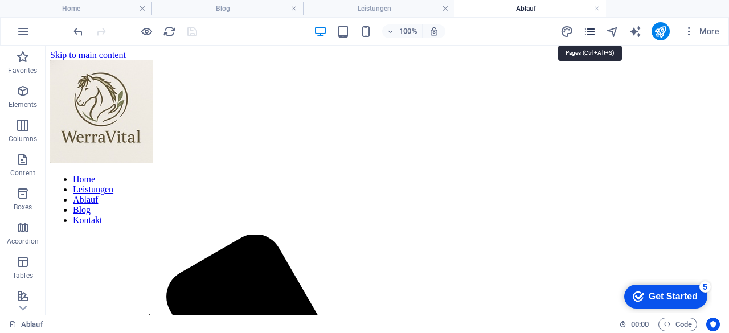
click at [589, 26] on icon "pages" at bounding box center [589, 31] width 13 height 13
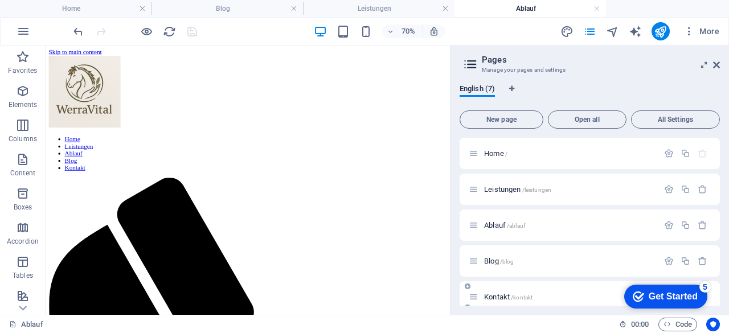
click at [498, 294] on span "Kontakt /kontakt" at bounding box center [508, 297] width 48 height 9
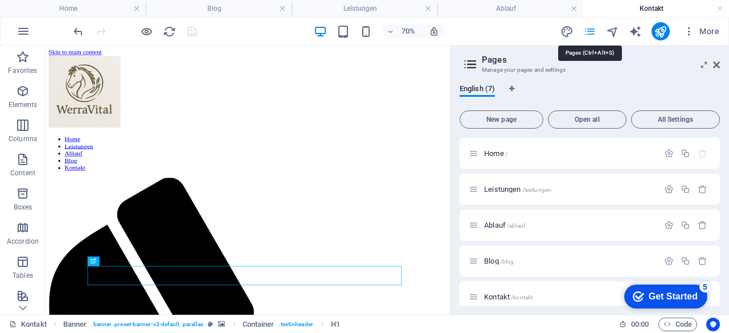
click at [595, 32] on icon "pages" at bounding box center [589, 31] width 13 height 13
click at [592, 30] on icon "pages" at bounding box center [589, 31] width 13 height 13
click at [713, 59] on h2 "Pages" at bounding box center [601, 60] width 238 height 10
click at [717, 64] on icon at bounding box center [716, 64] width 7 height 9
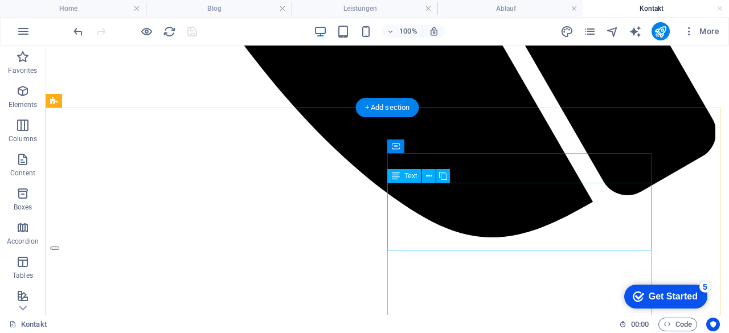
scroll to position [863, 0]
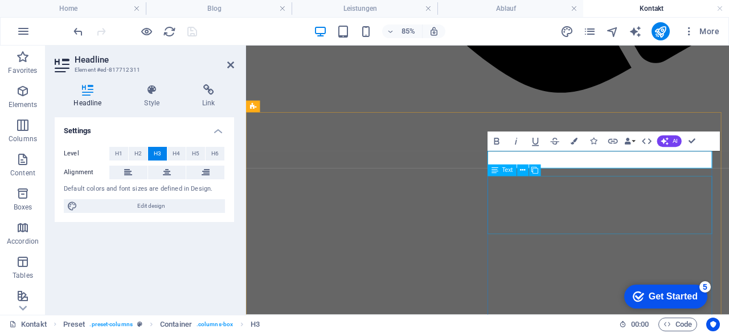
scroll to position [856, 0]
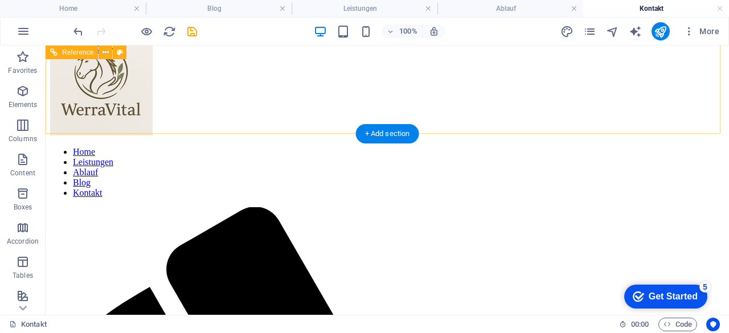
scroll to position [14, 0]
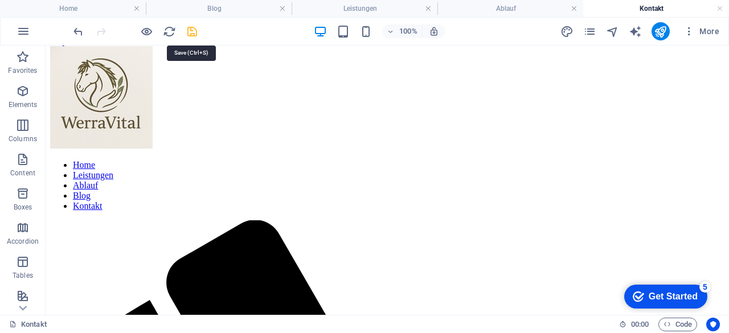
click at [189, 25] on icon "save" at bounding box center [192, 31] width 13 height 13
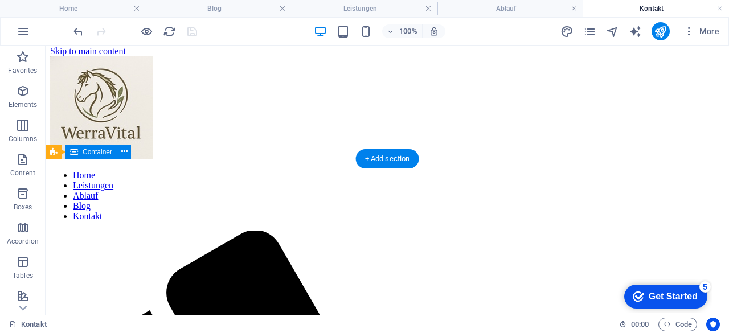
scroll to position [0, 0]
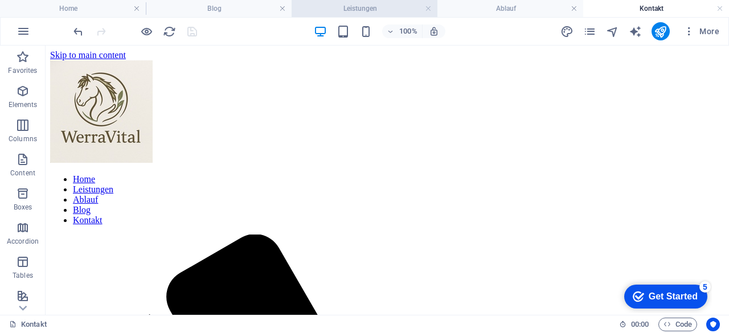
click at [377, 5] on h4 "Leistungen" at bounding box center [365, 8] width 146 height 13
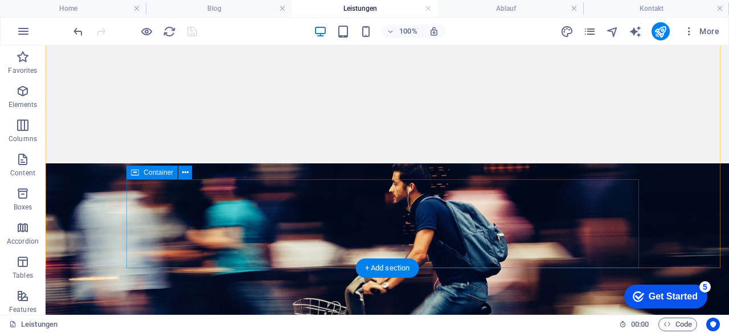
scroll to position [147, 0]
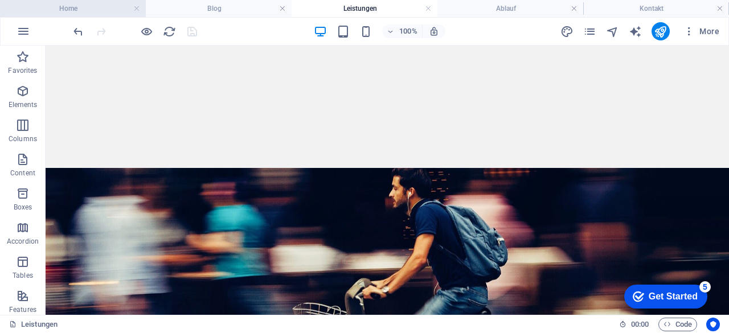
click at [95, 6] on h4 "Home" at bounding box center [73, 8] width 146 height 13
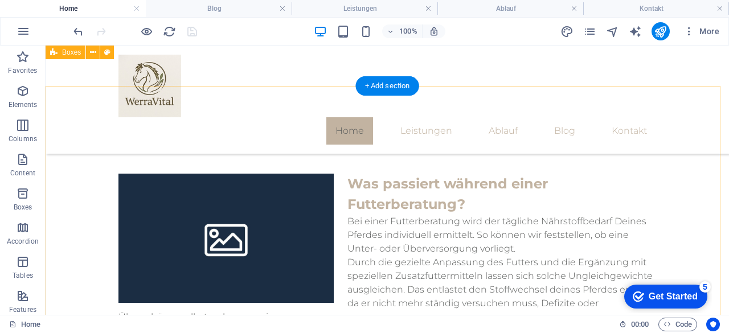
scroll to position [1391, 0]
